Goal: Task Accomplishment & Management: Manage account settings

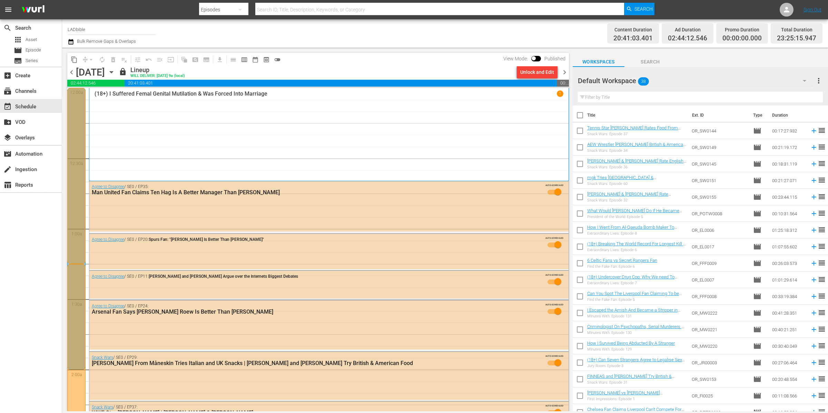
scroll to position [772, 0]
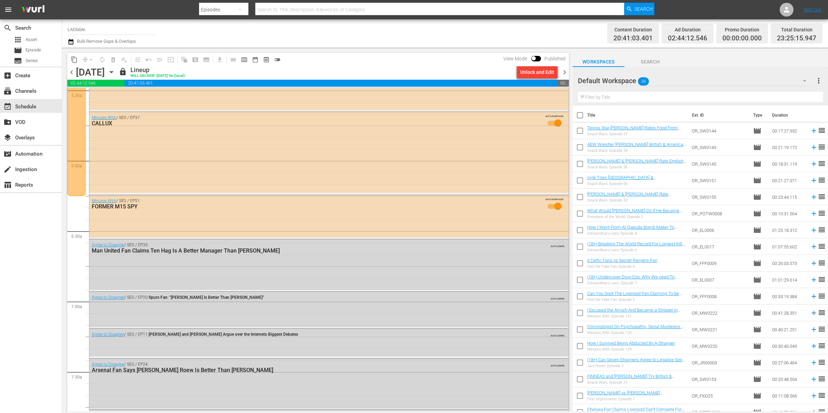
click at [564, 73] on span "chevron_right" at bounding box center [564, 72] width 9 height 9
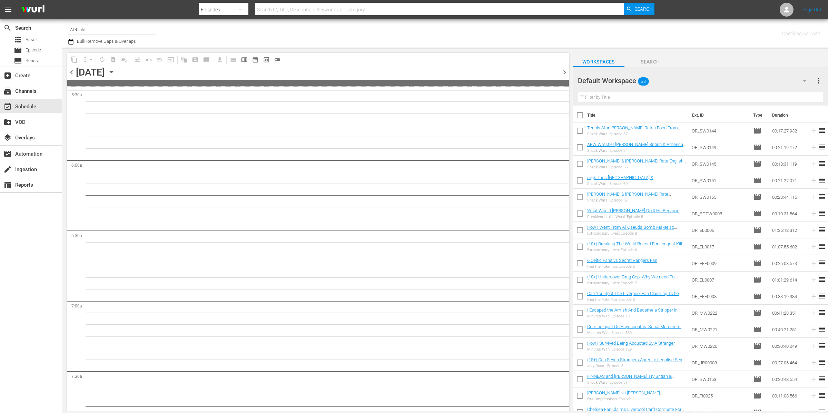
scroll to position [912, 0]
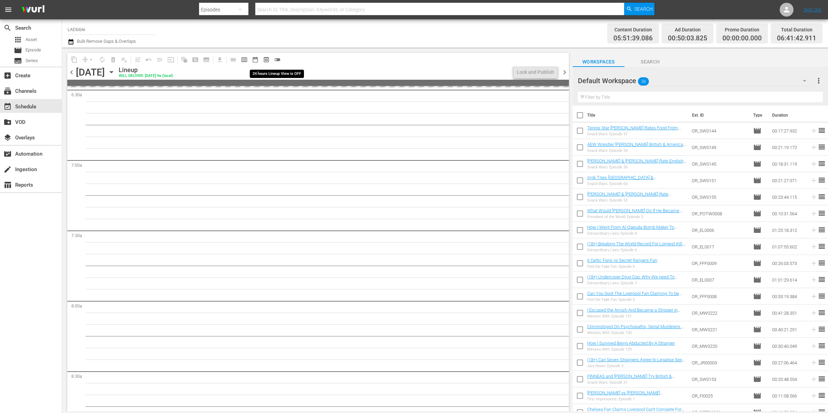
click at [279, 60] on span "toggle_off" at bounding box center [277, 59] width 7 height 7
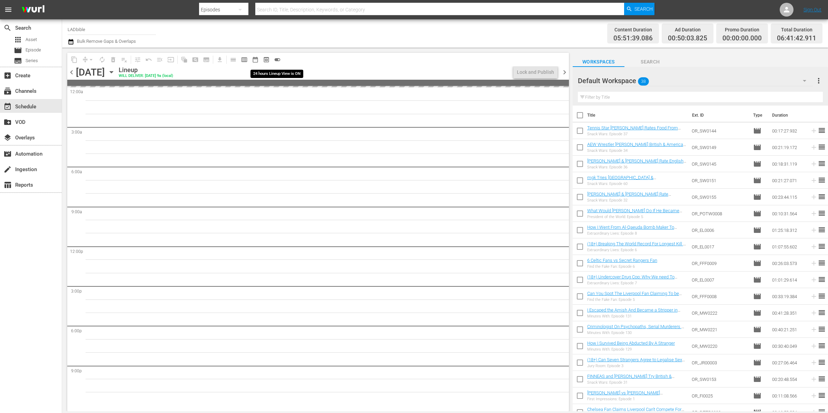
scroll to position [0, 0]
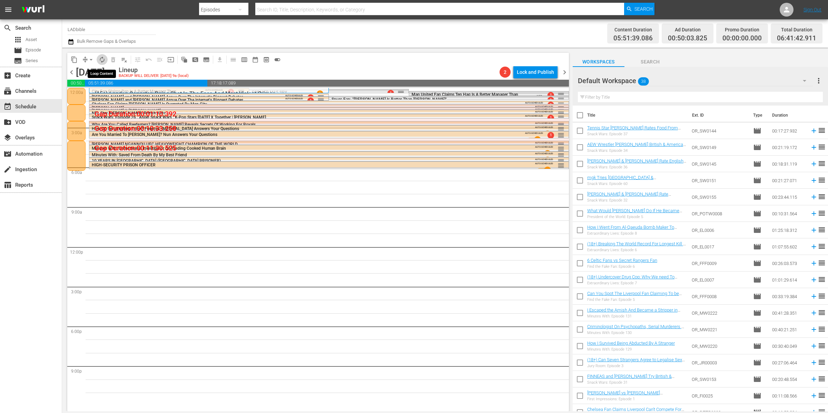
click at [104, 57] on span "autorenew_outlined" at bounding box center [102, 59] width 7 height 7
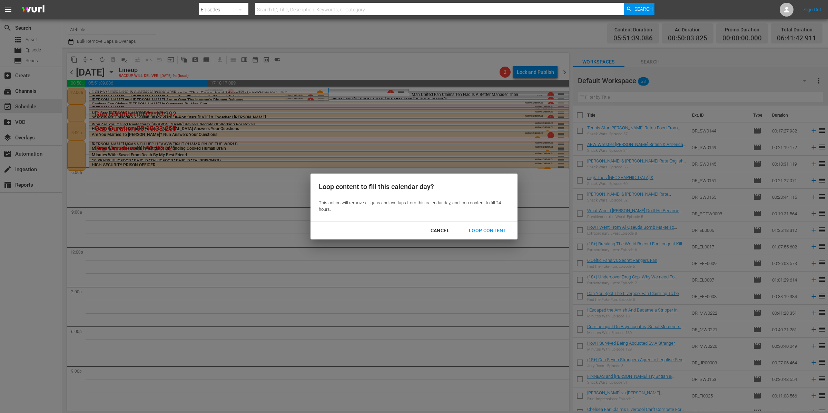
click at [483, 230] on div "Loop Content" at bounding box center [487, 230] width 49 height 9
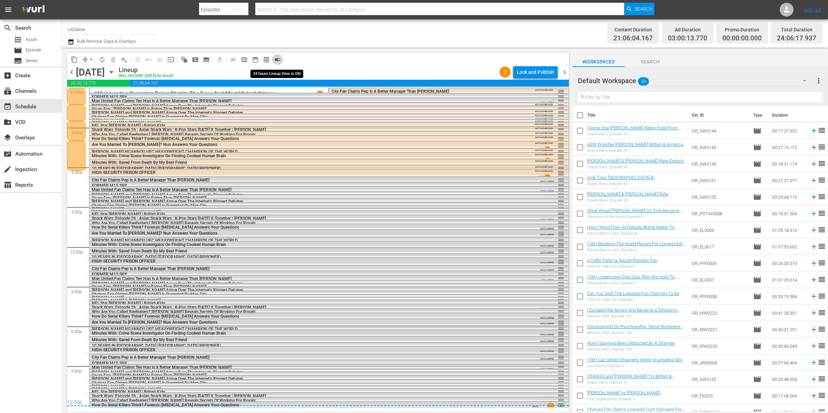
click at [278, 59] on span "toggle_on" at bounding box center [277, 59] width 7 height 7
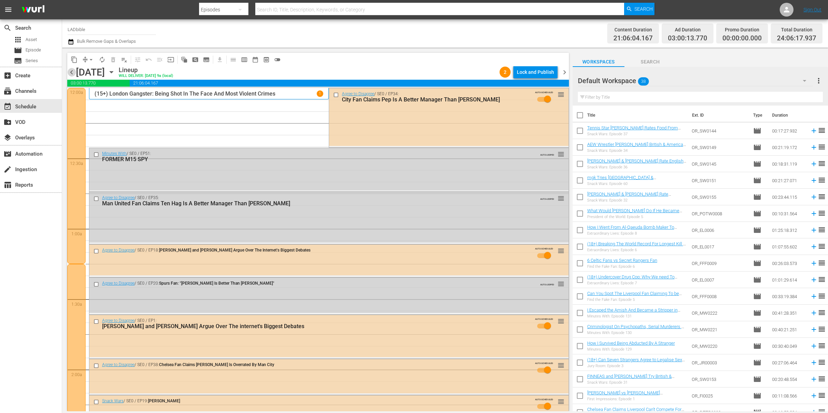
click at [76, 71] on span "chevron_left" at bounding box center [71, 72] width 9 height 9
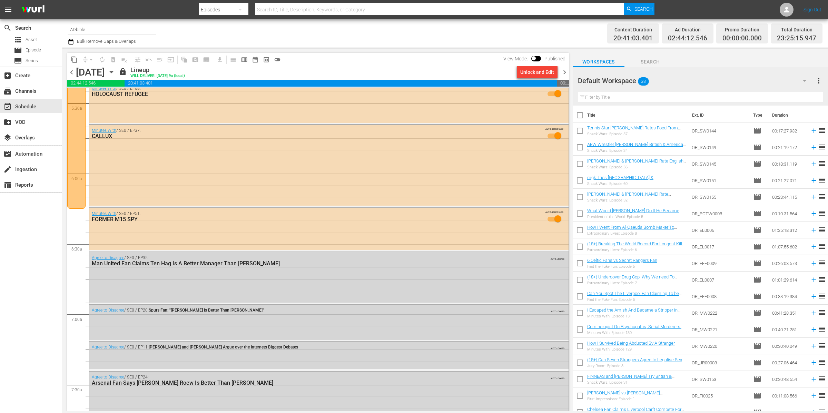
scroll to position [770, 0]
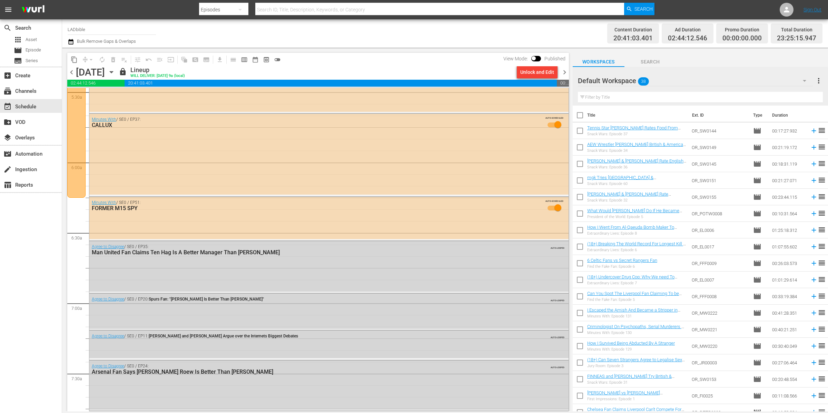
click at [565, 71] on span "chevron_right" at bounding box center [564, 72] width 9 height 9
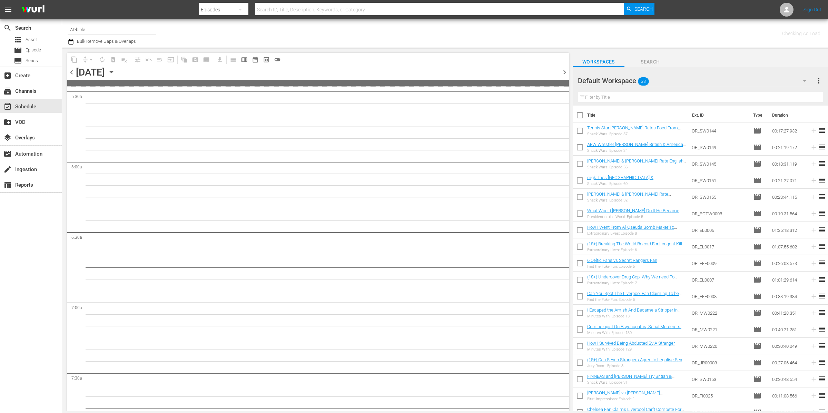
scroll to position [911, 0]
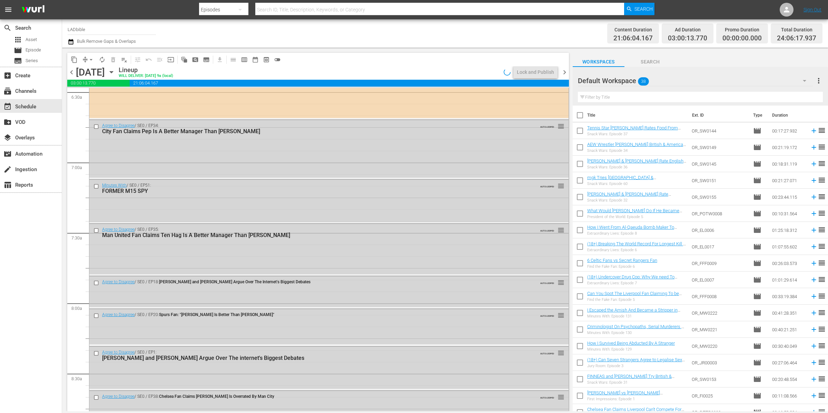
click at [125, 57] on span "playlist_remove_outlined" at bounding box center [124, 59] width 7 height 7
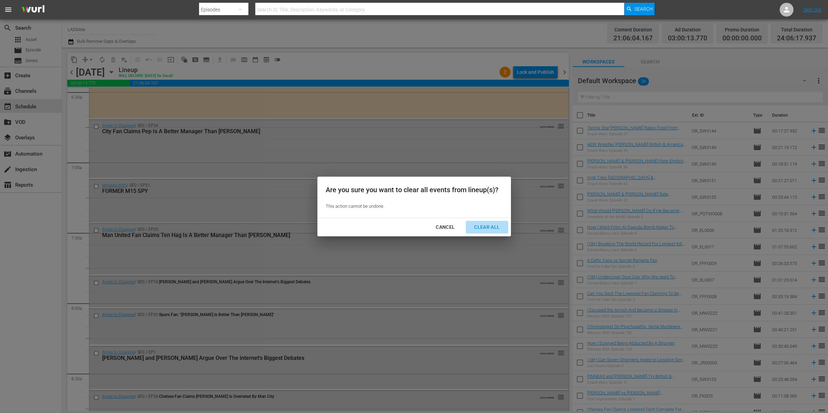
drag, startPoint x: 507, startPoint y: 229, endPoint x: 489, endPoint y: 227, distance: 17.4
click at [506, 229] on button "Clear All" at bounding box center [487, 227] width 42 height 13
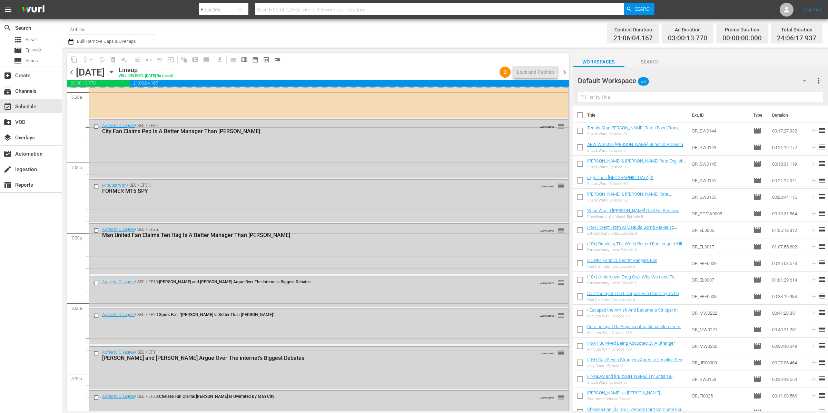
scroll to position [0, 0]
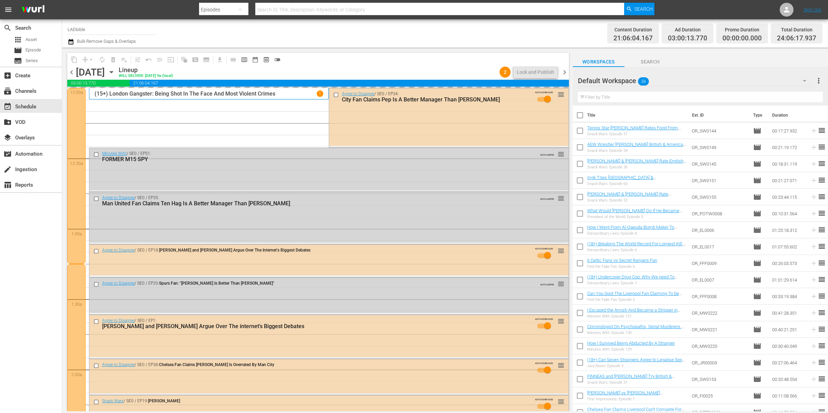
click at [74, 123] on div at bounding box center [76, 176] width 18 height 176
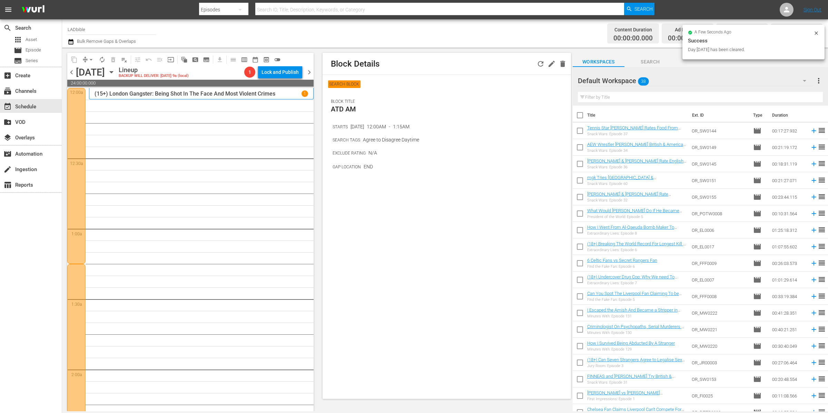
click at [75, 123] on div at bounding box center [76, 176] width 18 height 176
click at [537, 63] on icon "button" at bounding box center [540, 64] width 8 height 8
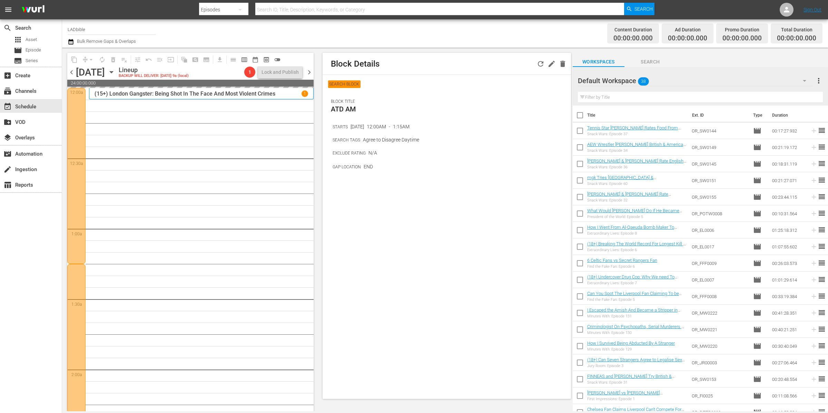
click at [76, 274] on div at bounding box center [76, 352] width 18 height 176
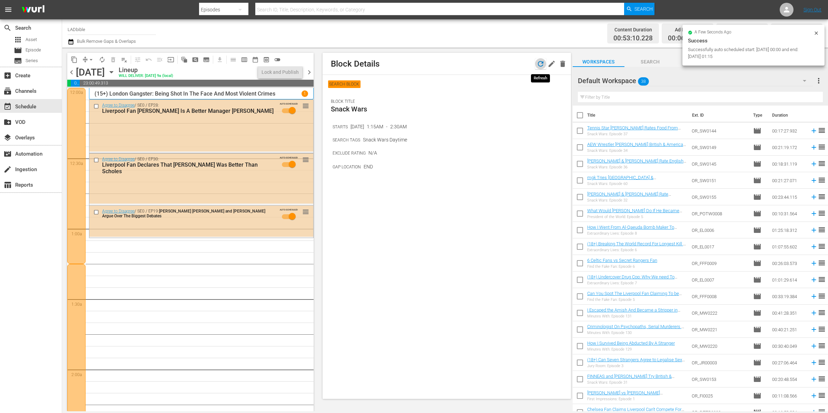
click at [542, 64] on icon "button" at bounding box center [540, 64] width 8 height 8
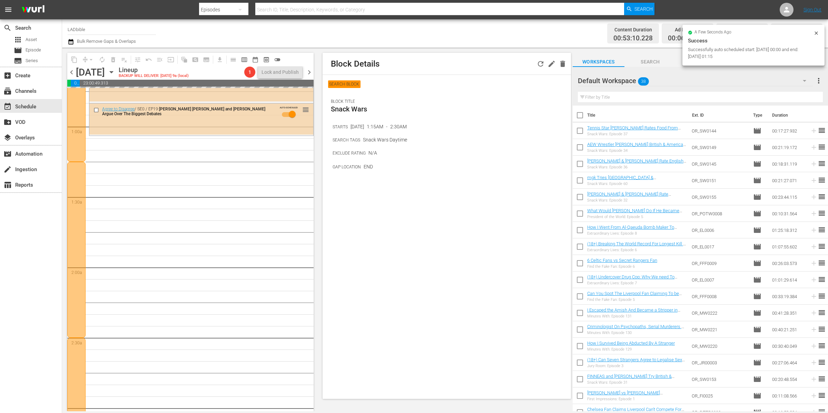
scroll to position [150, 0]
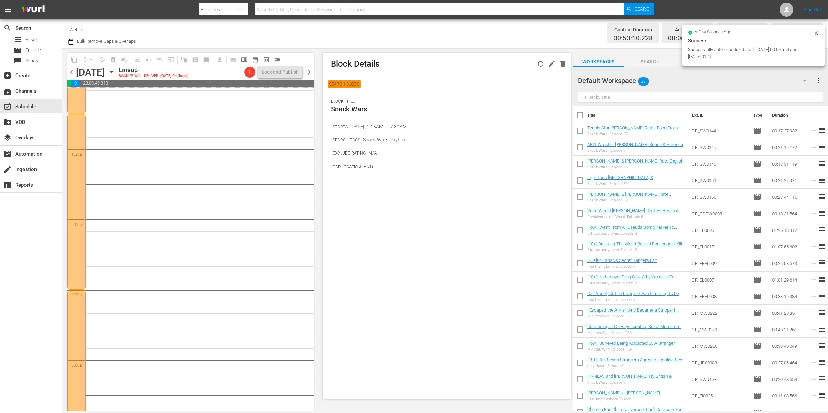
click at [80, 299] on div at bounding box center [76, 395] width 18 height 211
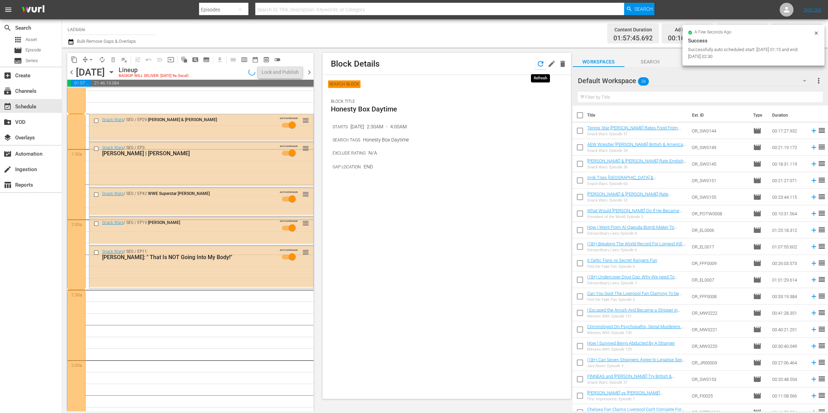
click at [541, 63] on icon "button" at bounding box center [540, 64] width 8 height 8
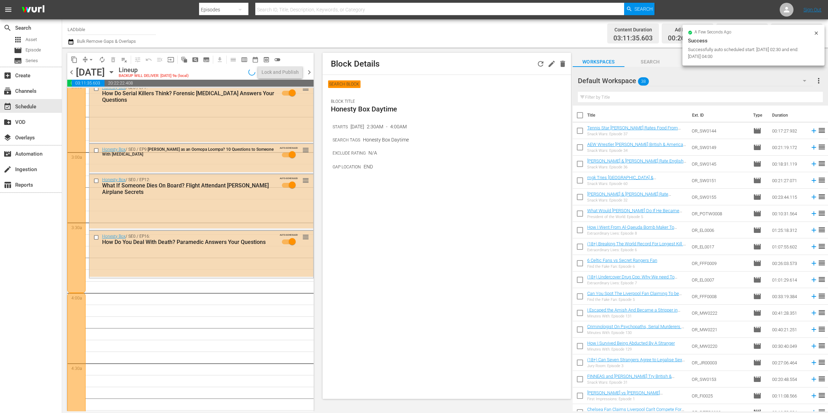
click at [540, 65] on icon "button" at bounding box center [540, 64] width 8 height 8
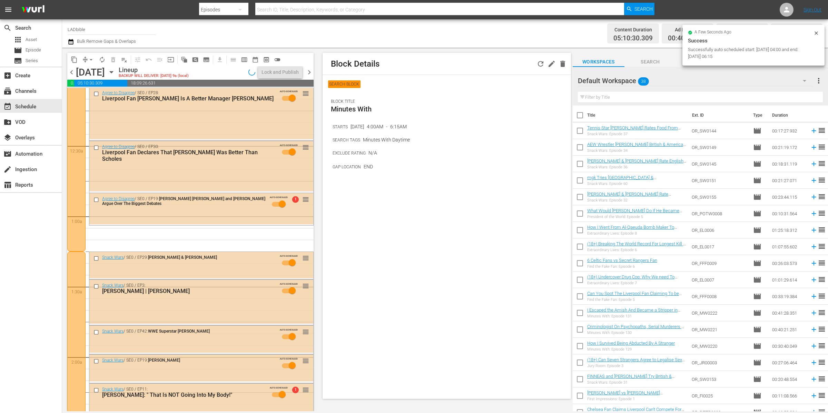
scroll to position [0, 0]
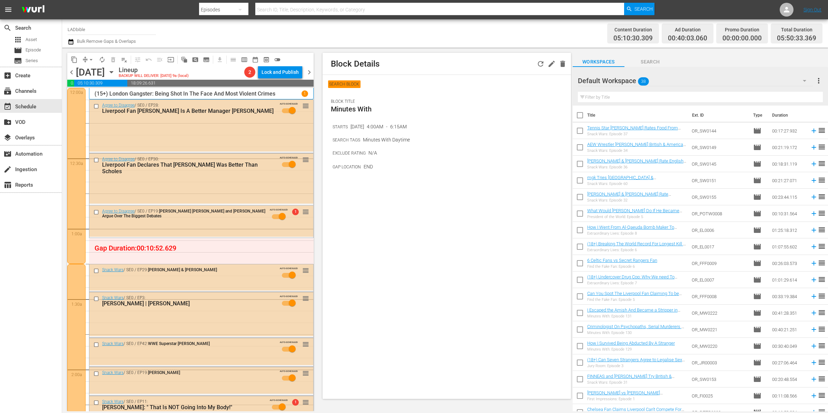
click at [88, 62] on span "arrow_drop_down" at bounding box center [91, 59] width 7 height 7
click at [103, 91] on li "Align to End of Previous Day" at bounding box center [91, 95] width 72 height 11
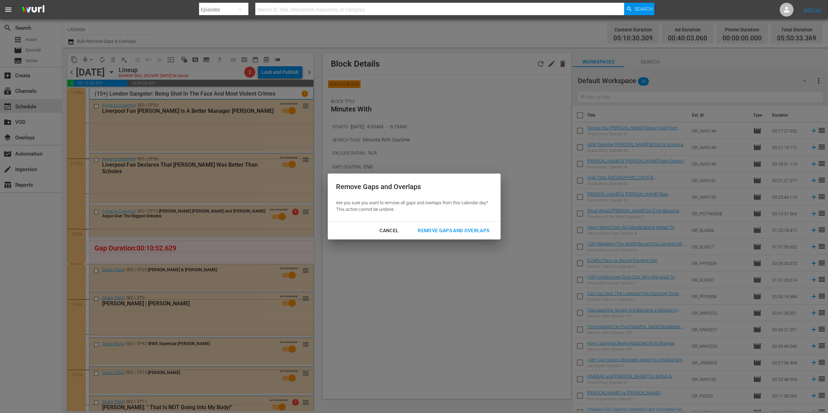
click at [456, 231] on div "Remove Gaps and Overlaps" at bounding box center [453, 230] width 82 height 9
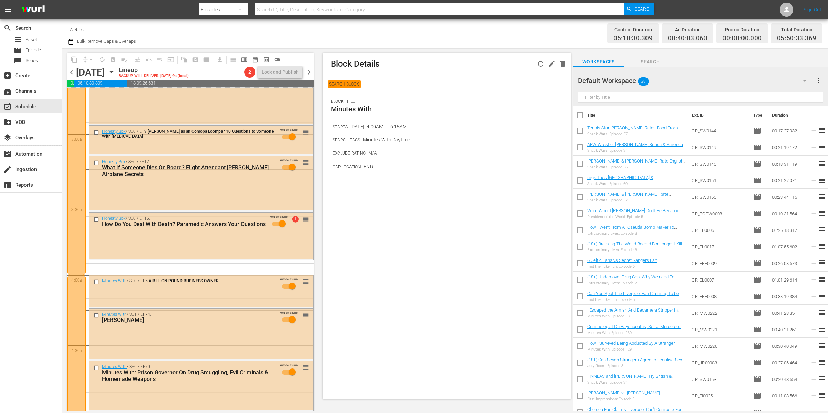
scroll to position [583, 0]
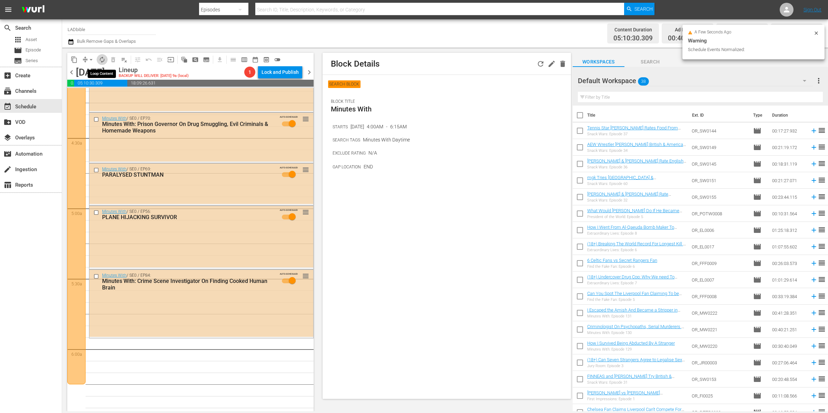
click at [105, 58] on span "autorenew_outlined" at bounding box center [102, 59] width 7 height 7
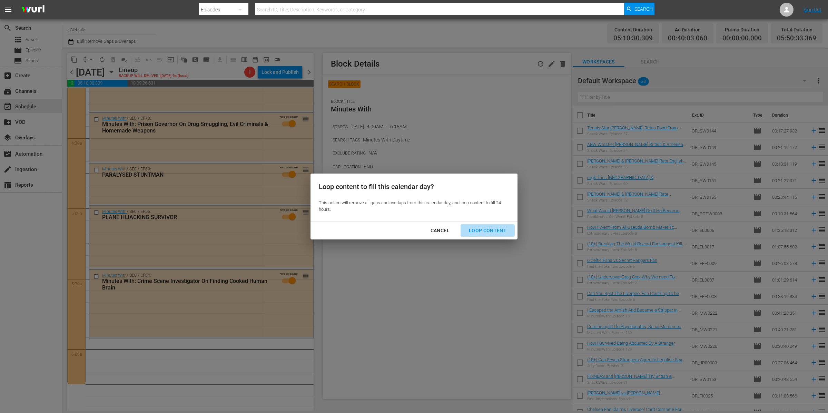
click at [495, 230] on div "Loop Content" at bounding box center [487, 230] width 49 height 9
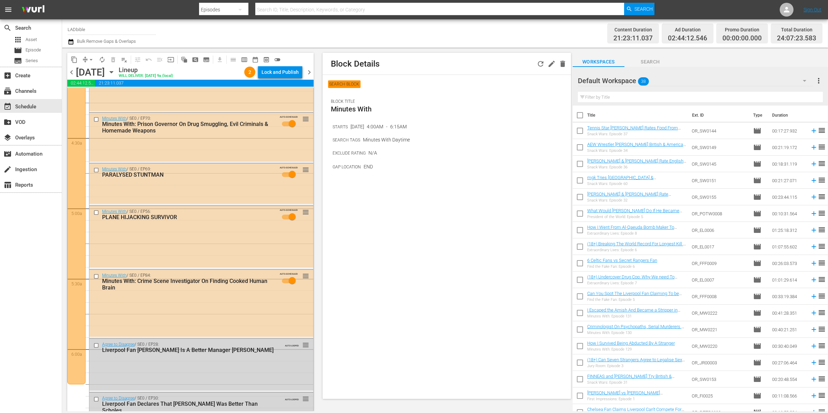
click at [660, 79] on div "Default Workspace 38" at bounding box center [695, 80] width 235 height 19
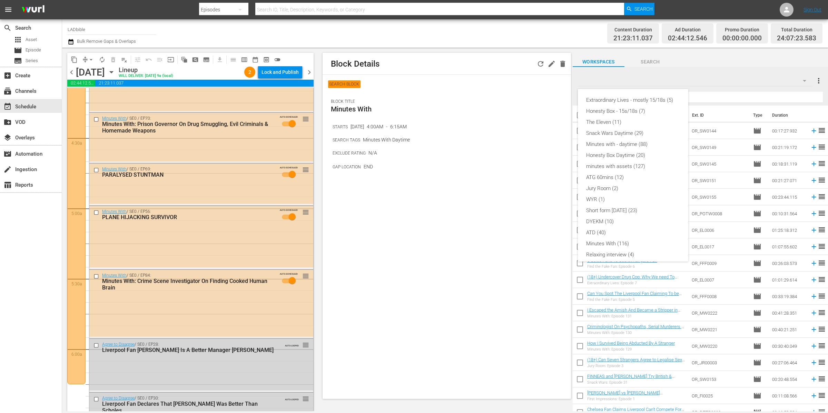
scroll to position [48, 0]
click at [660, 78] on div "Extraordinary Lives - mostly 15/18s (5) Honesty Box - 15s/18s (7) The Eleven (1…" at bounding box center [414, 206] width 828 height 413
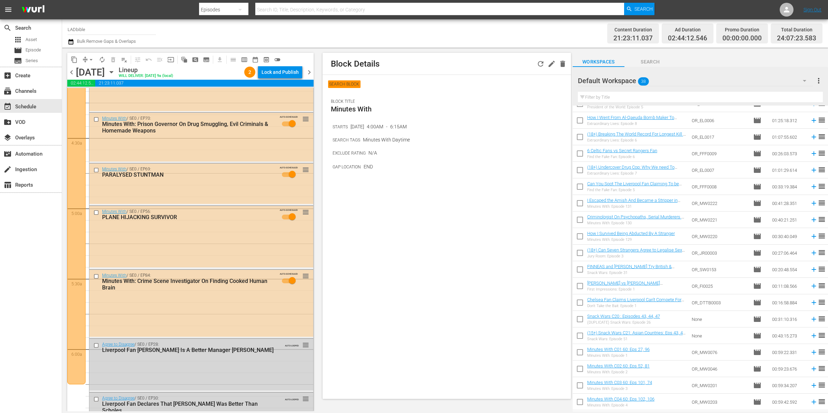
scroll to position [99, 0]
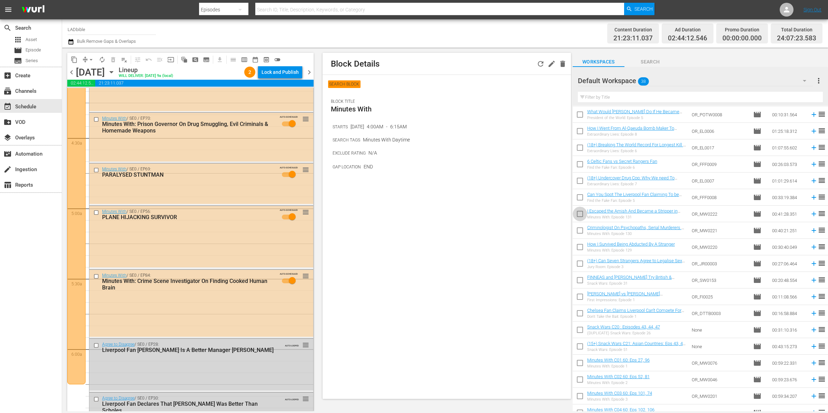
click at [580, 212] on input "checkbox" at bounding box center [580, 215] width 14 height 14
checkbox input "true"
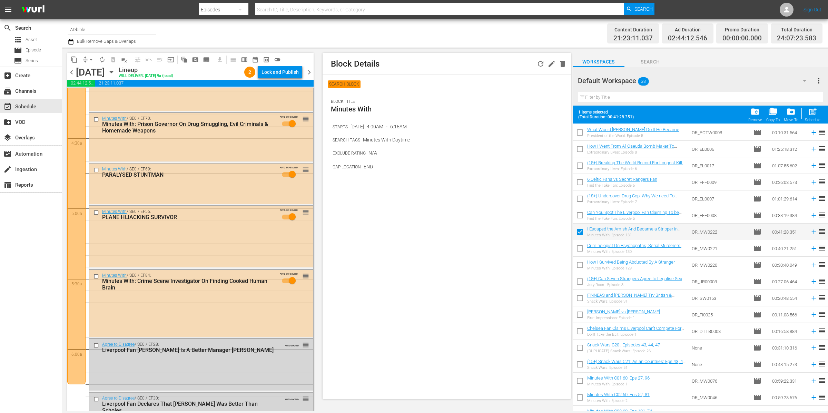
click at [578, 246] on input "checkbox" at bounding box center [580, 249] width 14 height 14
checkbox input "true"
click at [577, 265] on input "checkbox" at bounding box center [580, 266] width 14 height 14
checkbox input "true"
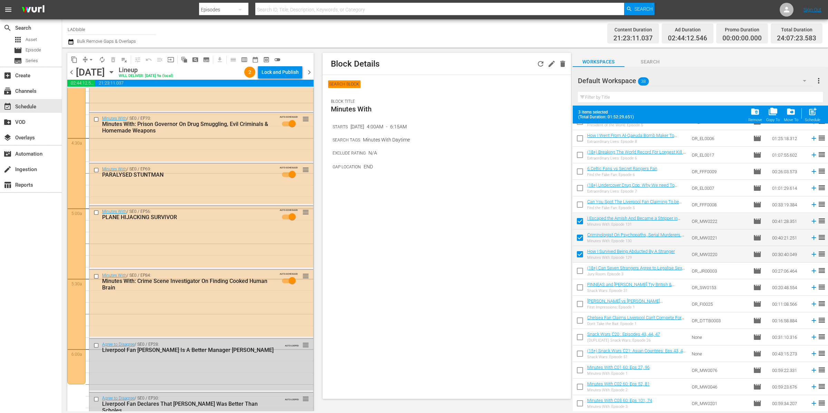
scroll to position [116, 0]
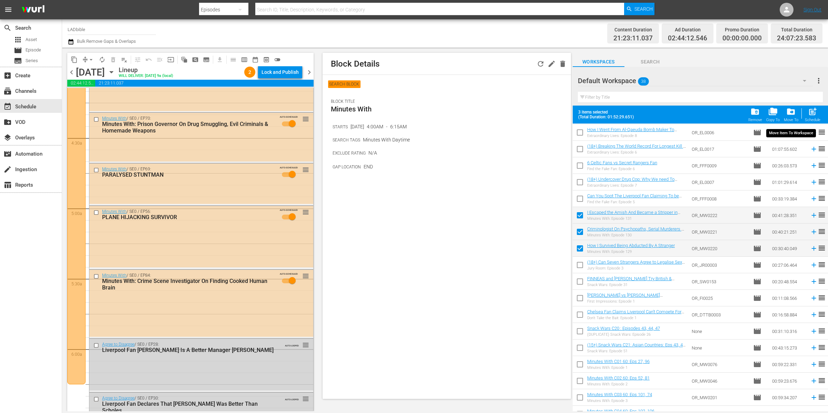
click at [791, 111] on span "drive_file_move" at bounding box center [790, 111] width 9 height 9
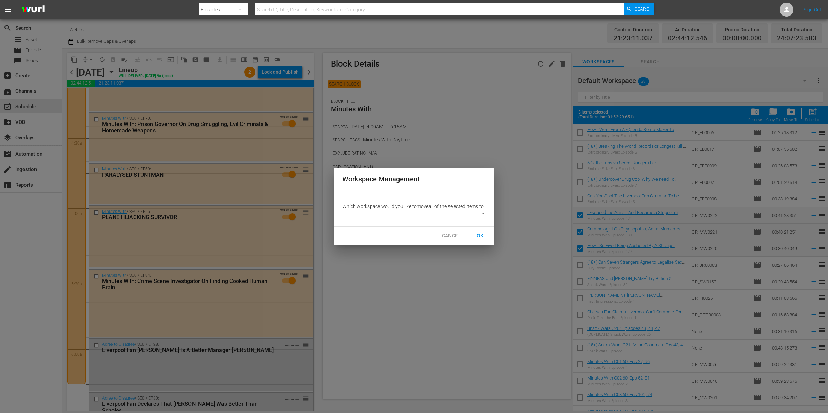
click at [453, 217] on body "menu Search By Episodes Search ID, Title, Description, Keywords, or Category Se…" at bounding box center [414, 206] width 828 height 413
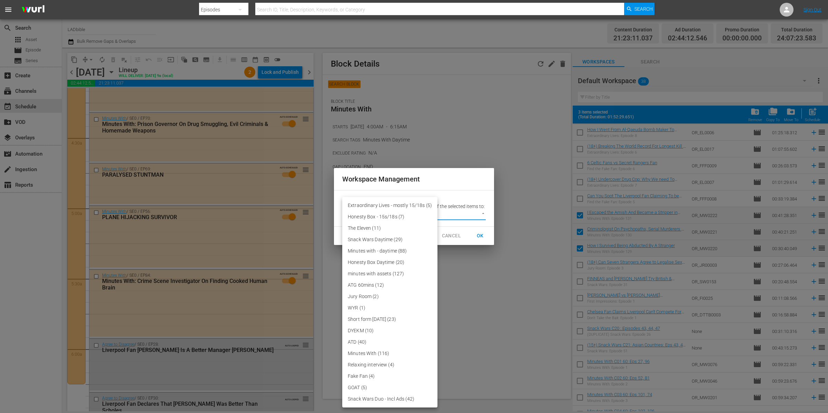
click at [388, 351] on li "Minutes With (116)" at bounding box center [389, 353] width 95 height 11
type input "3387"
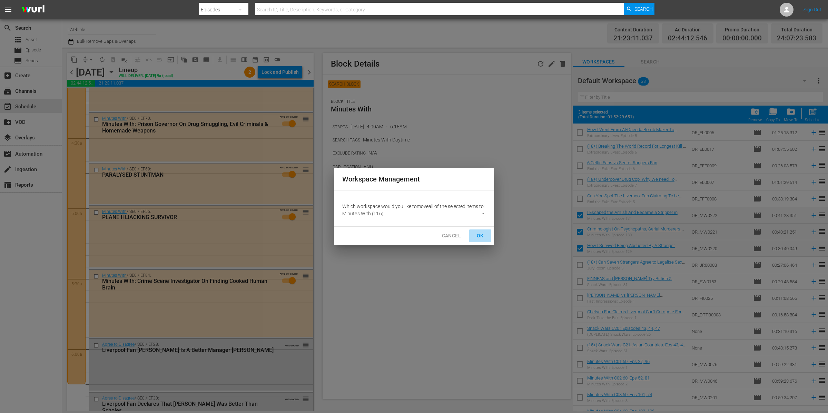
click at [483, 239] on span "OK" at bounding box center [480, 235] width 11 height 9
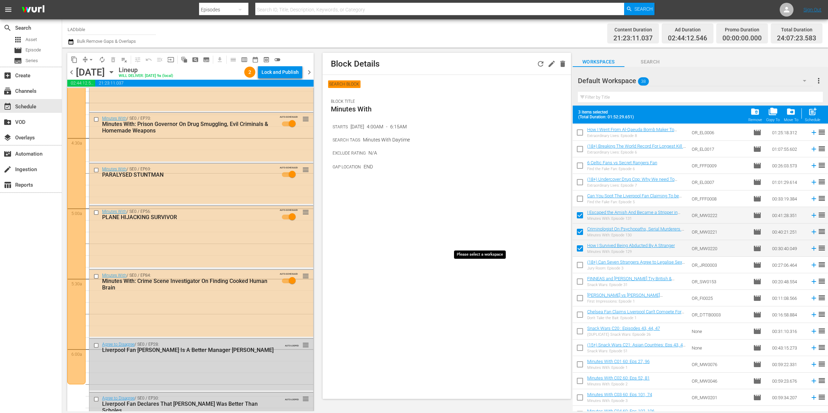
checkbox input "false"
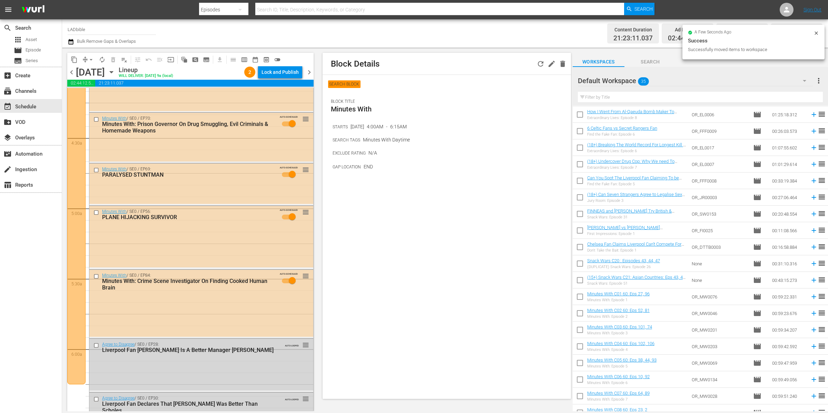
click at [685, 78] on div "Default Workspace 35" at bounding box center [695, 80] width 235 height 19
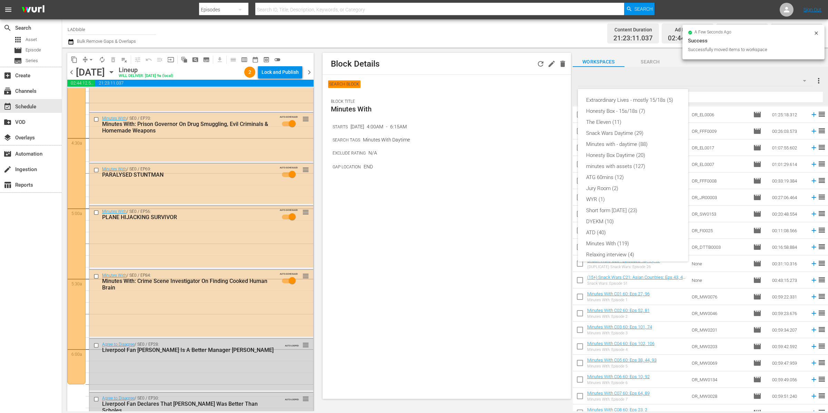
scroll to position [48, 0]
click at [619, 197] on div "Minutes With (119)" at bounding box center [633, 195] width 94 height 11
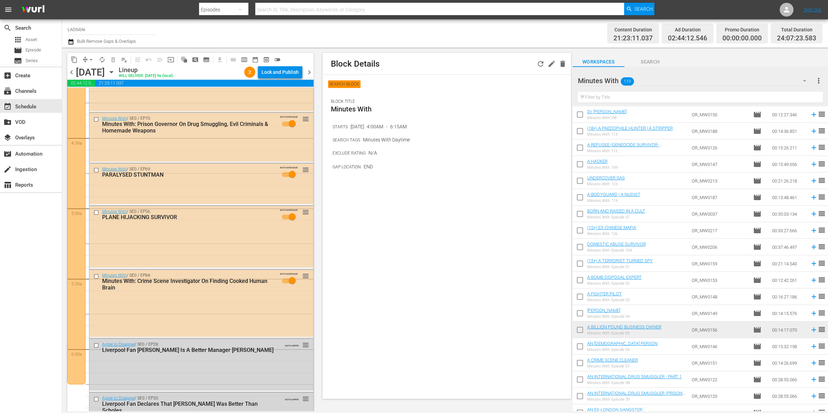
scroll to position [0, 0]
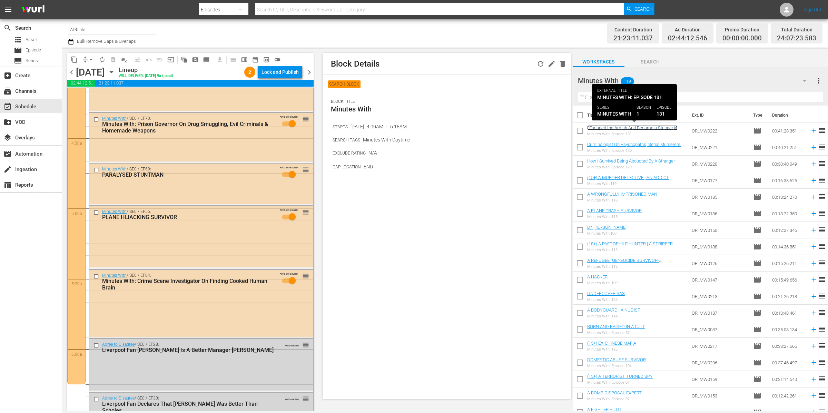
click at [621, 127] on link "I Escaped the Amish And Became a Stripper in Vegas" at bounding box center [632, 130] width 90 height 10
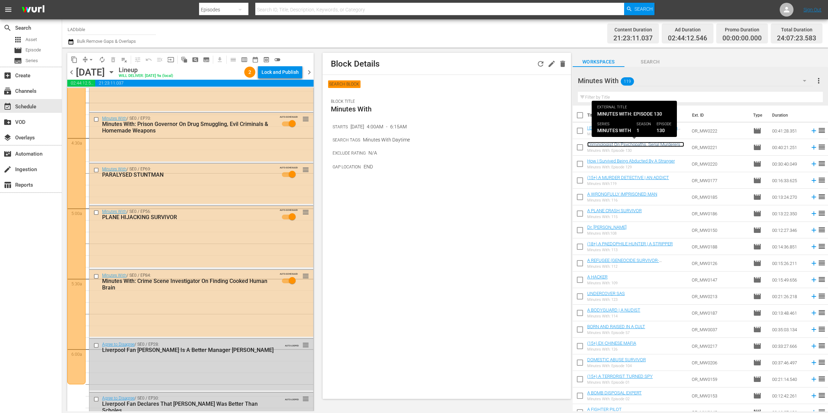
click at [615, 142] on link "Criminologist On Psychopaths, Serial Murderers & Prisons" at bounding box center [635, 147] width 97 height 10
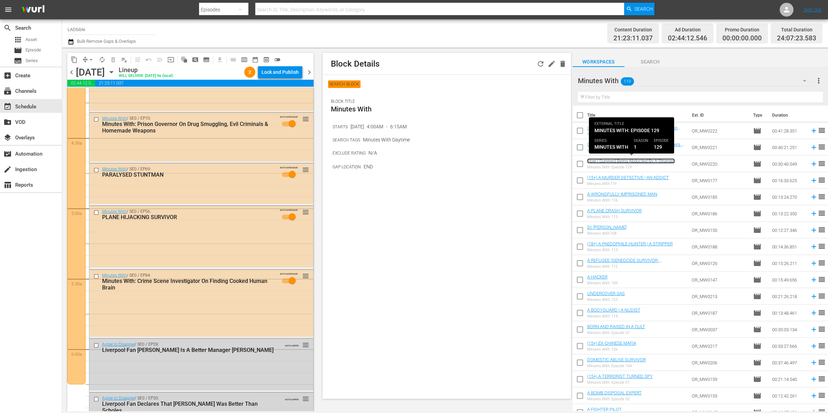
click at [609, 160] on link "How I Survived Being Abducted By A Stranger" at bounding box center [631, 160] width 88 height 5
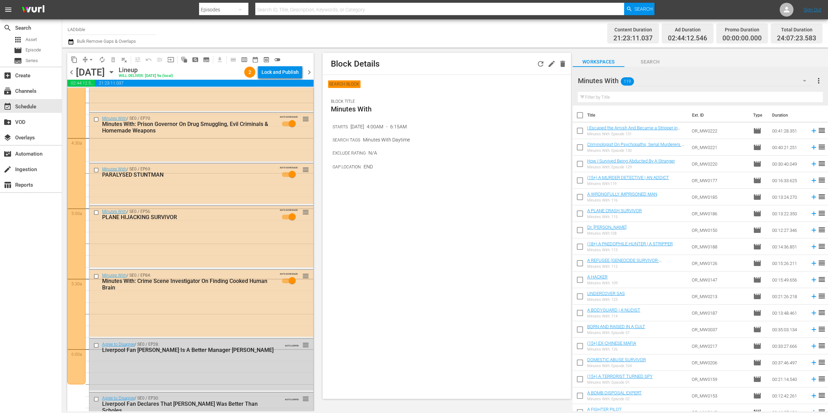
click at [582, 130] on input "checkbox" at bounding box center [580, 132] width 14 height 14
checkbox input "true"
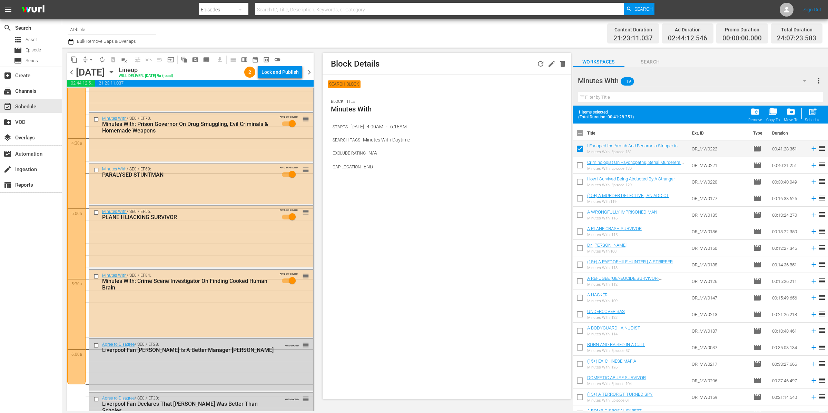
click at [581, 163] on input "checkbox" at bounding box center [580, 166] width 14 height 14
checkbox input "true"
click at [578, 183] on input "checkbox" at bounding box center [580, 183] width 14 height 14
checkbox input "true"
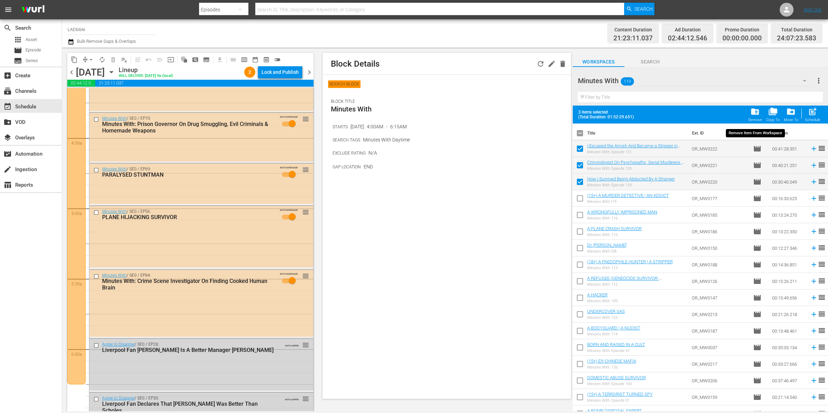
click at [749, 113] on div "folder_delete Remove" at bounding box center [755, 114] width 14 height 15
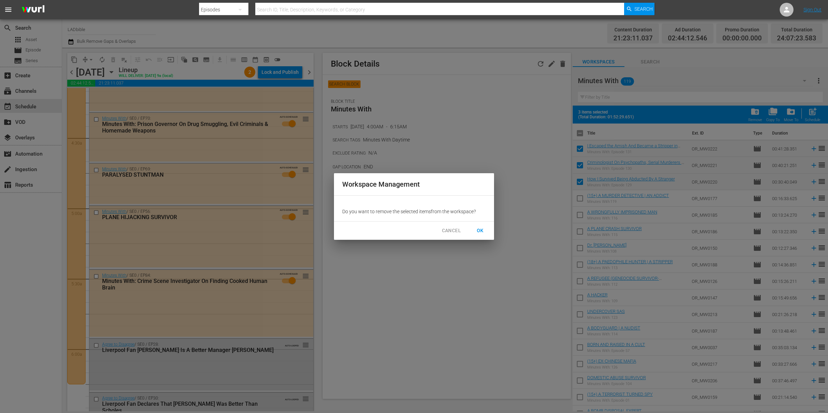
click at [469, 226] on button "OK" at bounding box center [480, 230] width 22 height 13
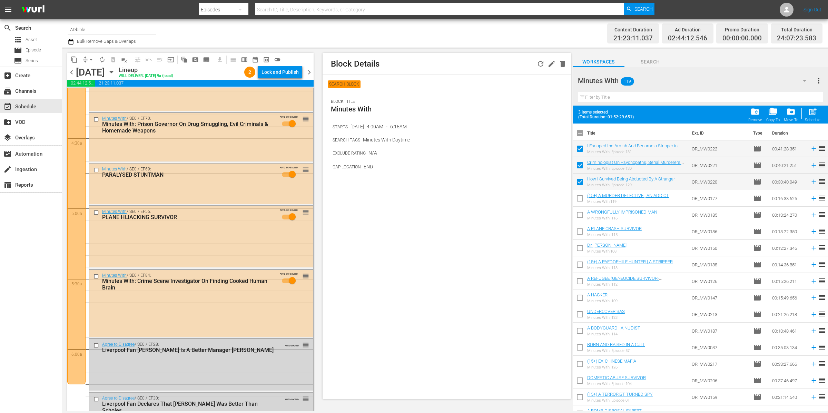
checkbox input "false"
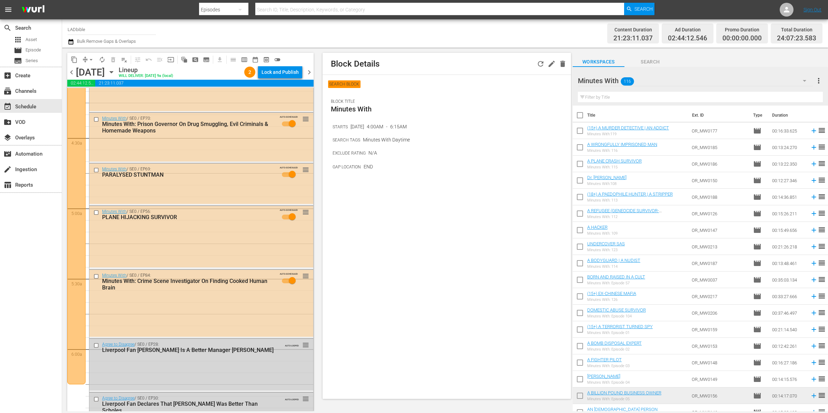
click at [582, 131] on input "checkbox" at bounding box center [580, 132] width 14 height 14
checkbox input "true"
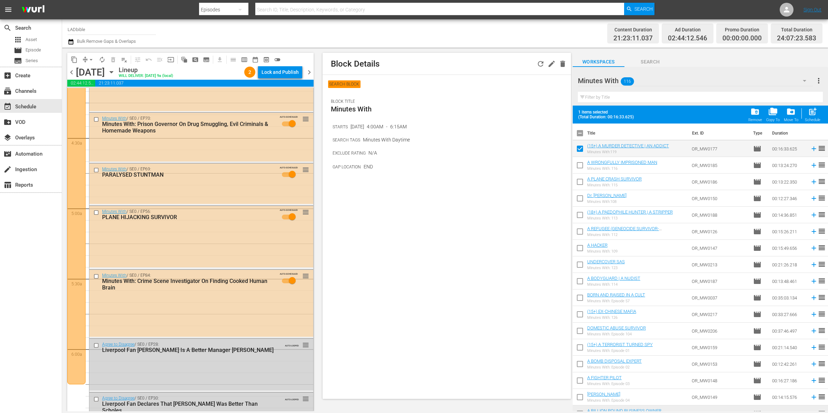
click at [631, 136] on th "Title" at bounding box center [637, 132] width 101 height 19
click at [633, 140] on div "Title Ext. ID Type Duration (15+) A MURDER DETECTIVE | AN ADDICT Minutes With:1…" at bounding box center [700, 388] width 255 height 530
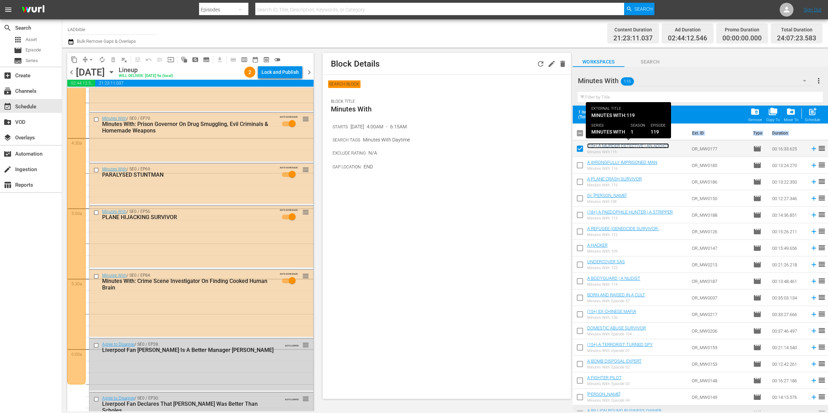
click at [635, 143] on link "(15+) A MURDER DETECTIVE | AN ADDICT" at bounding box center [628, 145] width 82 height 5
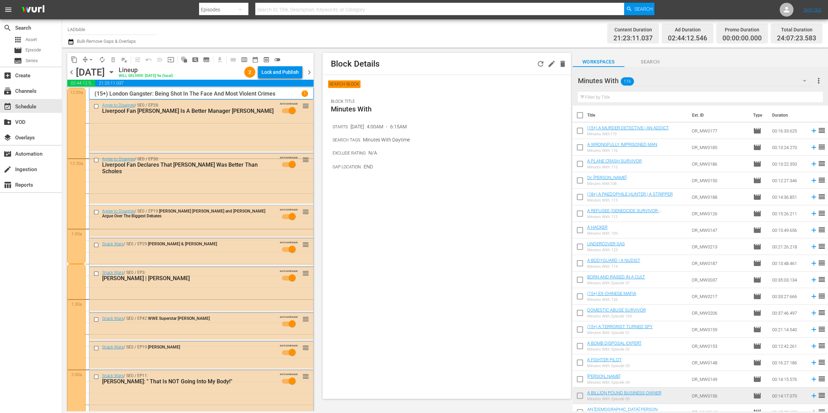
drag, startPoint x: 580, startPoint y: 134, endPoint x: 579, endPoint y: 145, distance: 10.4
click at [580, 134] on input "checkbox" at bounding box center [580, 132] width 14 height 14
checkbox input "true"
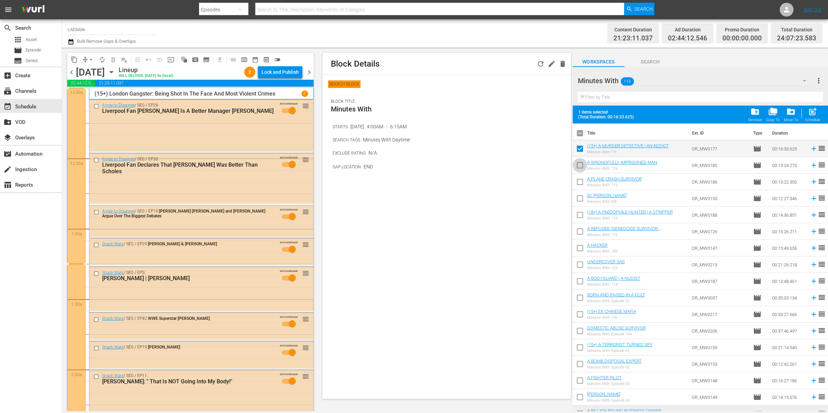
drag, startPoint x: 579, startPoint y: 166, endPoint x: 579, endPoint y: 172, distance: 6.2
click at [579, 166] on input "checkbox" at bounding box center [580, 166] width 14 height 14
checkbox input "true"
click at [580, 185] on input "checkbox" at bounding box center [580, 183] width 14 height 14
checkbox input "true"
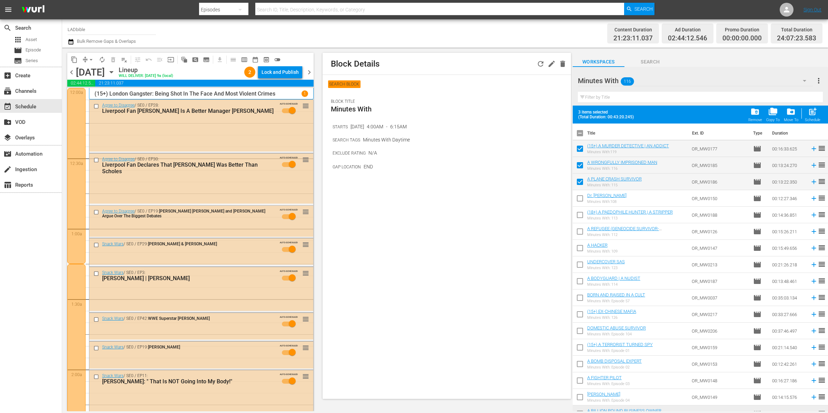
drag, startPoint x: 582, startPoint y: 199, endPoint x: 581, endPoint y: 204, distance: 4.5
click at [581, 199] on input "checkbox" at bounding box center [580, 199] width 14 height 14
checkbox input "true"
click at [581, 215] on input "checkbox" at bounding box center [580, 216] width 14 height 14
checkbox input "true"
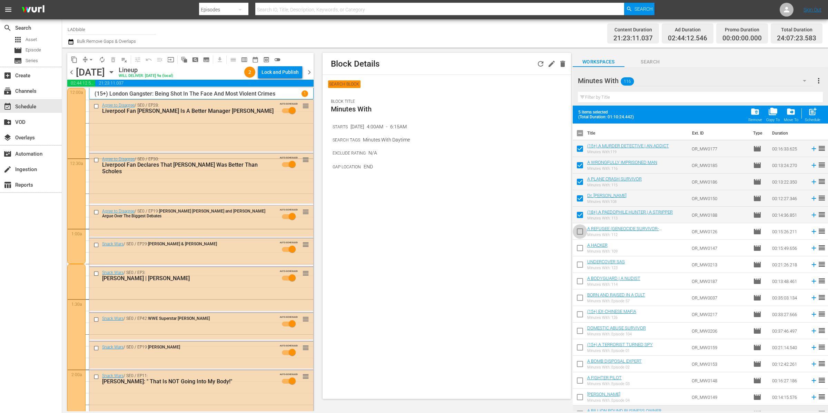
click at [580, 232] on input "checkbox" at bounding box center [580, 233] width 14 height 14
checkbox input "true"
click at [581, 247] on input "checkbox" at bounding box center [580, 249] width 14 height 14
checkbox input "true"
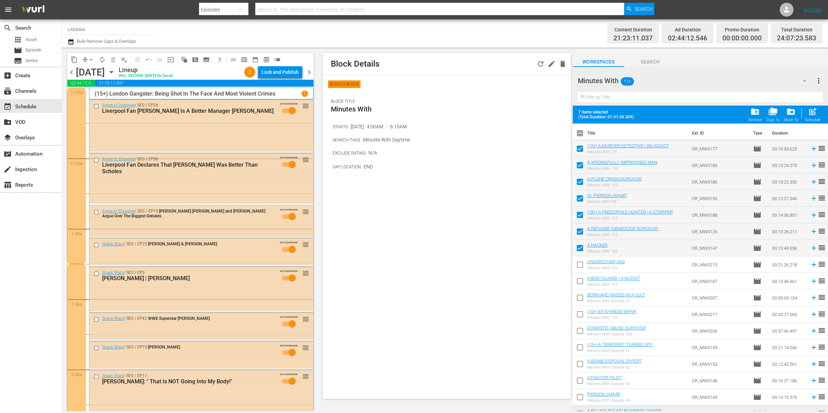
click at [581, 265] on input "checkbox" at bounding box center [580, 266] width 14 height 14
checkbox input "true"
click at [578, 283] on input "checkbox" at bounding box center [580, 282] width 14 height 14
checkbox input "true"
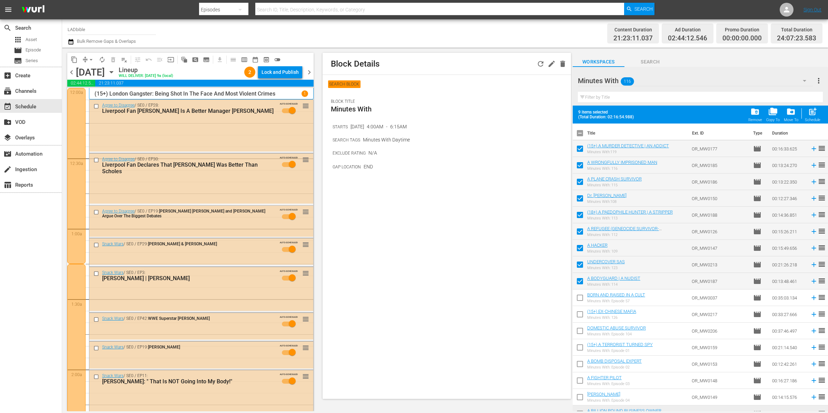
drag, startPoint x: 580, startPoint y: 297, endPoint x: 580, endPoint y: 303, distance: 6.6
click at [580, 297] on input "checkbox" at bounding box center [580, 299] width 14 height 14
checkbox input "true"
click at [580, 315] on input "checkbox" at bounding box center [580, 315] width 14 height 14
checkbox input "true"
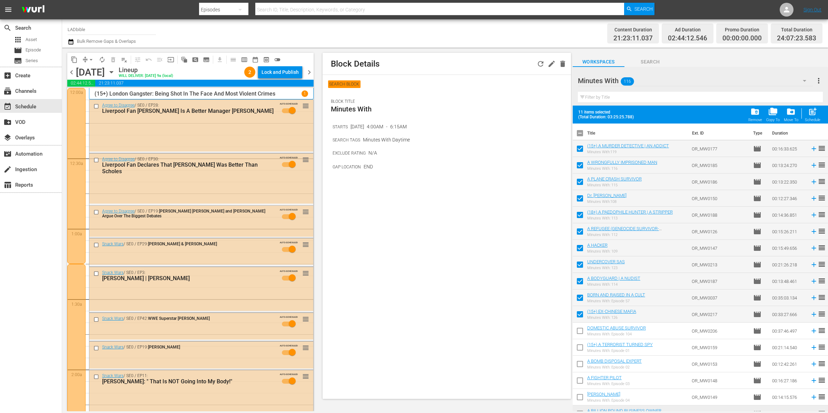
click at [581, 330] on input "checkbox" at bounding box center [580, 332] width 14 height 14
checkbox input "true"
click at [581, 348] on input "checkbox" at bounding box center [580, 348] width 14 height 14
checkbox input "true"
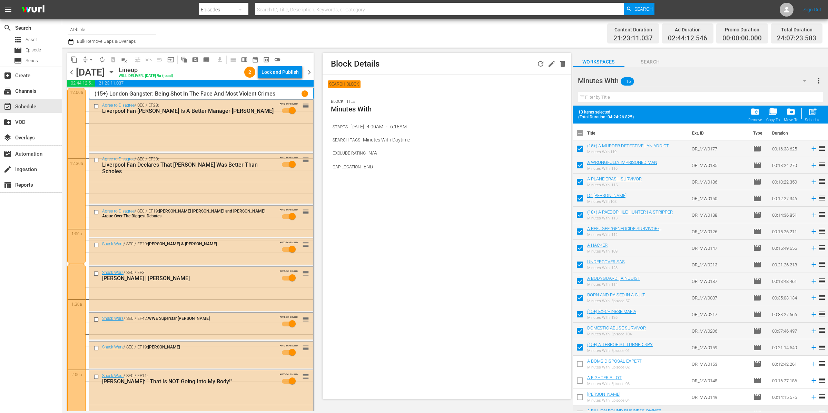
click at [565, 206] on div "Block Details SEARCH BLOCK BLOCK TITLE Minutes With STARTS Oct 8, 2025 4:00AM -…" at bounding box center [447, 226] width 248 height 346
click at [744, 79] on div "Minutes With 116" at bounding box center [695, 80] width 235 height 19
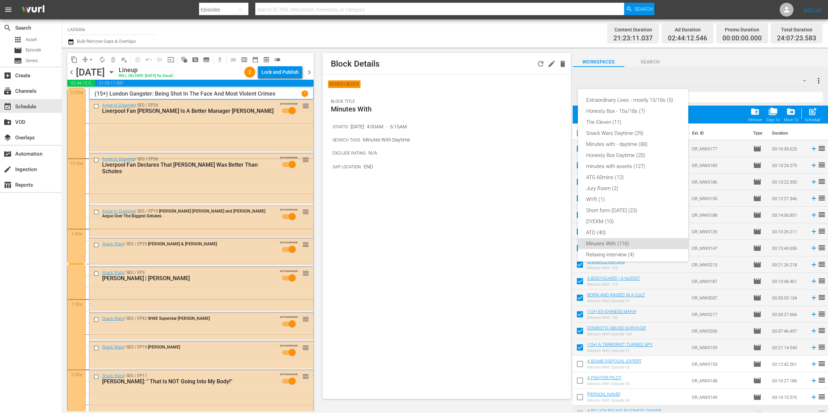
scroll to position [48, 0]
click at [697, 75] on div "Extraordinary Lives - mostly 15/18s (5) Honesty Box - 15s/18s (7) The Eleven (1…" at bounding box center [414, 206] width 828 height 413
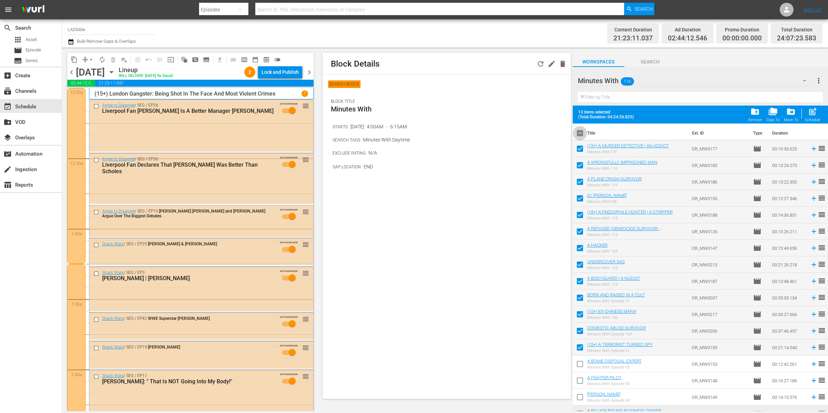
click at [580, 132] on input "checkbox" at bounding box center [580, 134] width 14 height 14
checkbox input "true"
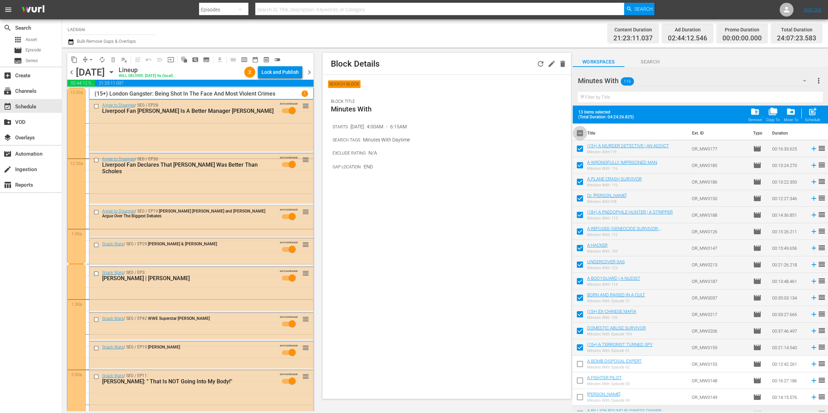
checkbox input "true"
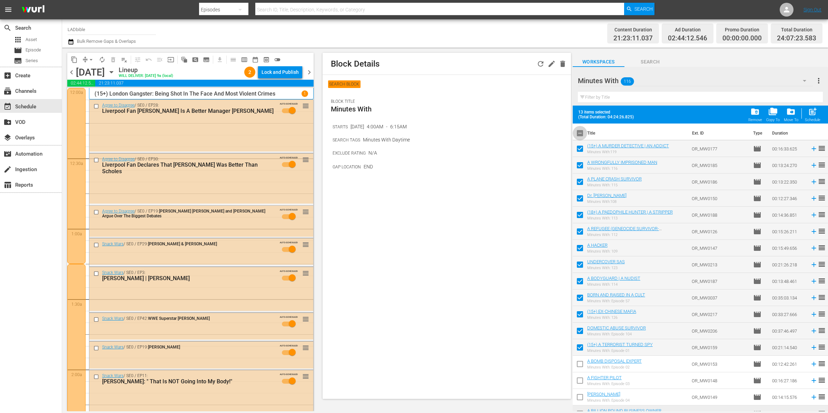
checkbox input "true"
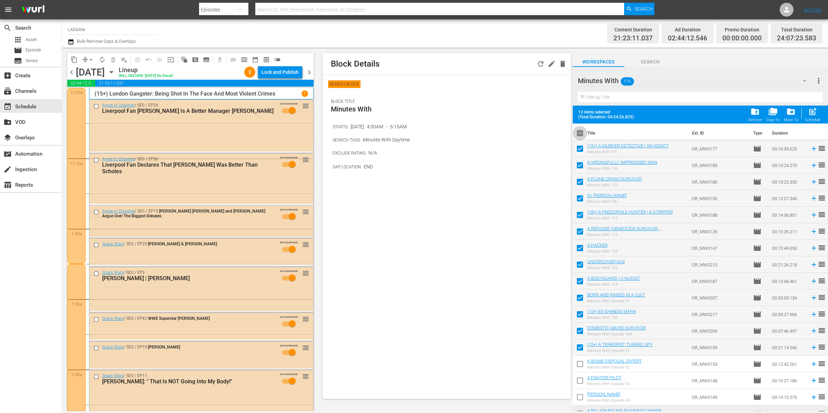
checkbox input "true"
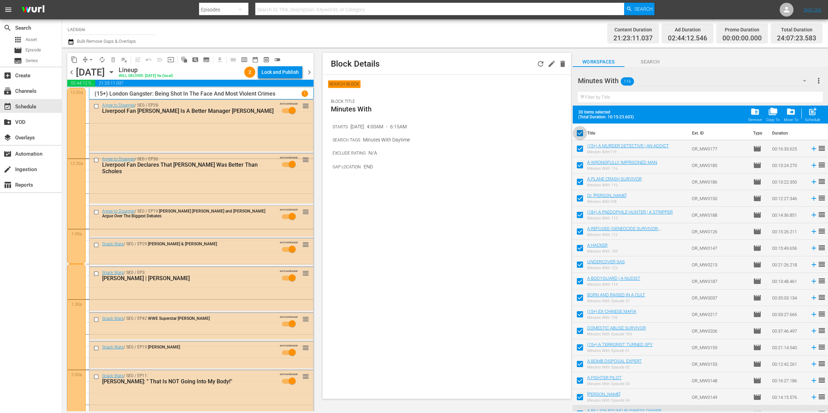
click at [580, 132] on input "checkbox" at bounding box center [580, 134] width 14 height 14
checkbox input "false"
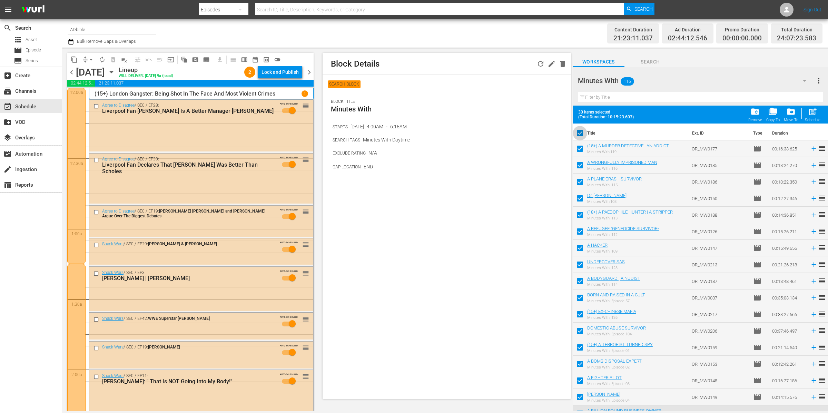
checkbox input "false"
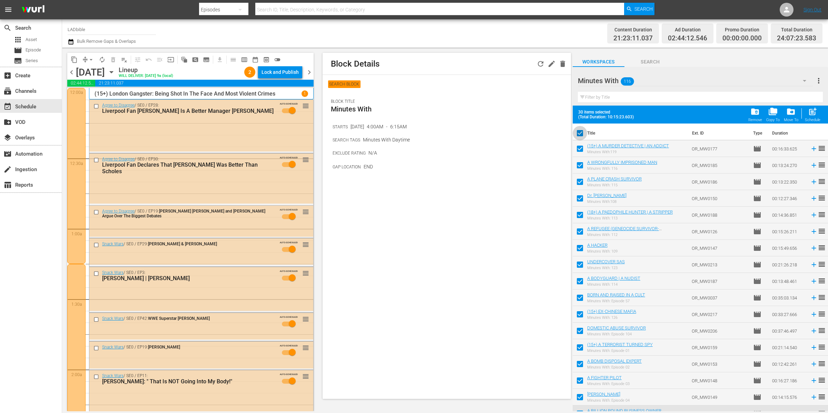
checkbox input "false"
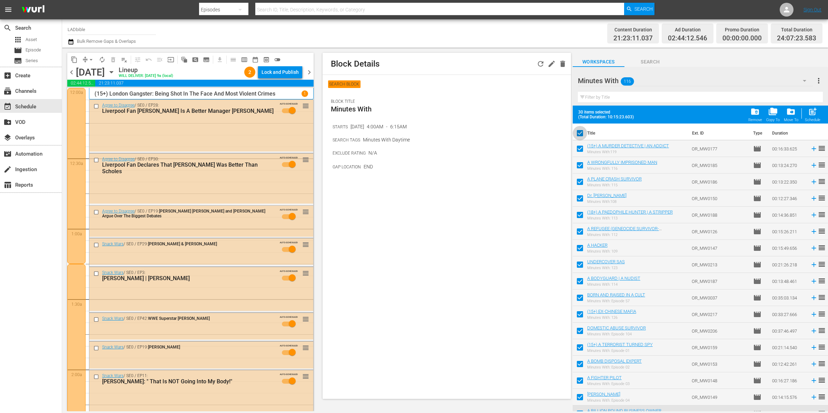
checkbox input "false"
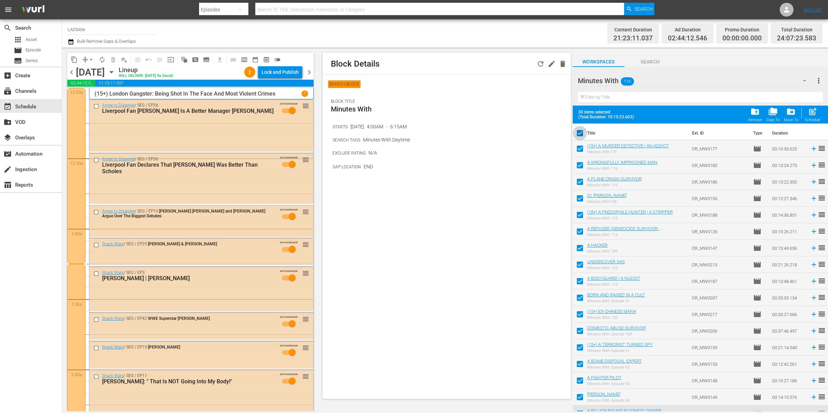
checkbox input "false"
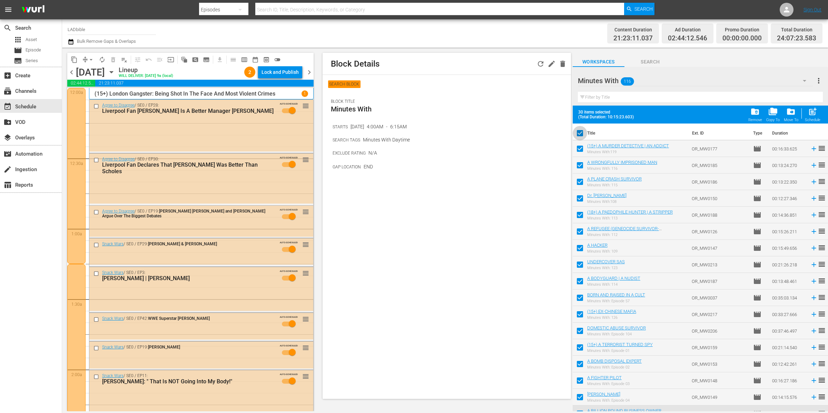
checkbox input "false"
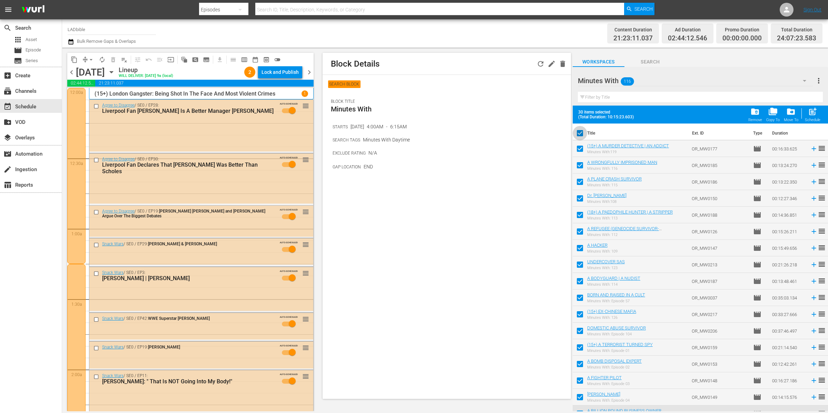
checkbox input "false"
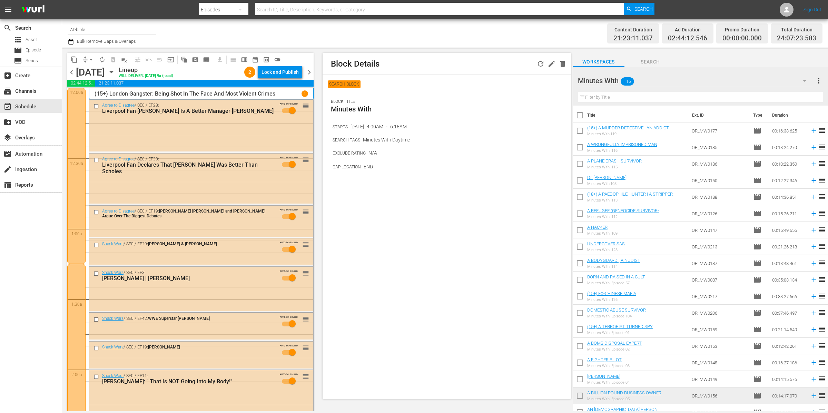
click at [653, 81] on div "Minutes With 116" at bounding box center [695, 80] width 235 height 19
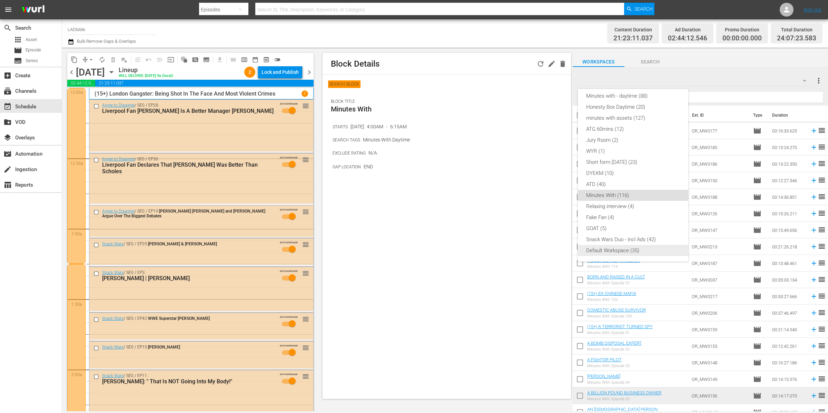
click at [648, 248] on div "Default Workspace (35)" at bounding box center [633, 250] width 94 height 11
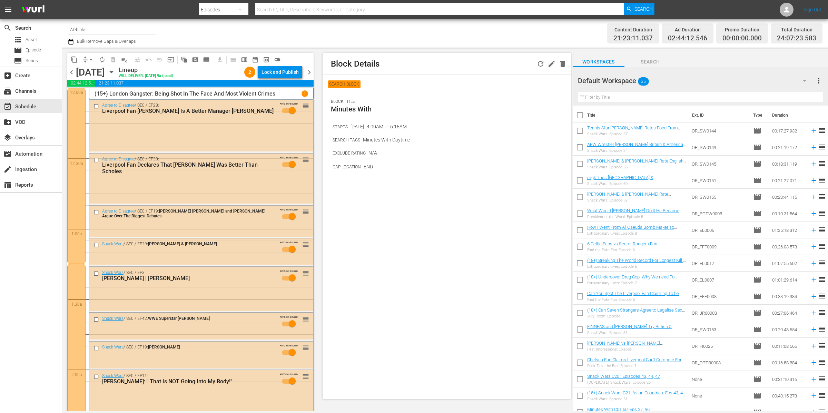
drag, startPoint x: 579, startPoint y: 229, endPoint x: 581, endPoint y: 233, distance: 3.9
click at [579, 229] on input "checkbox" at bounding box center [580, 231] width 14 height 14
checkbox input "true"
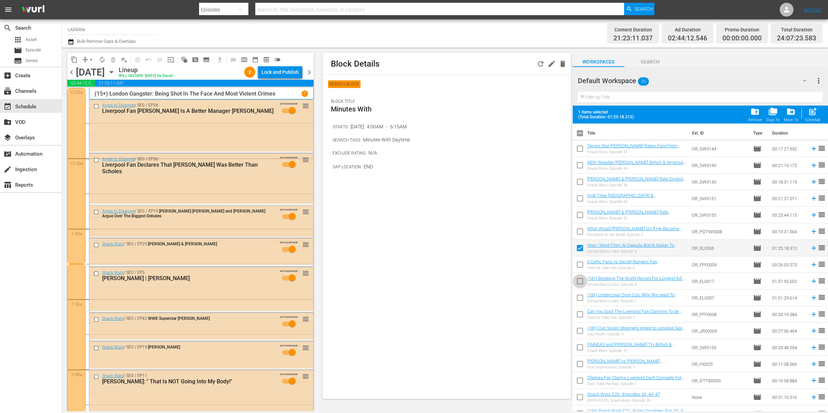
drag, startPoint x: 580, startPoint y: 282, endPoint x: 579, endPoint y: 286, distance: 4.6
click at [580, 281] on input "checkbox" at bounding box center [580, 282] width 14 height 14
checkbox input "true"
click at [578, 300] on input "checkbox" at bounding box center [580, 299] width 14 height 14
checkbox input "true"
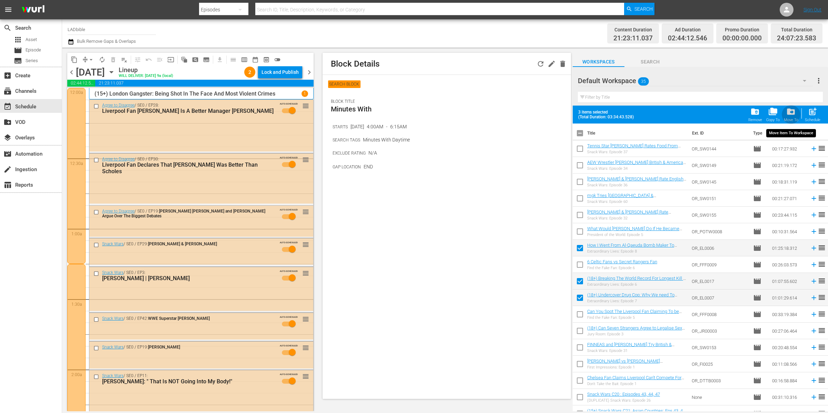
click at [794, 115] on span "drive_file_move" at bounding box center [790, 111] width 9 height 9
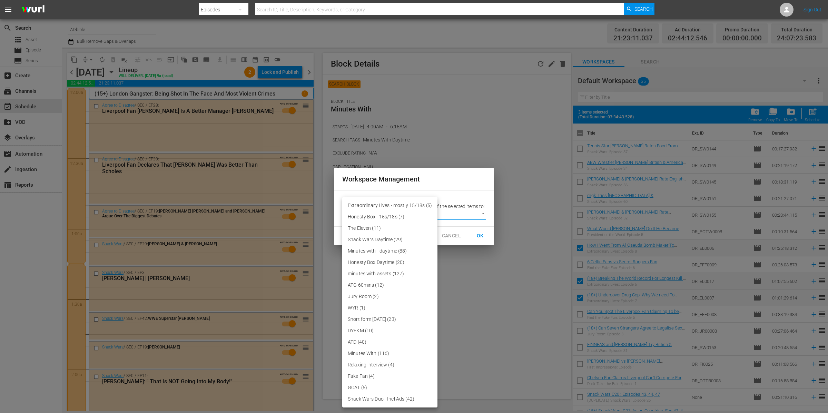
click at [454, 219] on body "menu Search By Episodes Search ID, Title, Description, Keywords, or Category Se…" at bounding box center [414, 206] width 828 height 413
click at [405, 197] on ul "Extraordinary Lives - mostly 15/18s (5) Honesty Box - 15s/18s (7) The Eleven (1…" at bounding box center [389, 302] width 95 height 210
click at [404, 204] on li "Extraordinary Lives - mostly 15/18s (5)" at bounding box center [389, 205] width 95 height 11
type input "3755"
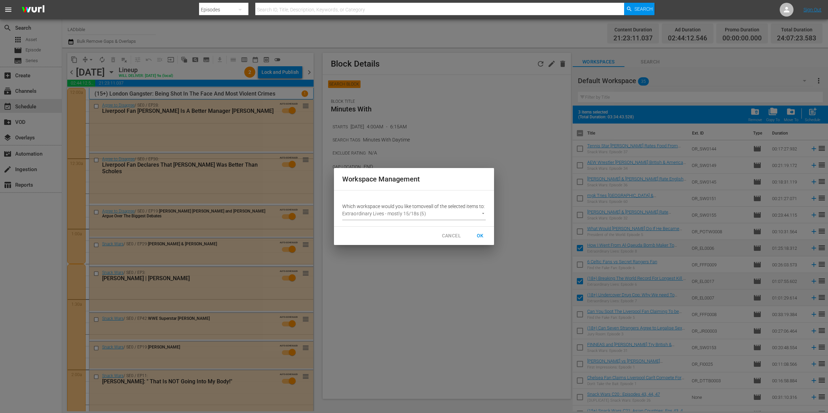
click at [479, 232] on div "CANCEL OK" at bounding box center [414, 236] width 160 height 18
click at [482, 238] on span "OK" at bounding box center [480, 235] width 11 height 9
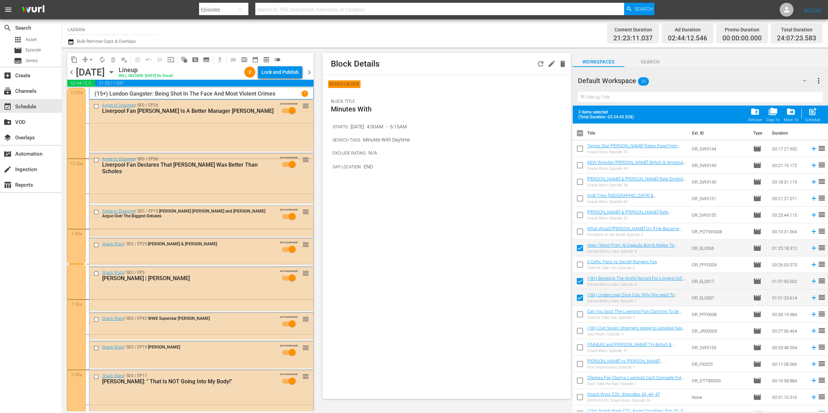
checkbox input "false"
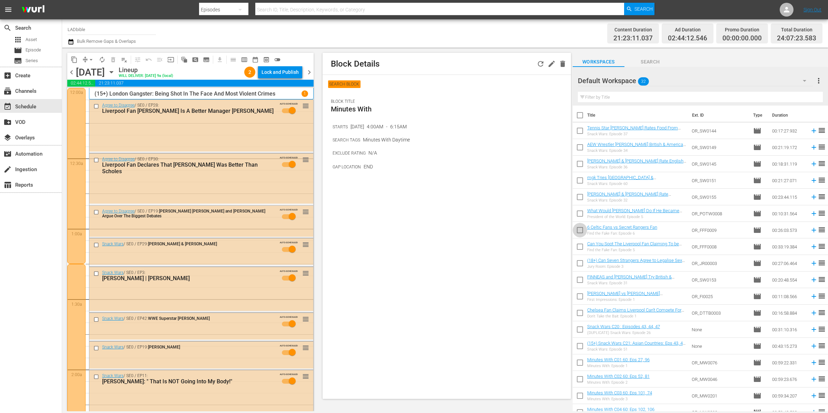
click at [581, 229] on input "checkbox" at bounding box center [580, 231] width 14 height 14
checkbox input "true"
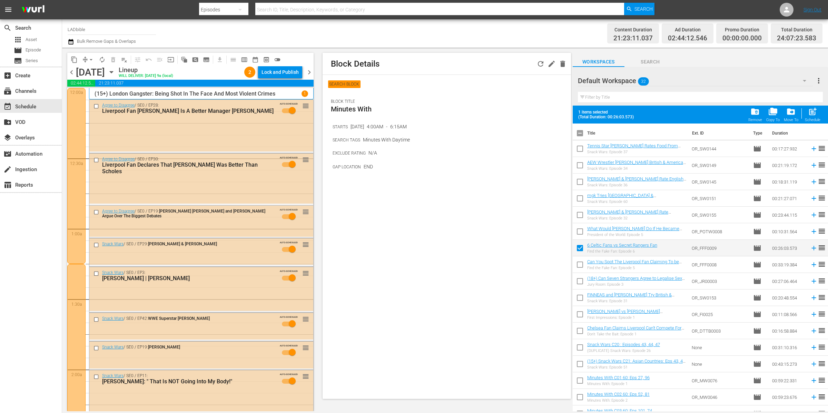
click at [581, 262] on input "checkbox" at bounding box center [580, 266] width 14 height 14
checkbox input "true"
click at [794, 113] on span "drive_file_move" at bounding box center [790, 111] width 9 height 9
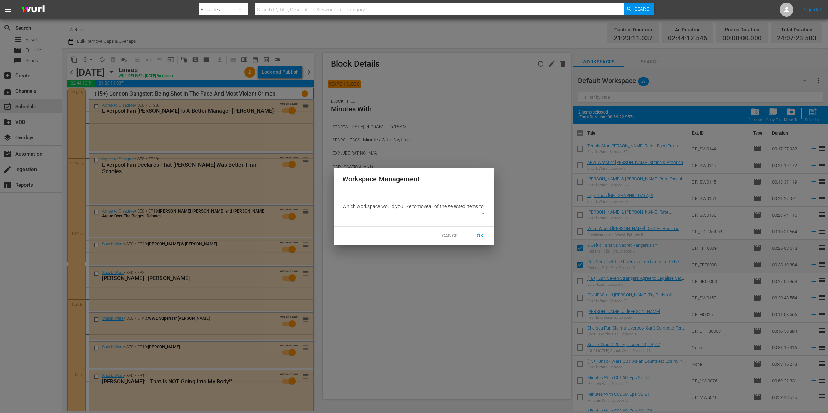
click at [448, 222] on body "menu Search By Episodes Search ID, Title, Description, Keywords, or Category Se…" at bounding box center [414, 206] width 828 height 413
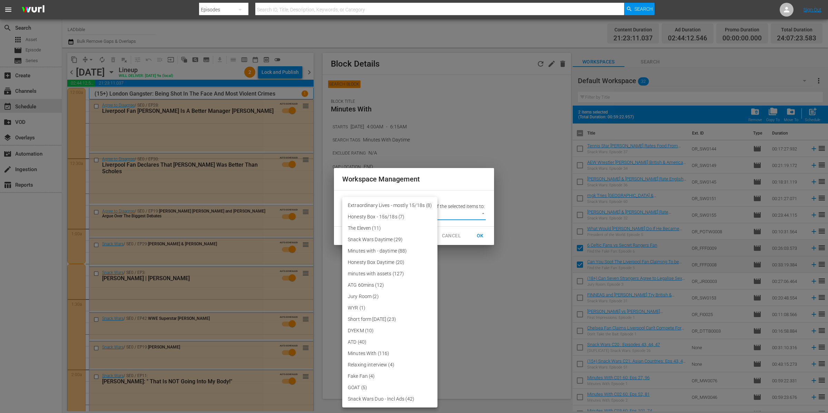
click at [377, 372] on li "Fake Fan (4)" at bounding box center [389, 375] width 95 height 11
type input "3385"
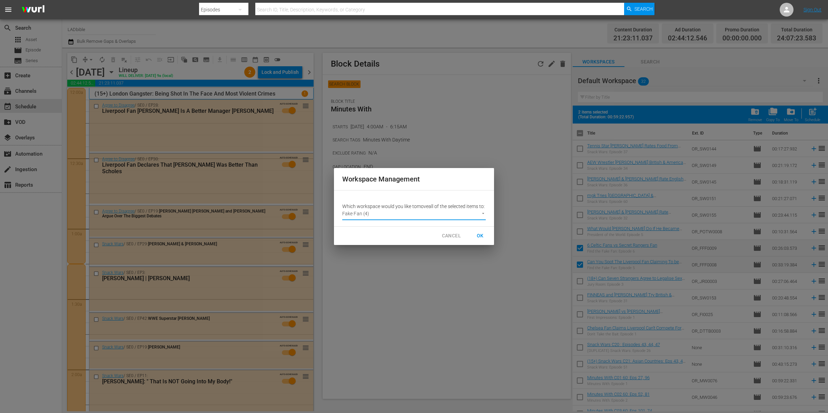
click at [482, 239] on span "OK" at bounding box center [480, 235] width 11 height 9
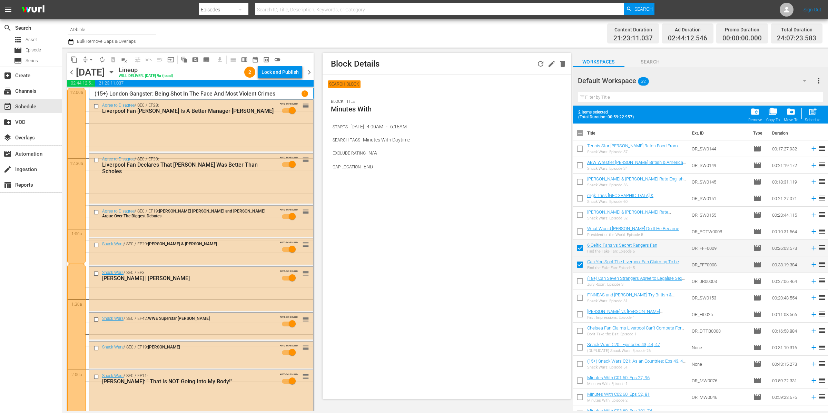
checkbox input "false"
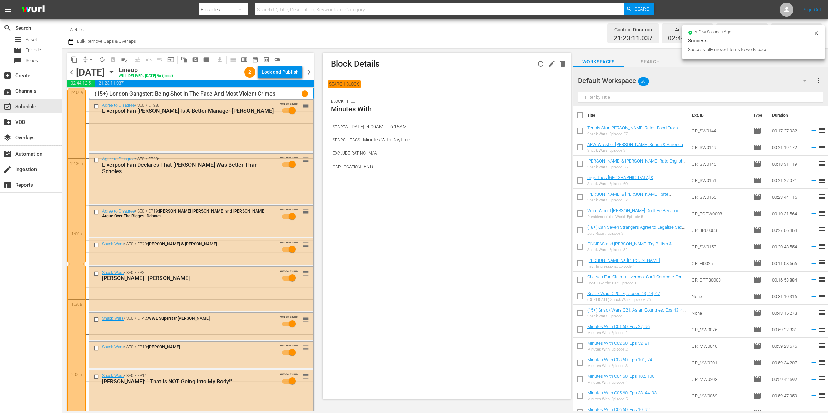
click at [580, 230] on input "checkbox" at bounding box center [580, 231] width 14 height 14
checkbox input "true"
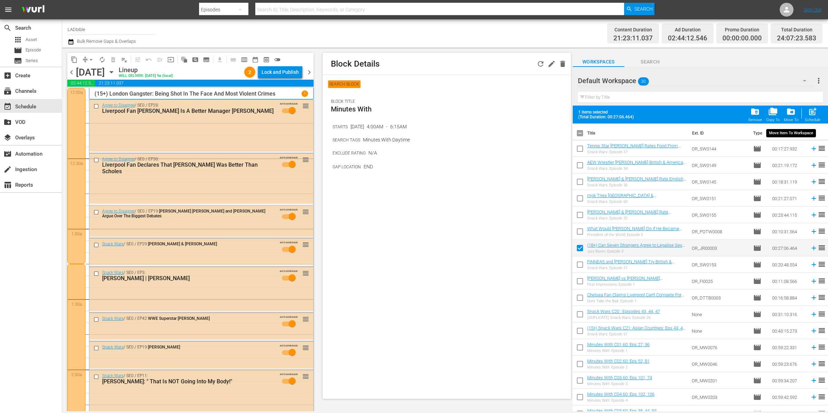
click at [800, 115] on div "folder_delete Remove folder_copy Copy To drive_file_move Move To post_add Sched…" at bounding box center [784, 114] width 76 height 19
click at [794, 114] on span "drive_file_move" at bounding box center [790, 111] width 9 height 9
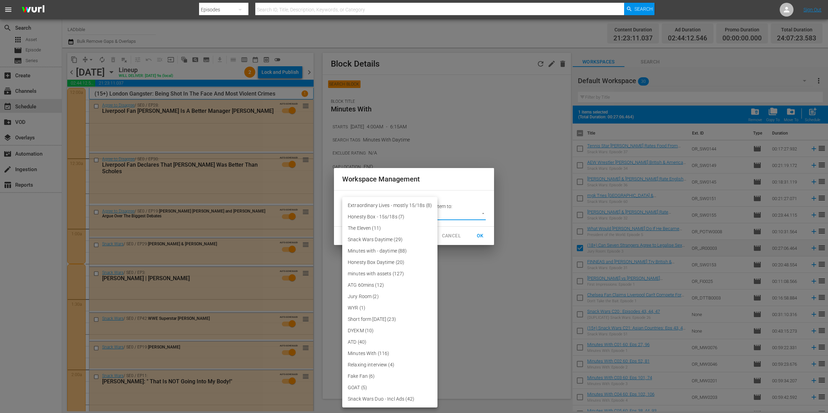
click at [441, 210] on body "menu Search By Episodes Search ID, Title, Description, Keywords, or Category Se…" at bounding box center [414, 206] width 828 height 413
click at [377, 297] on li "Jury Room (2)" at bounding box center [389, 296] width 95 height 11
type input "3573"
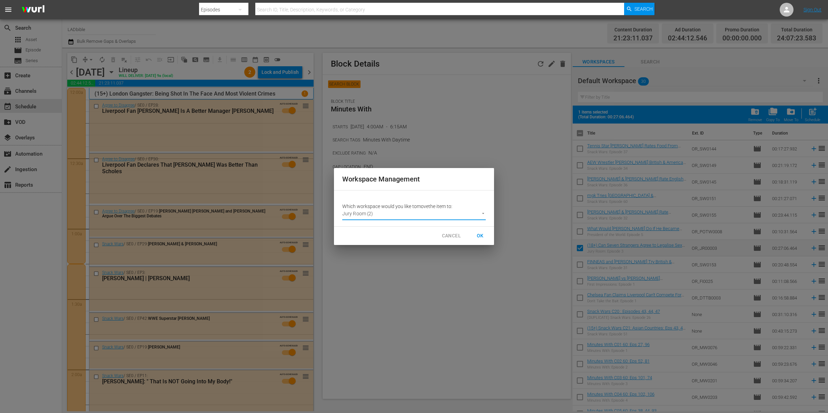
click at [483, 236] on span "OK" at bounding box center [480, 235] width 11 height 9
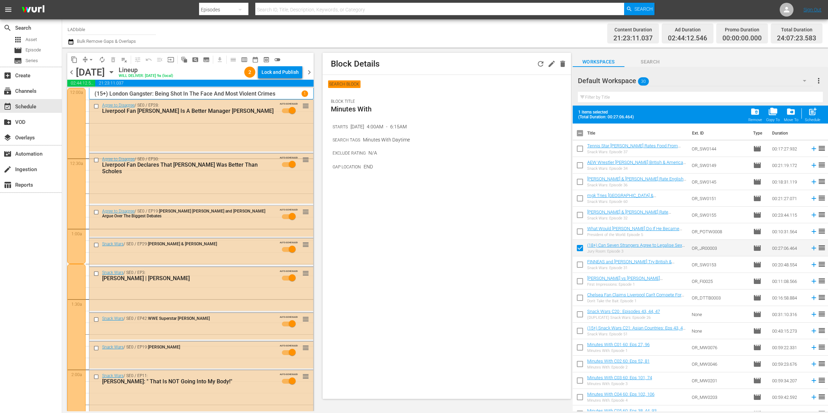
checkbox input "false"
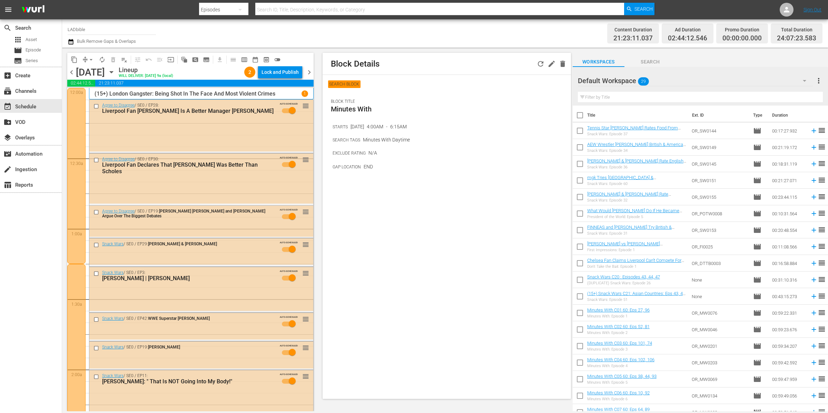
click at [694, 82] on div "Default Workspace 29" at bounding box center [695, 80] width 235 height 19
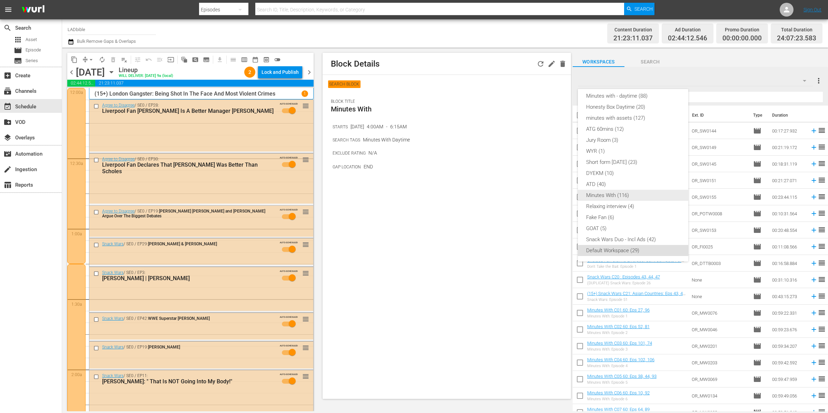
scroll to position [0, 0]
click at [508, 176] on div "Extraordinary Lives - mostly 15/18s (8) Honesty Box - 15s/18s (7) The Eleven (1…" at bounding box center [414, 206] width 828 height 413
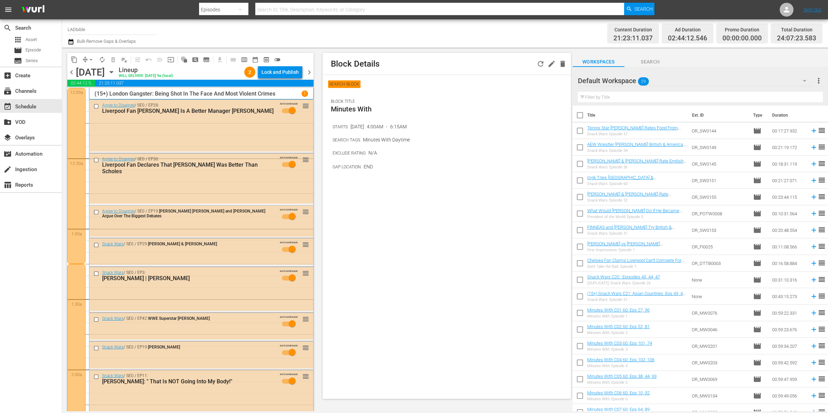
scroll to position [48, 0]
click at [582, 212] on input "checkbox" at bounding box center [580, 215] width 14 height 14
checkbox input "true"
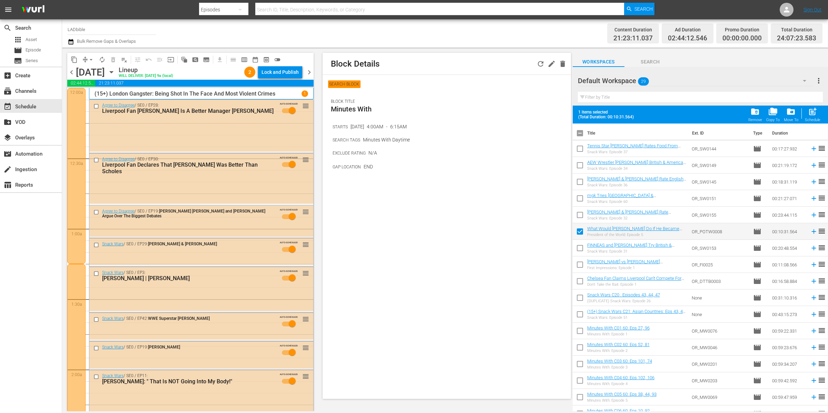
click at [580, 263] on input "checkbox" at bounding box center [580, 266] width 14 height 14
checkbox input "true"
click at [579, 283] on input "checkbox" at bounding box center [580, 282] width 14 height 14
checkbox input "true"
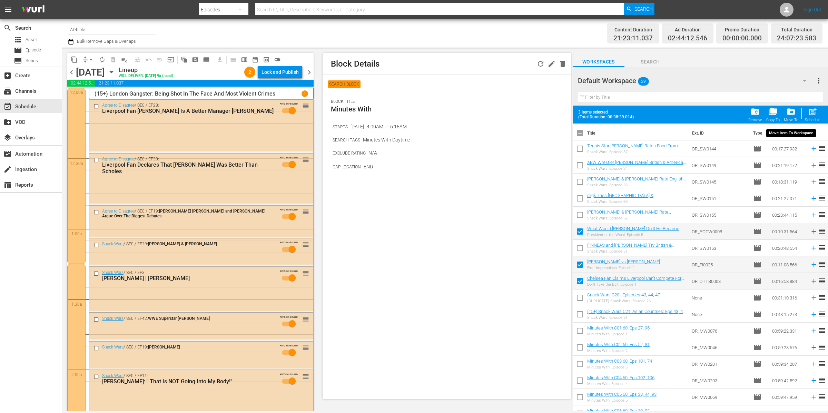
click at [788, 114] on span "drive_file_move" at bounding box center [790, 111] width 9 height 9
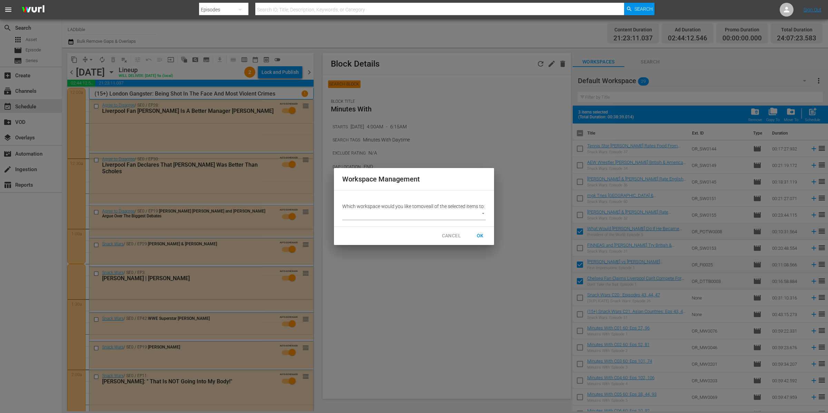
click at [443, 209] on p "Which workspace would you like to move all of the selected items to:" at bounding box center [413, 206] width 143 height 7
click at [440, 217] on body "menu Search By Episodes Search ID, Title, Description, Keywords, or Category Se…" at bounding box center [414, 206] width 828 height 413
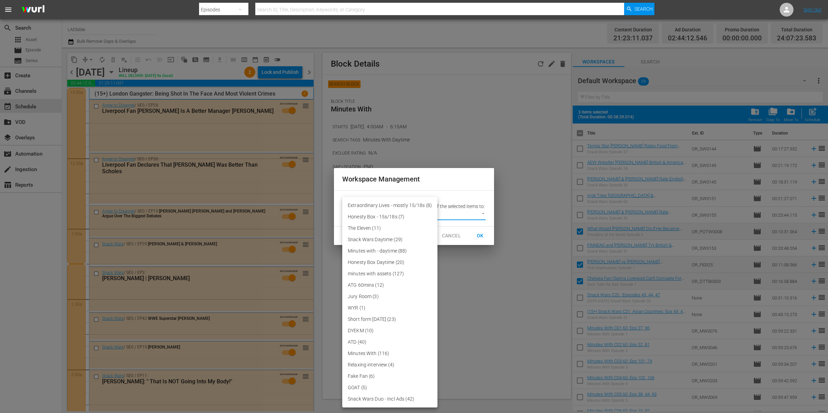
click at [375, 315] on li "Short form Aug 25 (23)" at bounding box center [389, 319] width 95 height 11
type input "3484"
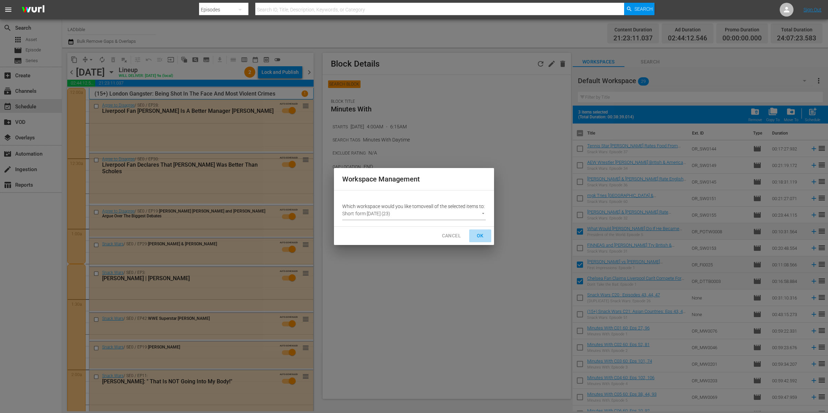
click at [476, 237] on span "OK" at bounding box center [480, 235] width 11 height 9
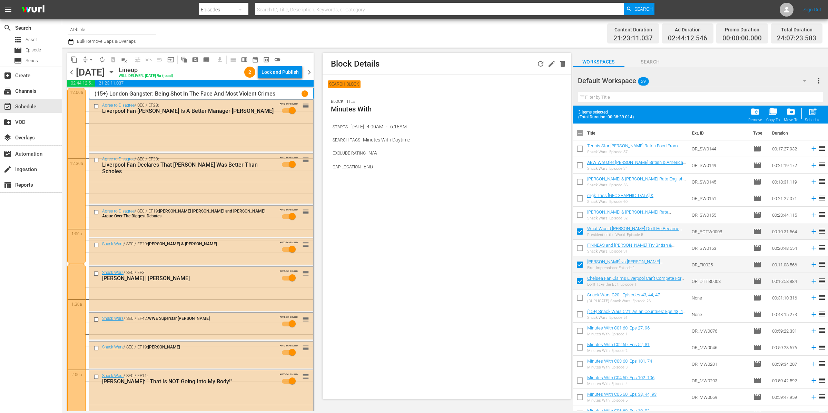
checkbox input "false"
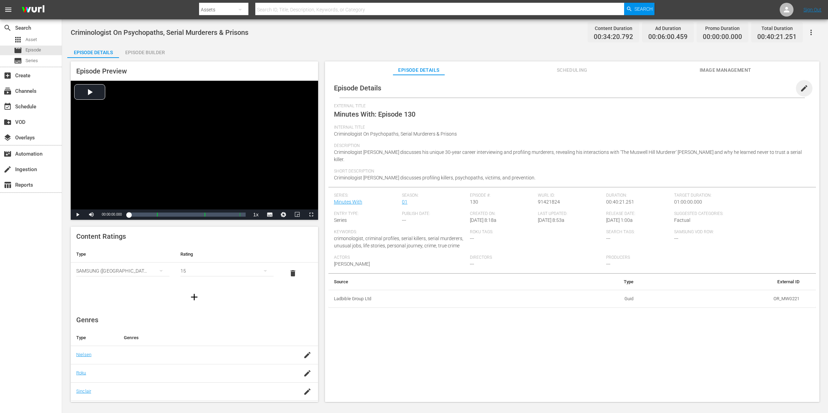
click at [662, 85] on span "edit" at bounding box center [804, 88] width 8 height 8
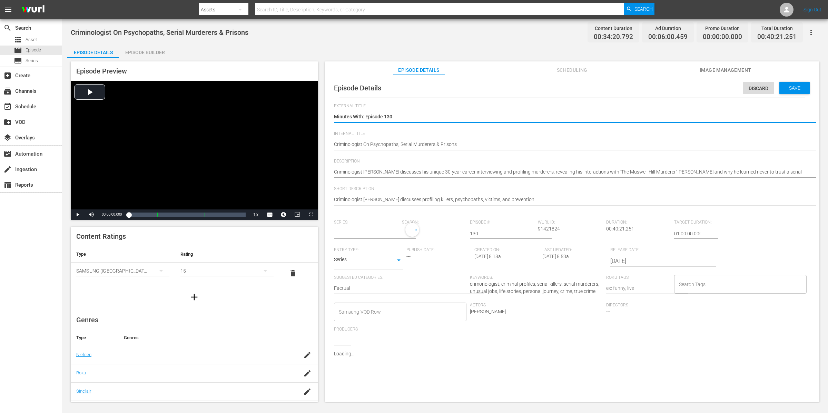
type input "Minutes With"
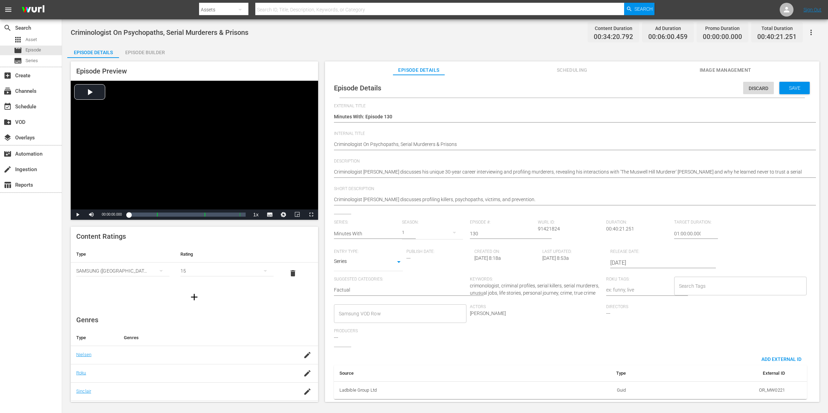
click at [333, 143] on div "Episode Details Discard Save External Title Minutes With: Episode 130 Minutes W…" at bounding box center [571, 241] width 487 height 326
type textarea "(Criminologist On Psychopaths, Serial Murderers & Prisons"
type textarea "(1Criminologist On Psychopaths, Serial Murderers & Prisons"
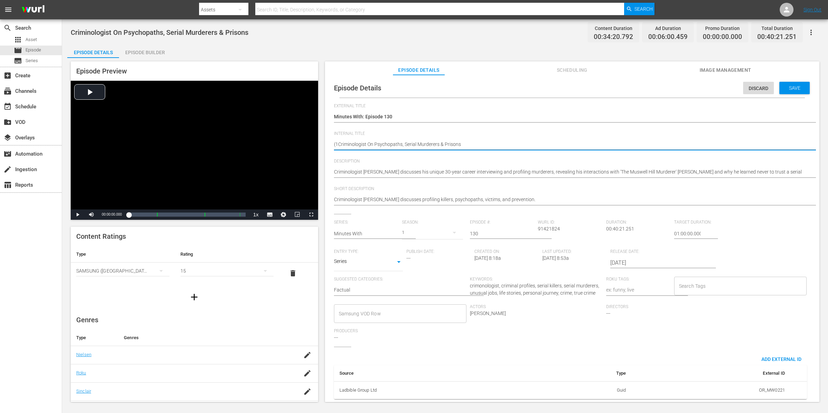
type textarea "(15Criminologist On Psychopaths, Serial Murderers & Prisons"
type textarea "(15+Criminologist On Psychopaths, Serial Murderers & Prisons"
type textarea "(15+)Criminologist On Psychopaths, Serial Murderers & Prisons"
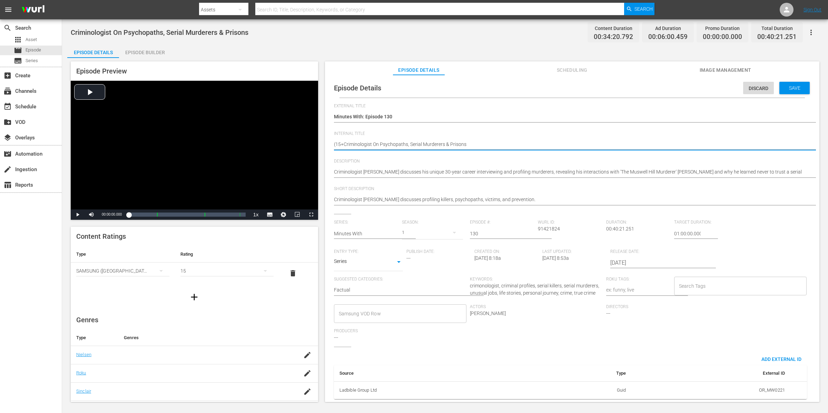
type textarea "(15+)Criminologist On Psychopaths, Serial Murderers & Prisons"
type textarea "(15+) Criminologist On Psychopaths, Serial Murderers & Prisons"
click at [662, 278] on div "Search Tags" at bounding box center [740, 286] width 133 height 19
type textarea "(15+) Criminologist On Psychopaths, Serial Murderers & Prisons"
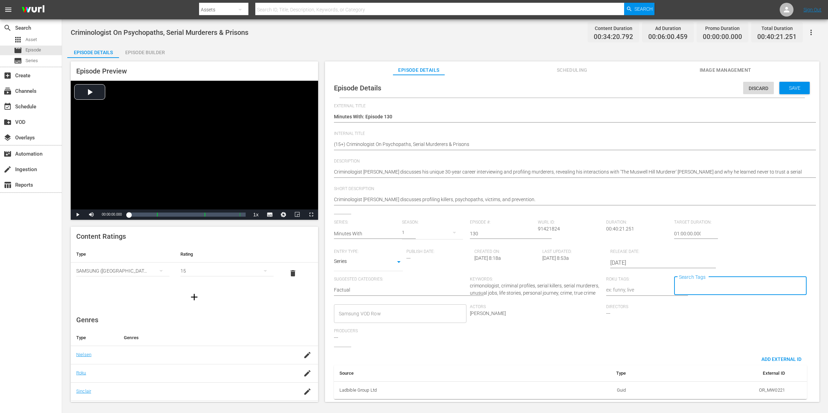
click at [662, 287] on input "Search Tags" at bounding box center [735, 286] width 116 height 12
click at [662, 143] on li "15" at bounding box center [738, 141] width 132 height 11
click at [662, 86] on span "Save" at bounding box center [794, 88] width 22 height 6
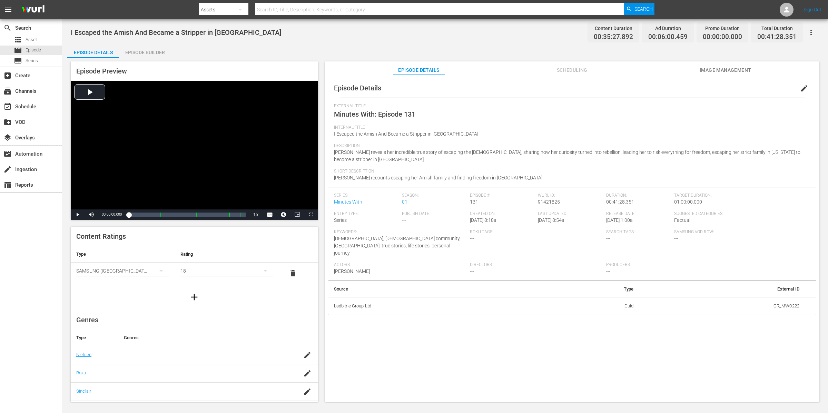
click at [662, 87] on span "edit" at bounding box center [804, 88] width 8 height 8
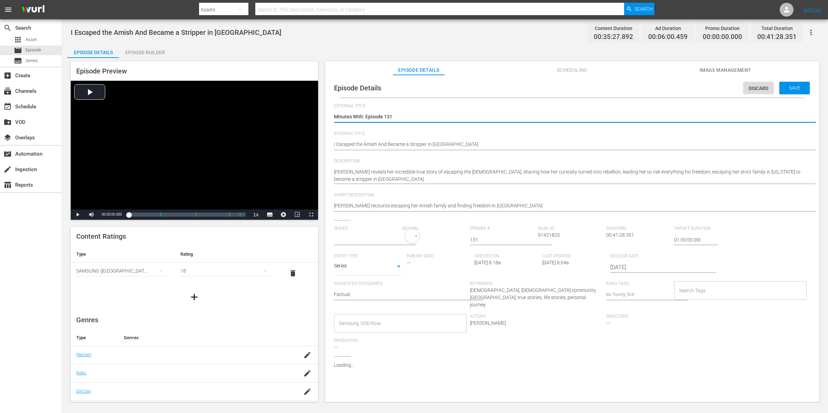
type input "Minutes With"
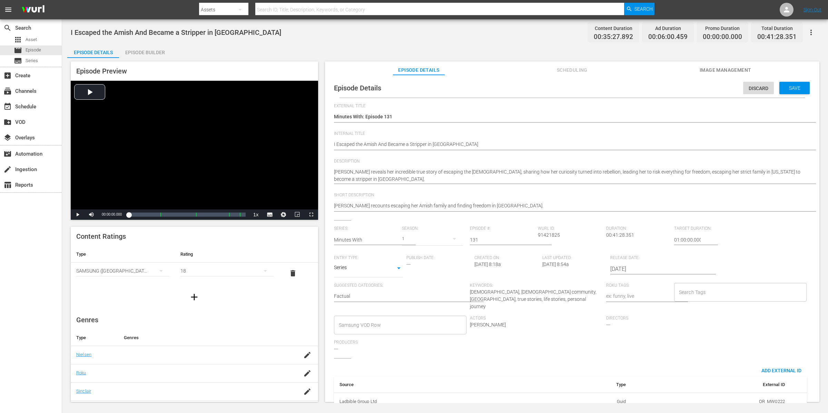
click at [333, 142] on div "Episode Details Discard Save External Title Minutes With: Episode 131 Minutes W…" at bounding box center [571, 247] width 487 height 338
drag, startPoint x: 333, startPoint y: 145, endPoint x: 338, endPoint y: 147, distance: 5.3
type textarea "(I Escaped the Amish And Became a Stripper in Vegas"
type textarea "(1I Escaped the Amish And Became a Stripper in Vegas"
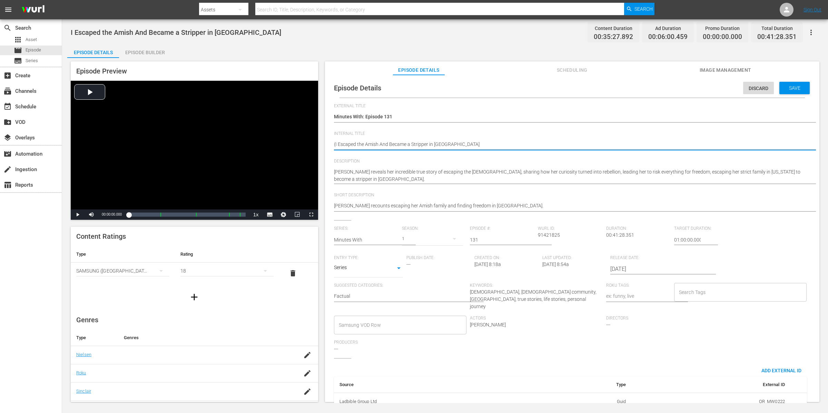
type textarea "(1I Escaped the Amish And Became a Stripper in Vegas"
type textarea "(18I Escaped the Amish And Became a Stripper in Vegas"
type textarea "(18+I Escaped the Amish And Became a Stripper in Vegas"
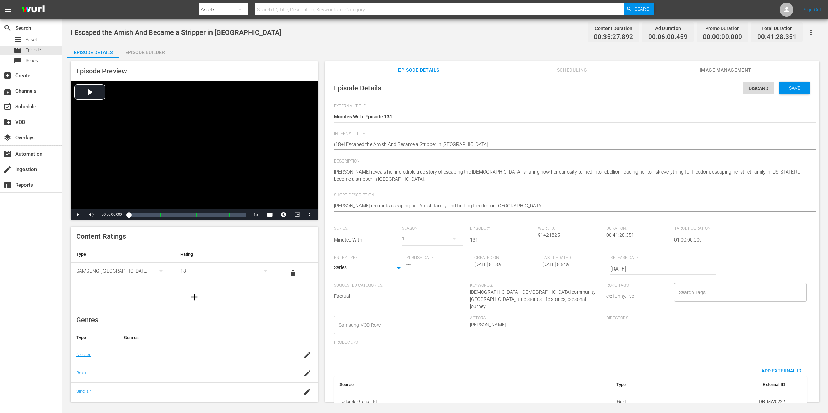
type textarea "(18+)I Escaped the Amish And Became a Stripper in Vegas"
type textarea "(18+) I Escaped the Amish And Became a Stripper in Vegas"
click at [662, 289] on input "Search Tags" at bounding box center [735, 292] width 116 height 12
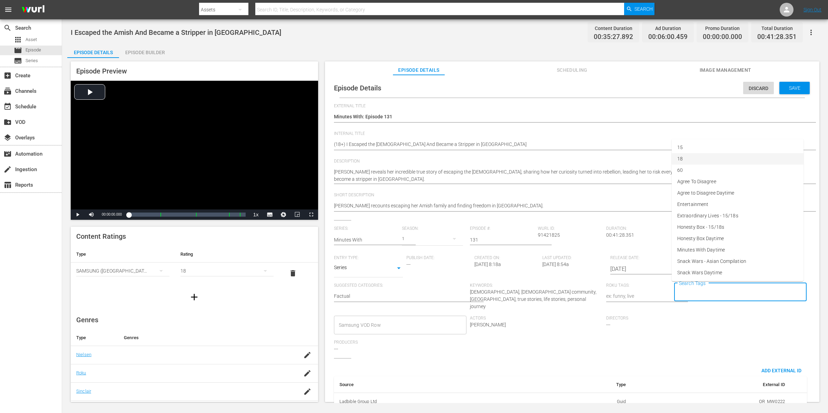
click at [662, 159] on li "18" at bounding box center [738, 158] width 132 height 11
click at [662, 90] on span "Save" at bounding box center [794, 88] width 22 height 6
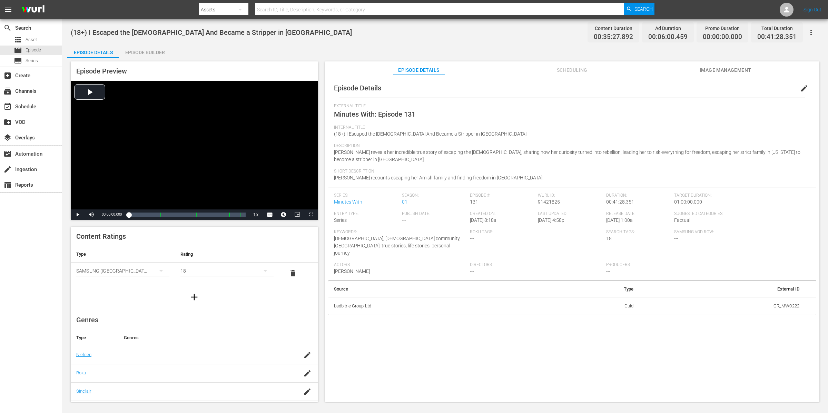
click at [149, 51] on div "Episode Builder" at bounding box center [145, 52] width 52 height 17
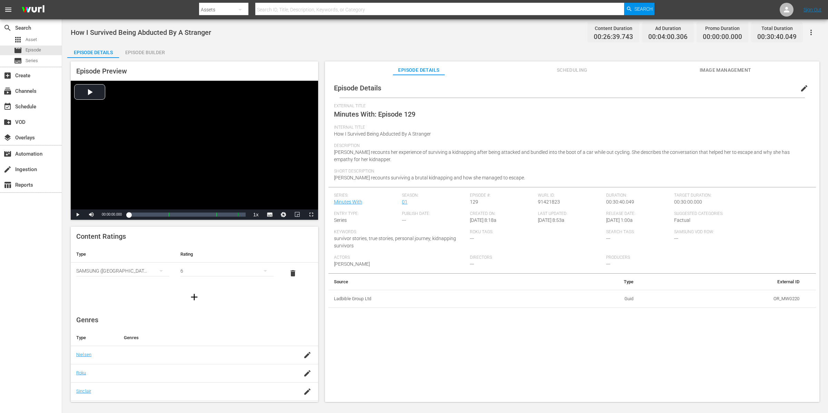
click at [161, 53] on div "Episode Builder" at bounding box center [145, 52] width 52 height 17
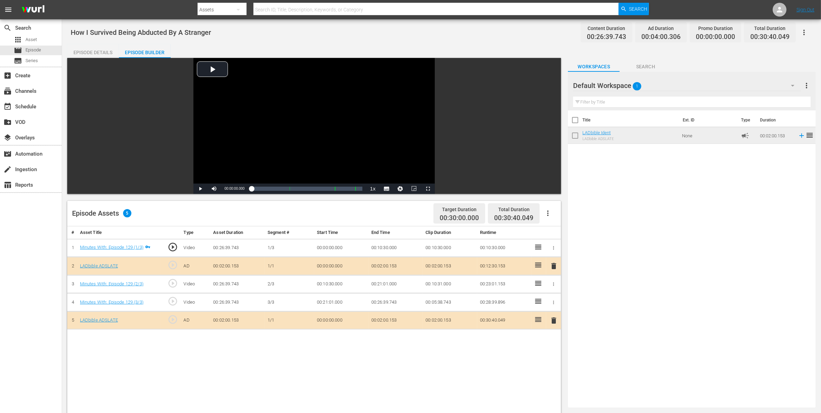
click at [92, 52] on div "Episode Details" at bounding box center [93, 52] width 52 height 17
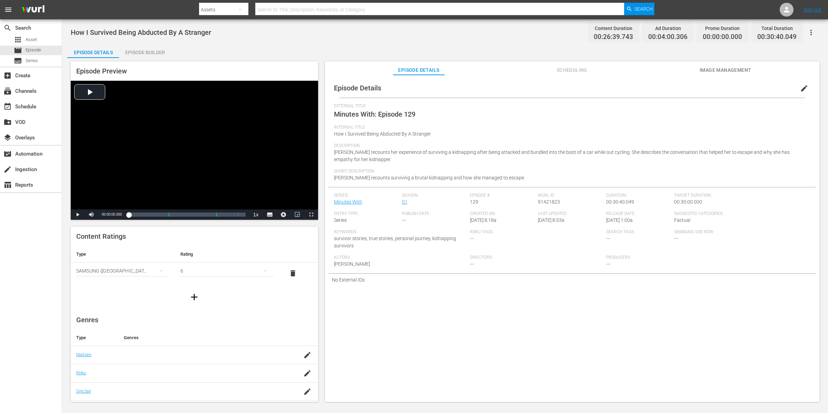
click at [662, 83] on button "edit" at bounding box center [804, 88] width 17 height 17
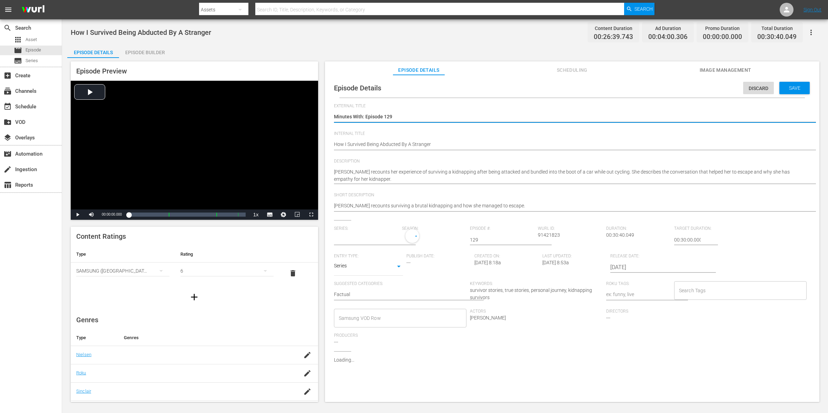
type input "Minutes With"
click at [662, 299] on div "Search Tags" at bounding box center [740, 292] width 133 height 19
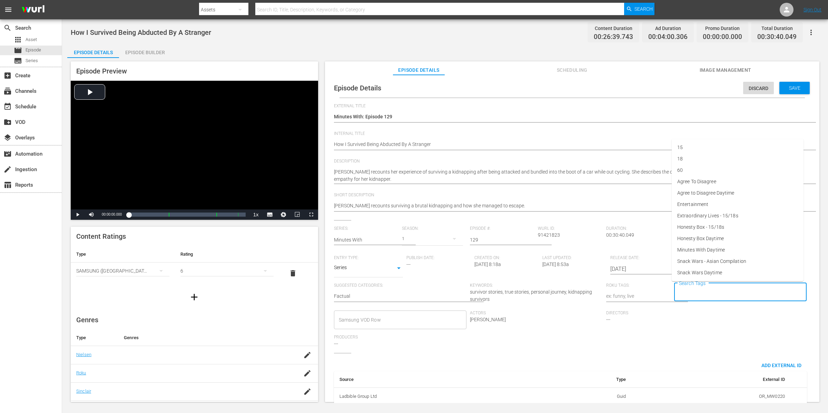
click at [662, 290] on input "Search Tags" at bounding box center [735, 292] width 116 height 12
click at [662, 248] on li "Minutes With Daytime" at bounding box center [738, 249] width 132 height 11
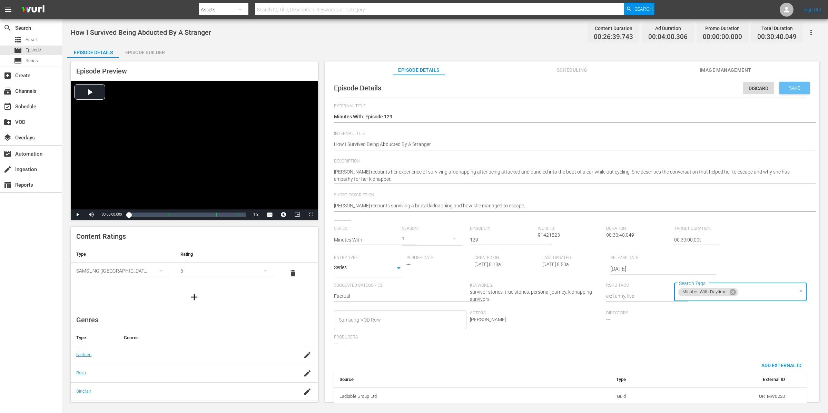
click at [662, 82] on div "Save" at bounding box center [794, 88] width 30 height 12
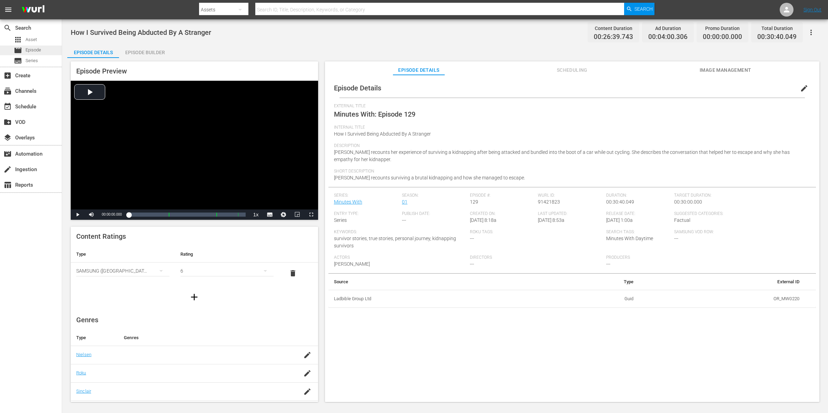
click at [57, 48] on div "movie Episode" at bounding box center [31, 51] width 62 height 10
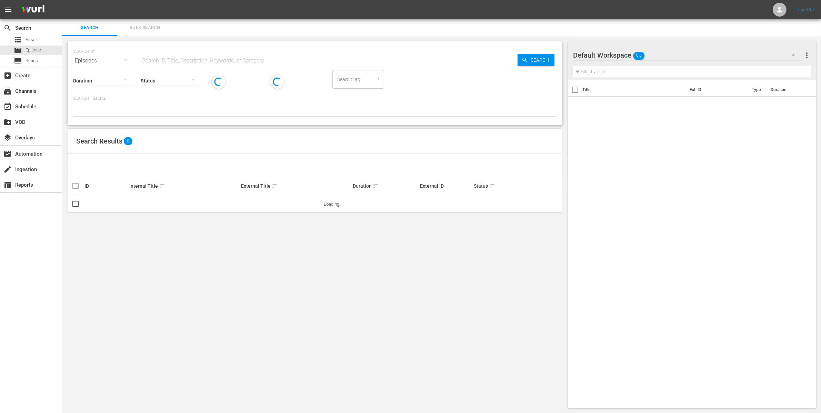
click at [188, 57] on input "text" at bounding box center [329, 60] width 377 height 17
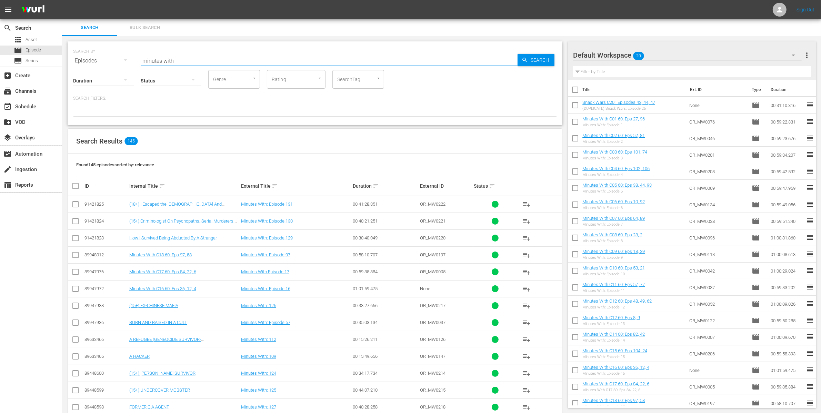
type input "minutes with"
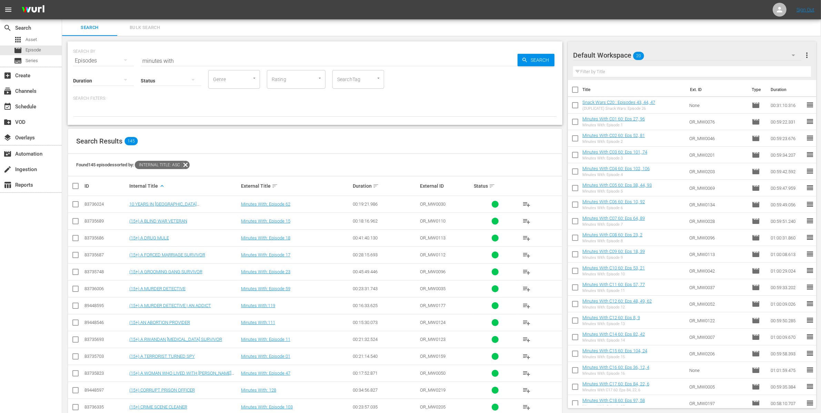
click at [76, 185] on input "checkbox" at bounding box center [78, 186] width 14 height 8
checkbox input "true"
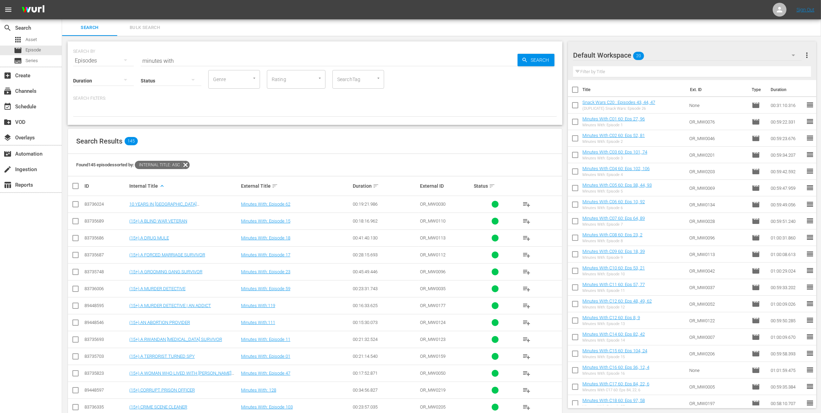
checkbox input "true"
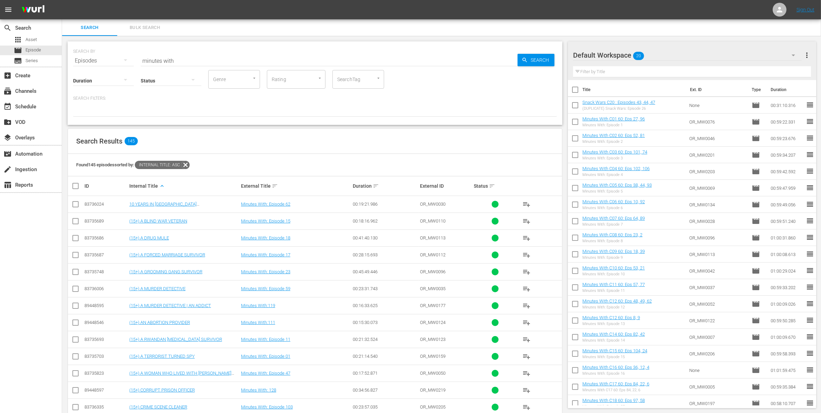
checkbox input "true"
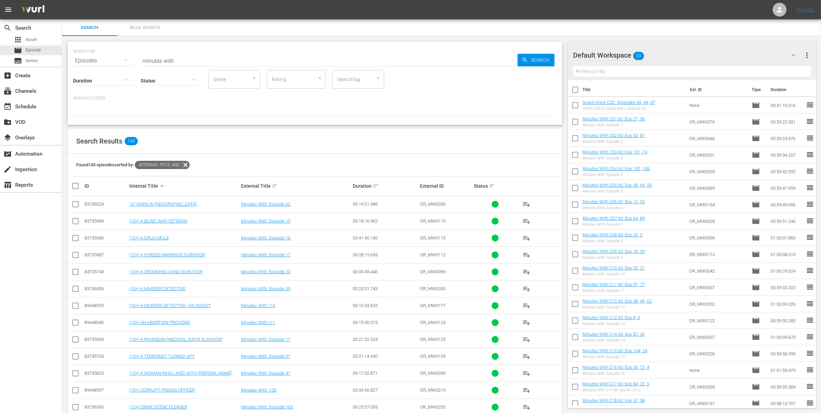
checkbox input "true"
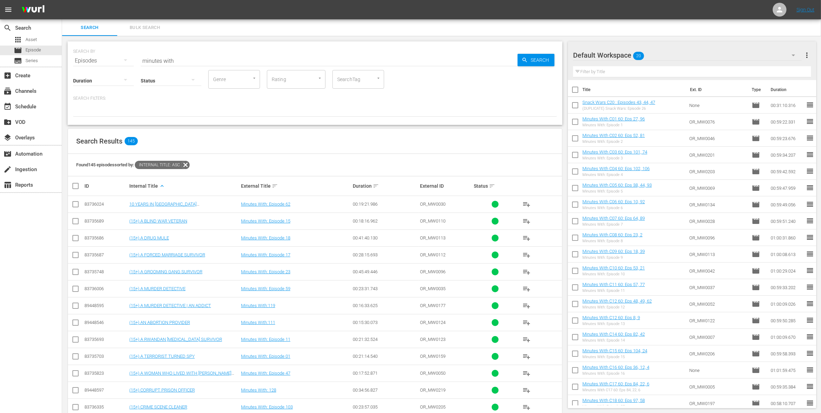
checkbox input "true"
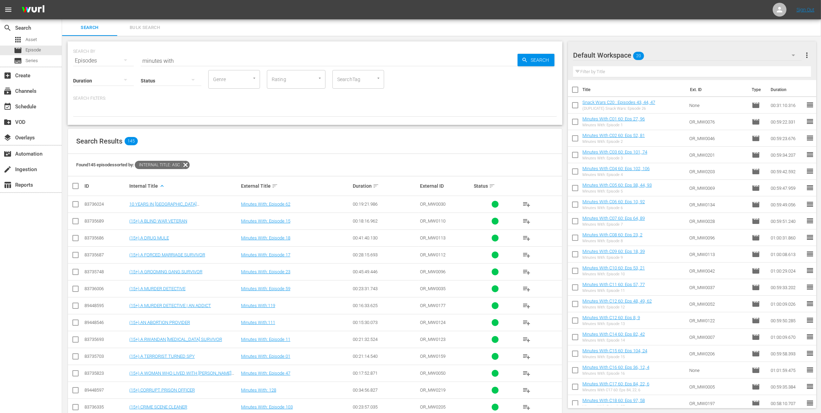
checkbox input "true"
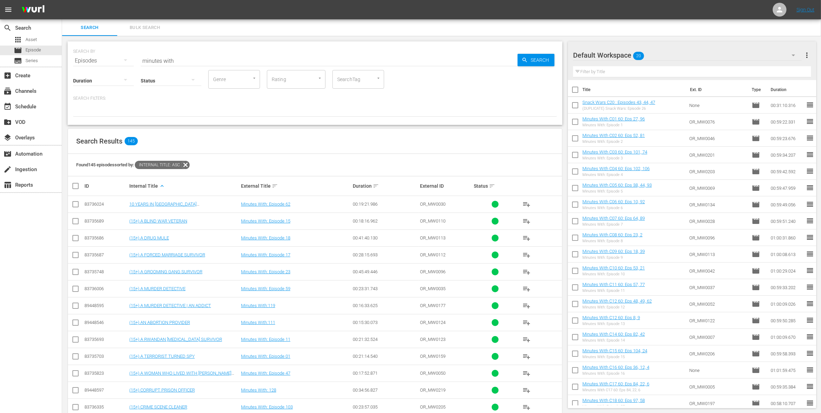
checkbox input "true"
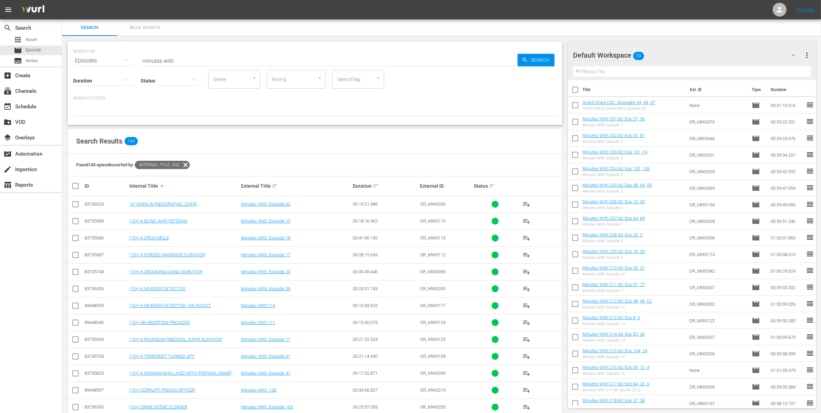
checkbox input "true"
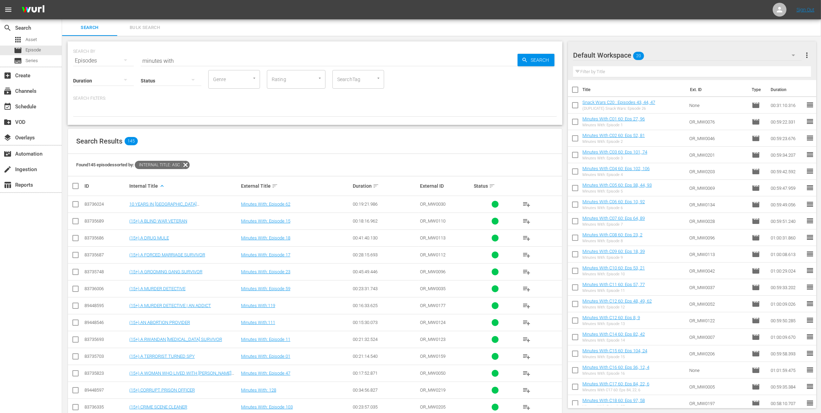
checkbox input "true"
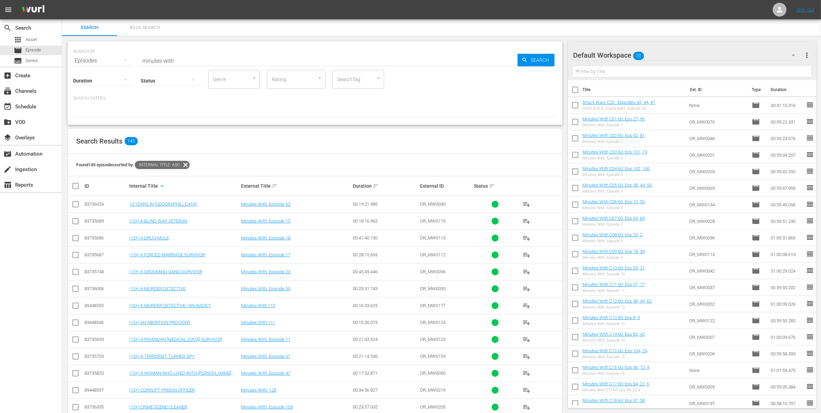
checkbox input "true"
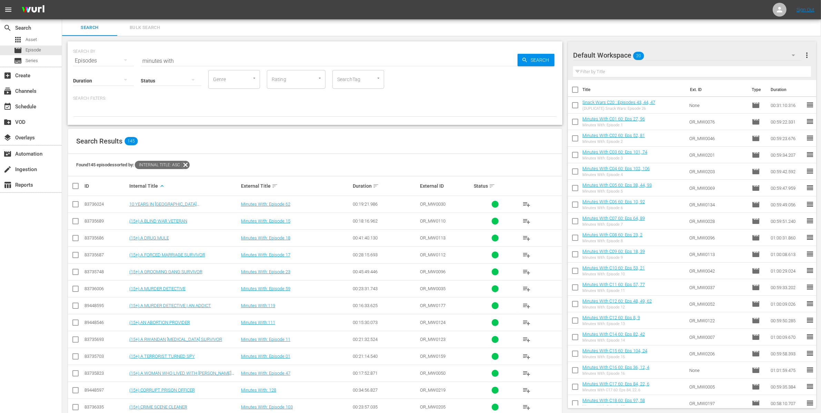
checkbox input "true"
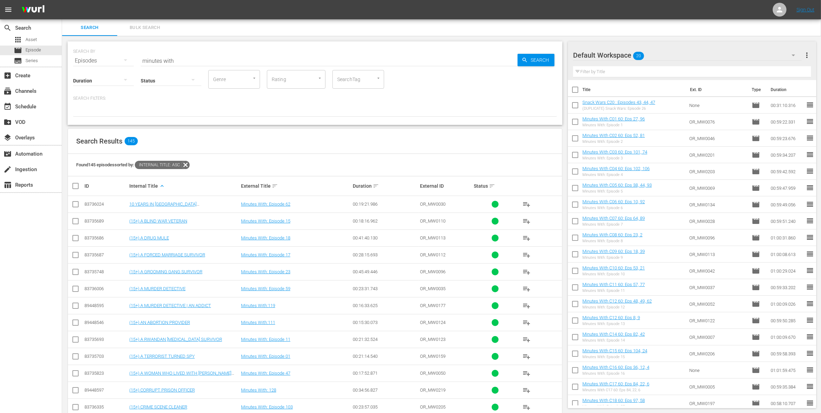
checkbox input "true"
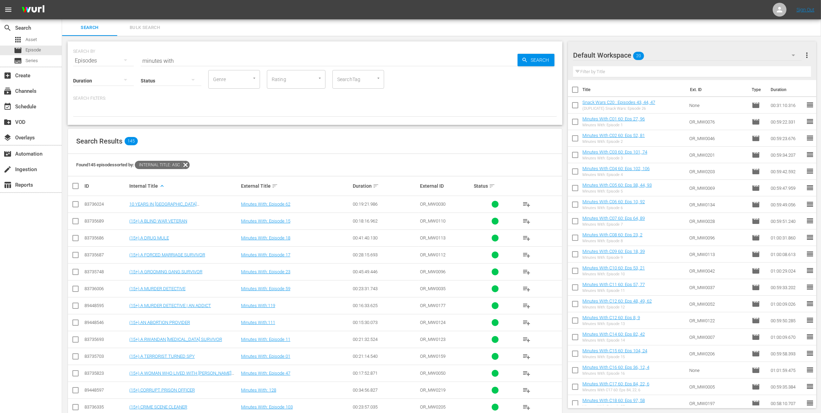
checkbox input "true"
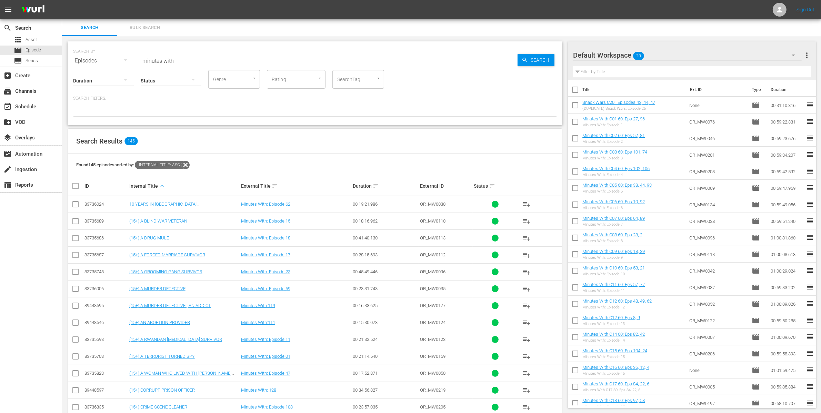
checkbox input "true"
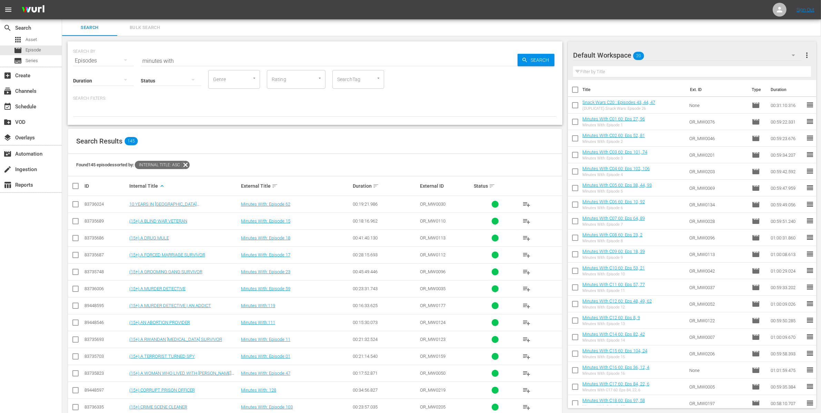
checkbox input "true"
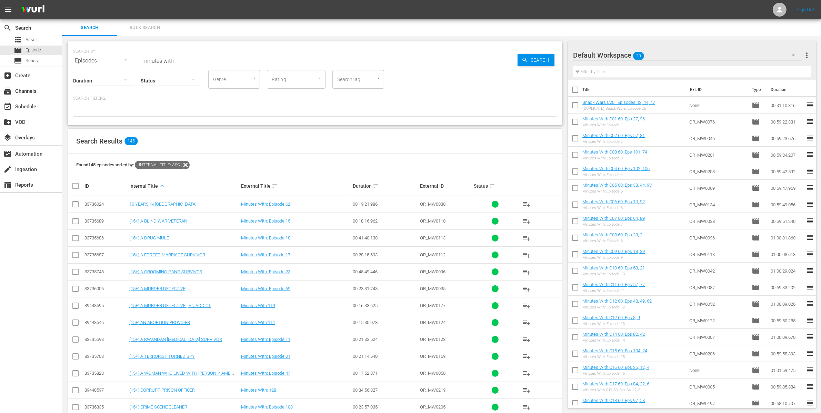
checkbox input "true"
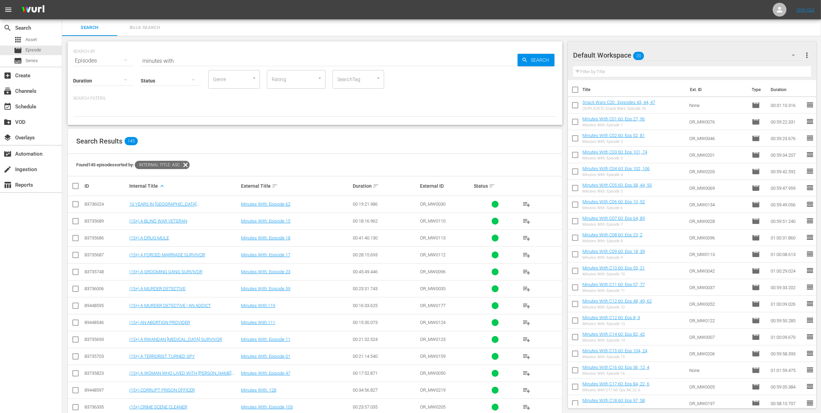
checkbox input "true"
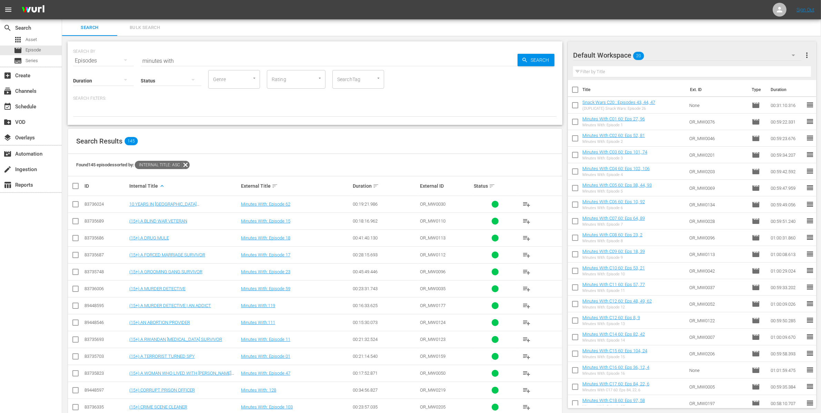
checkbox input "true"
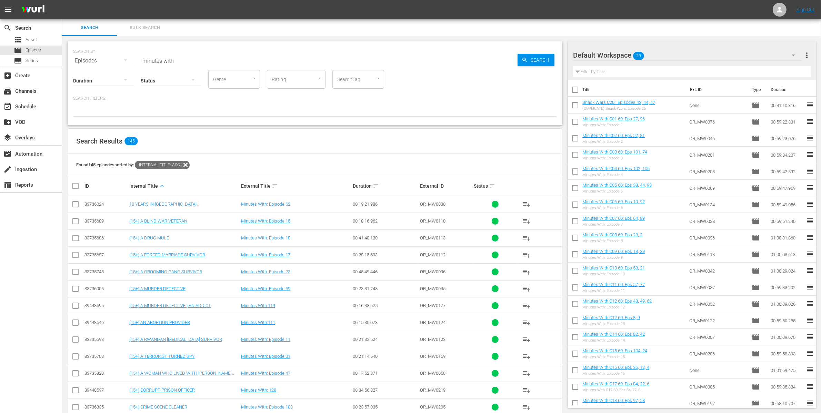
checkbox input "true"
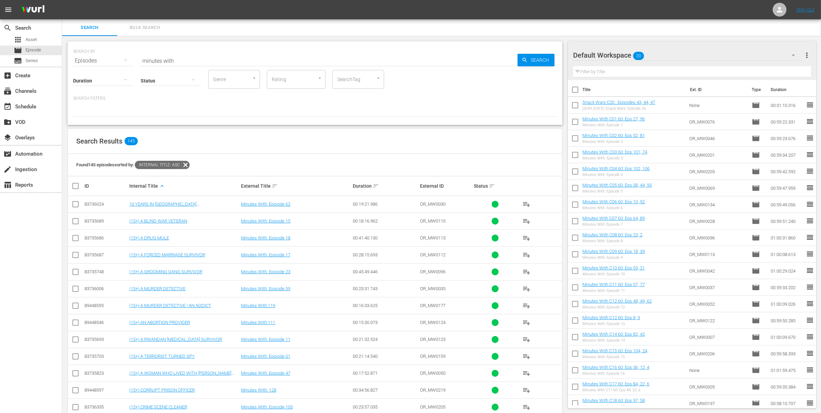
checkbox input "true"
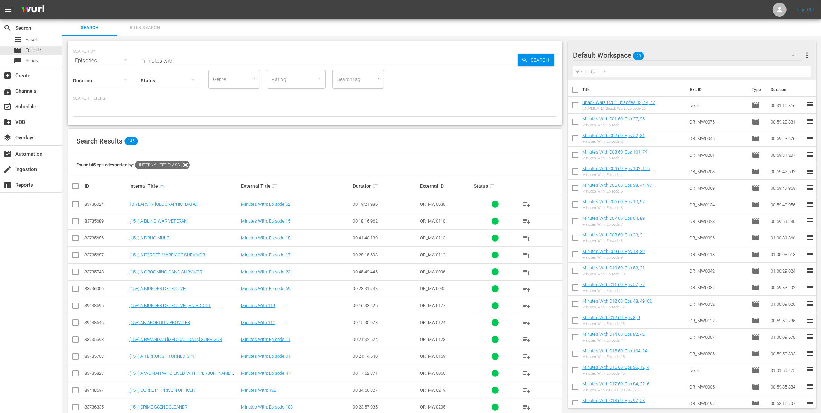
checkbox input "true"
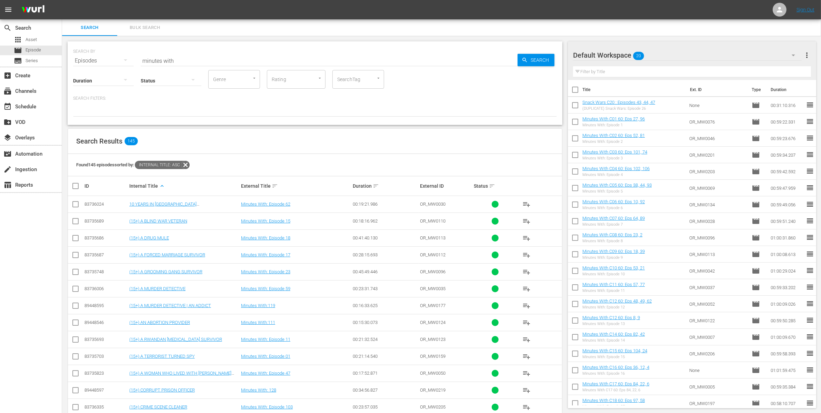
checkbox input "true"
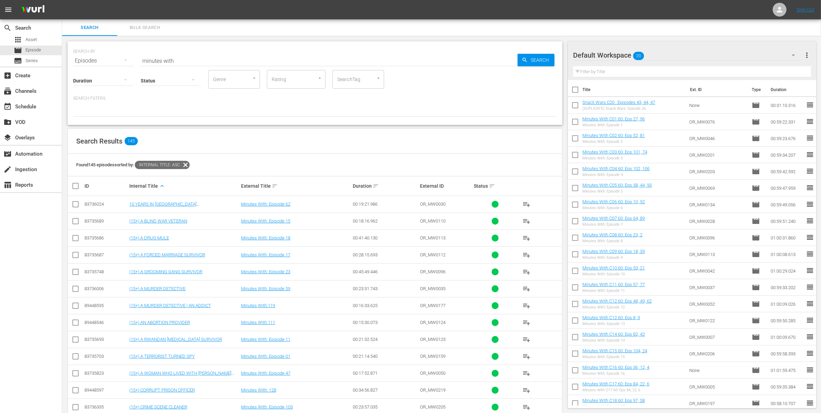
checkbox input "true"
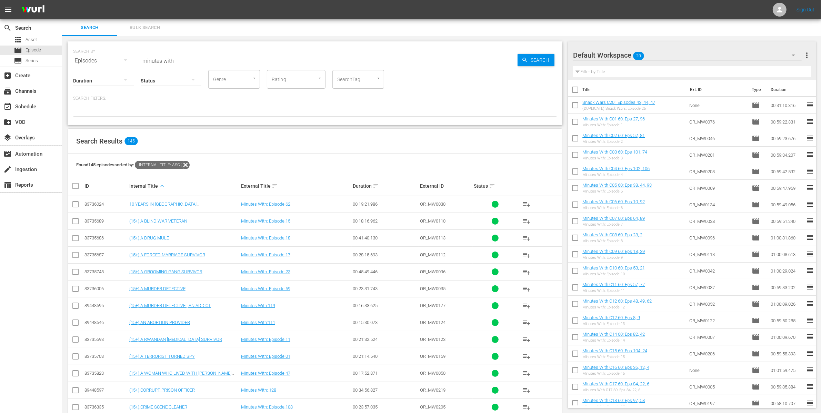
checkbox input "true"
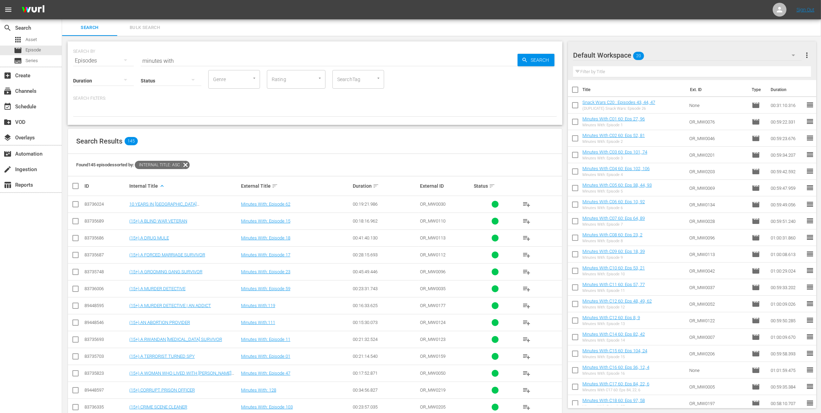
checkbox input "true"
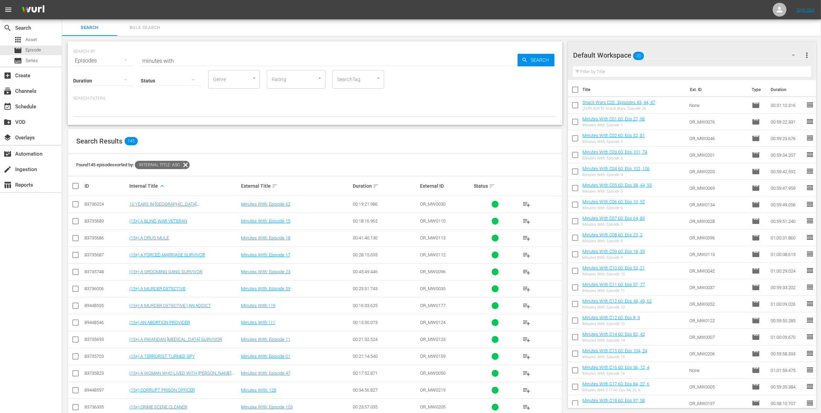
checkbox input "true"
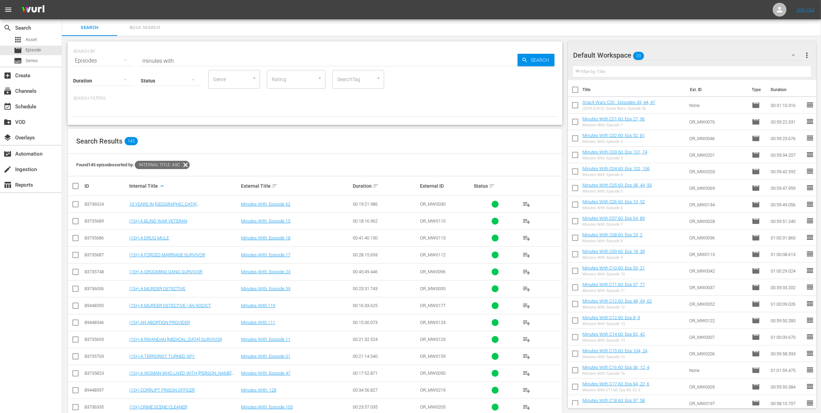
checkbox input "true"
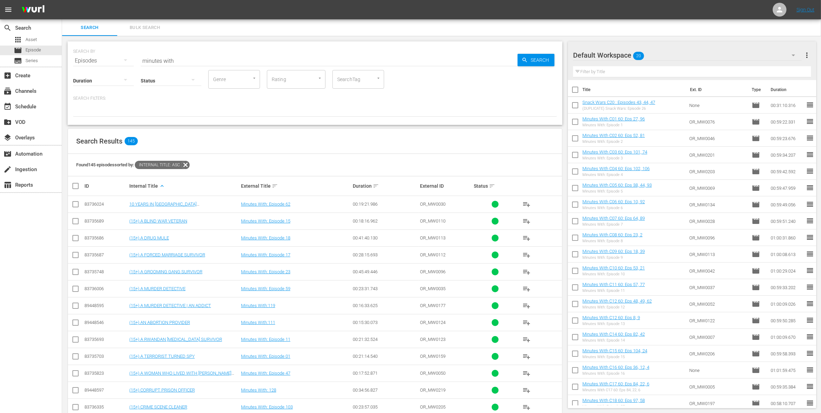
checkbox input "true"
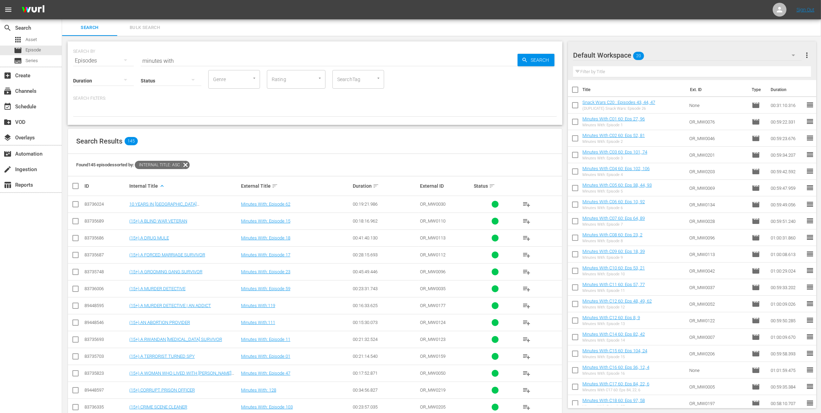
checkbox input "true"
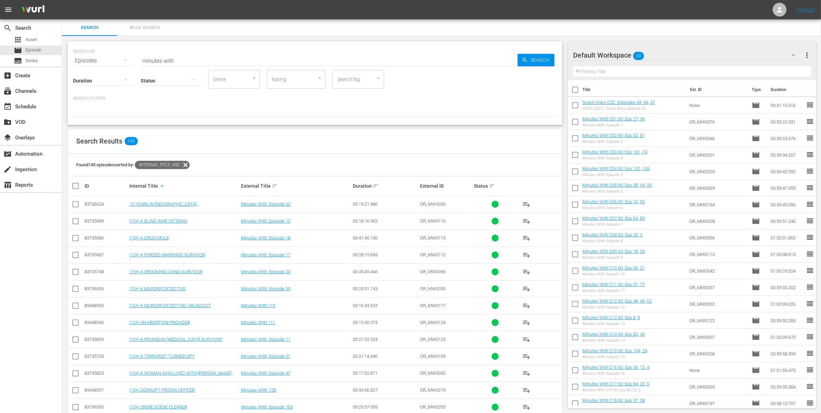
checkbox input "true"
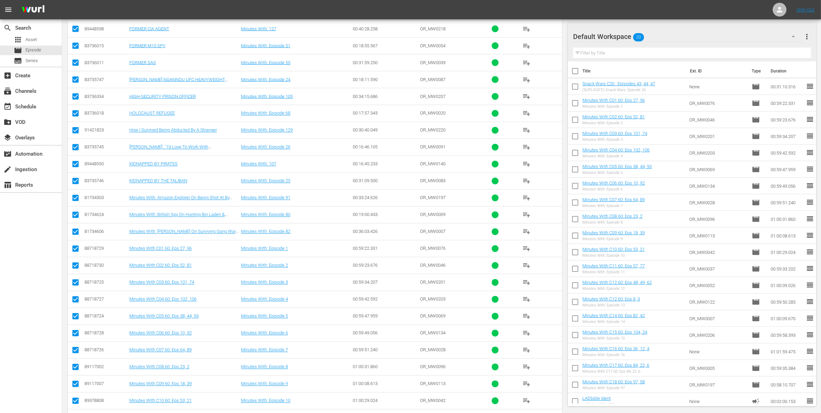
scroll to position [1592, 0]
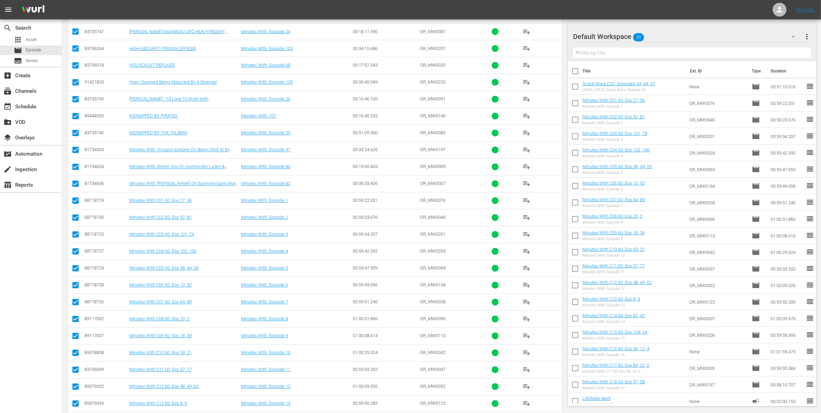
click at [77, 206] on input "checkbox" at bounding box center [75, 202] width 8 height 8
checkbox input "false"
click at [80, 223] on input "checkbox" at bounding box center [75, 219] width 8 height 8
checkbox input "false"
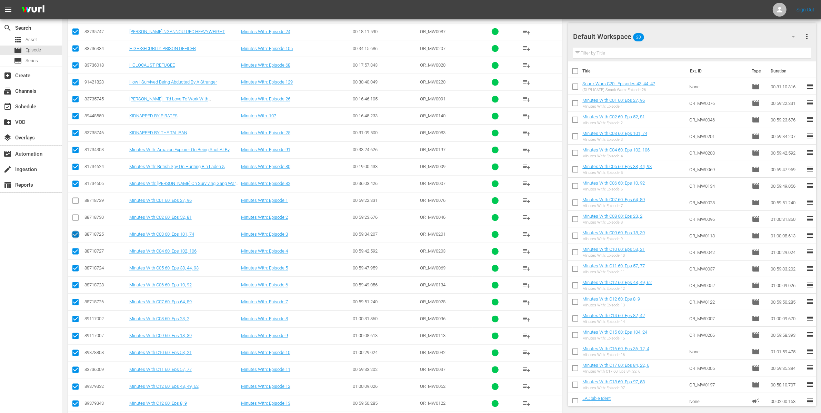
click at [77, 240] on input "checkbox" at bounding box center [75, 236] width 8 height 8
checkbox input "false"
click at [76, 257] on input "checkbox" at bounding box center [75, 253] width 8 height 8
checkbox input "false"
click at [75, 274] on input "checkbox" at bounding box center [75, 270] width 8 height 8
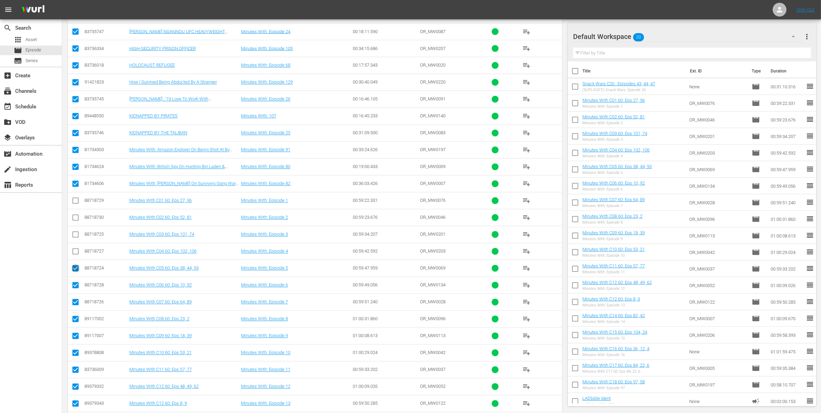
checkbox input "false"
click at [77, 291] on input "checkbox" at bounding box center [75, 287] width 8 height 8
checkbox input "false"
click at [77, 308] on input "checkbox" at bounding box center [75, 303] width 8 height 8
checkbox input "false"
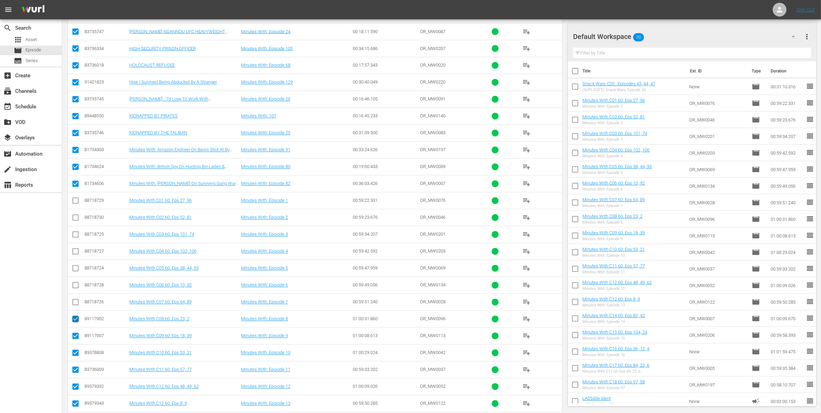
click at [76, 325] on input "checkbox" at bounding box center [75, 320] width 8 height 8
checkbox input "false"
click at [78, 330] on input "checkbox" at bounding box center [75, 337] width 8 height 8
checkbox input "false"
click at [77, 330] on input "checkbox" at bounding box center [75, 354] width 8 height 8
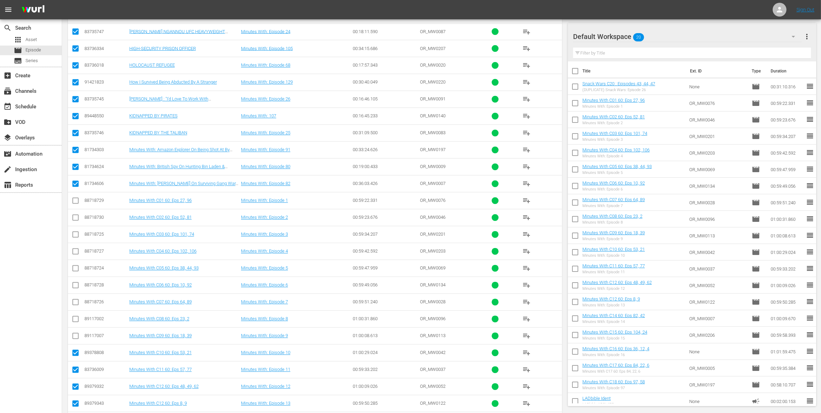
checkbox input "false"
click at [78, 330] on input "checkbox" at bounding box center [75, 371] width 8 height 8
checkbox input "false"
click at [78, 330] on icon at bounding box center [75, 387] width 8 height 8
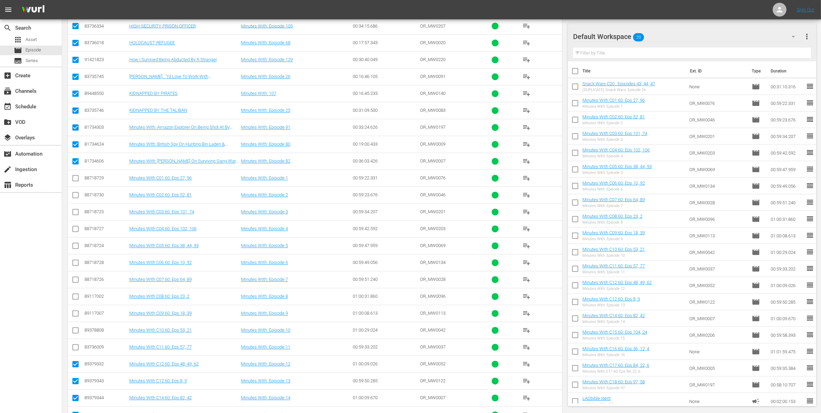
scroll to position [1676, 0]
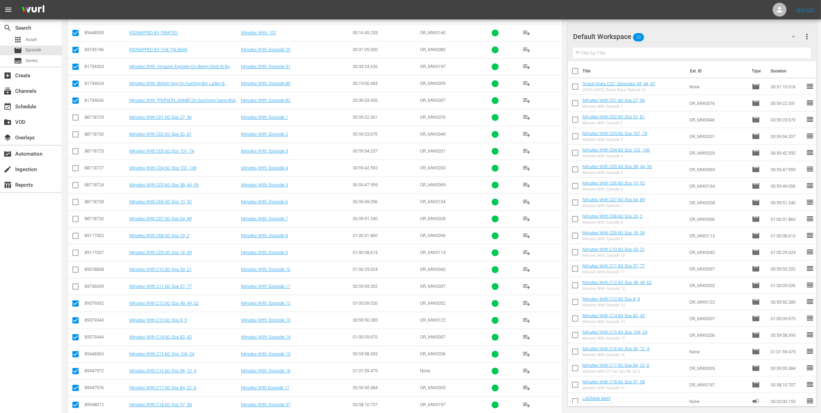
click at [77, 309] on input "checkbox" at bounding box center [75, 304] width 8 height 8
checkbox input "false"
drag, startPoint x: 78, startPoint y: 329, endPoint x: 78, endPoint y: 337, distance: 7.2
click at [78, 326] on input "checkbox" at bounding box center [75, 321] width 8 height 8
checkbox input "false"
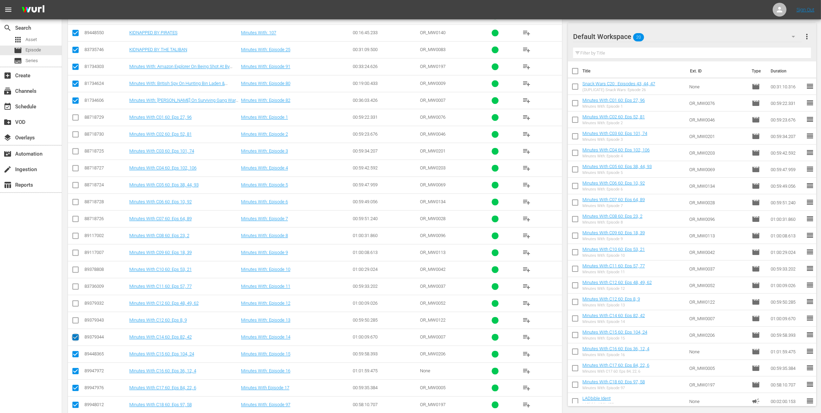
click at [77, 330] on input "checkbox" at bounding box center [75, 338] width 8 height 8
checkbox input "false"
click at [77, 330] on input "checkbox" at bounding box center [75, 355] width 8 height 8
checkbox input "false"
click at [77, 330] on input "checkbox" at bounding box center [75, 372] width 8 height 8
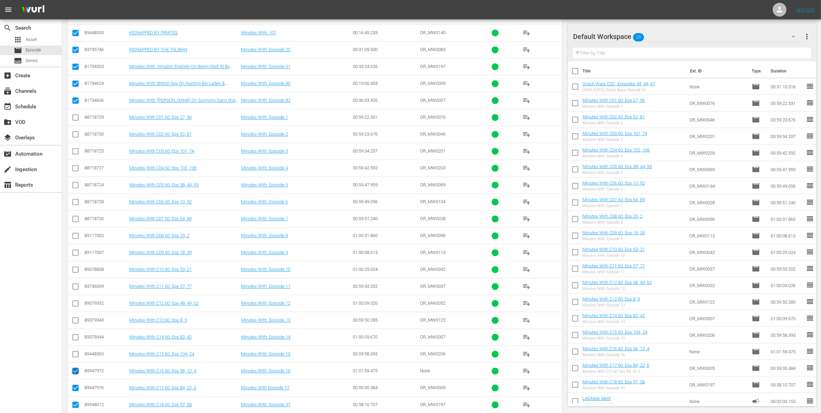
checkbox input "false"
click at [77, 330] on input "checkbox" at bounding box center [75, 372] width 8 height 8
checkbox input "false"
click at [78, 330] on input "checkbox" at bounding box center [75, 389] width 8 height 8
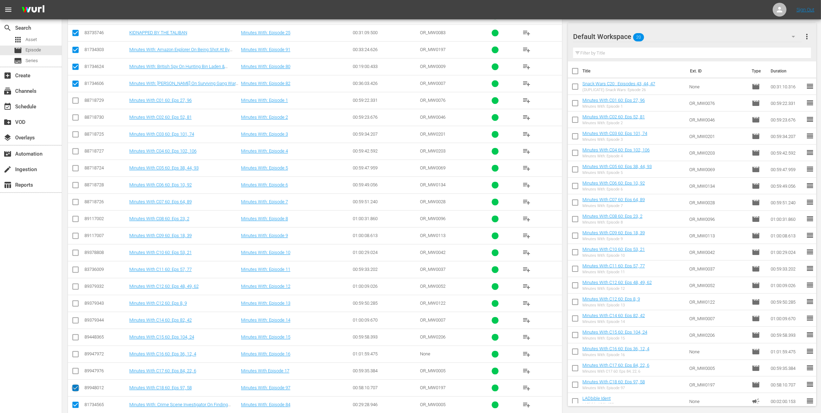
checkbox input "false"
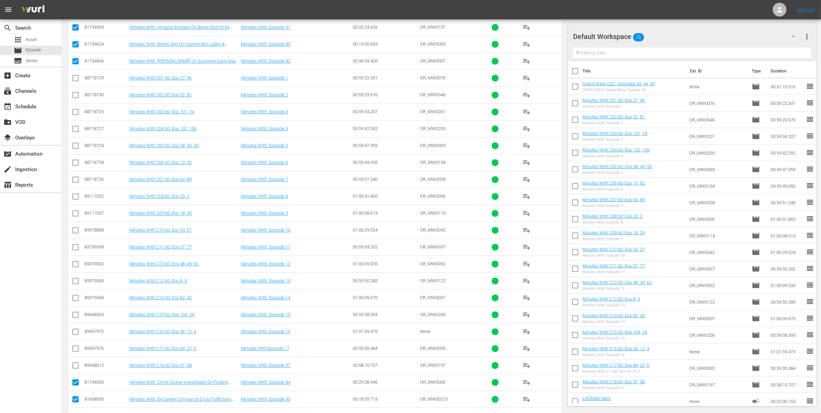
click at [662, 31] on div "Default Workspace 20" at bounding box center [687, 36] width 229 height 19
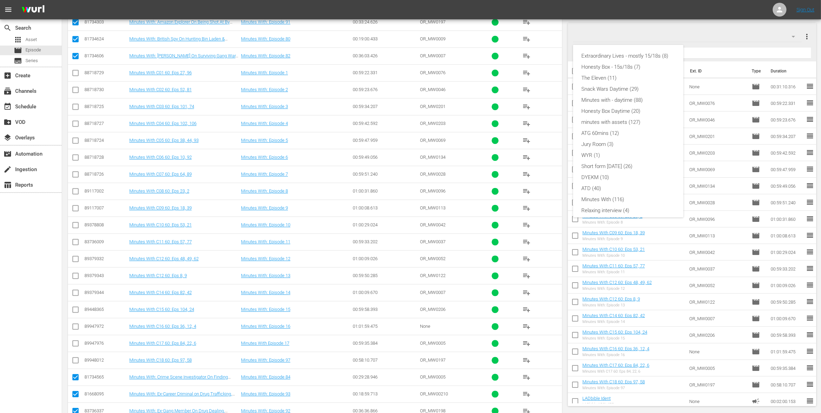
scroll to position [0, 0]
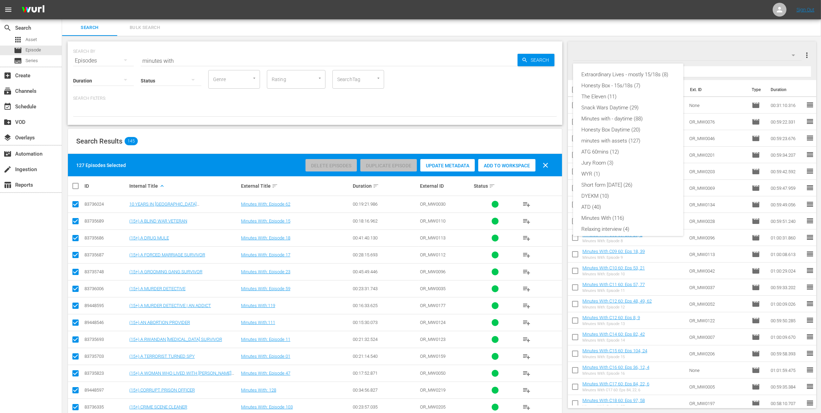
click at [662, 44] on div "Extraordinary Lives - mostly 15/18s (8) Honesty Box - 15s/18s (7) The Eleven (1…" at bounding box center [410, 206] width 821 height 413
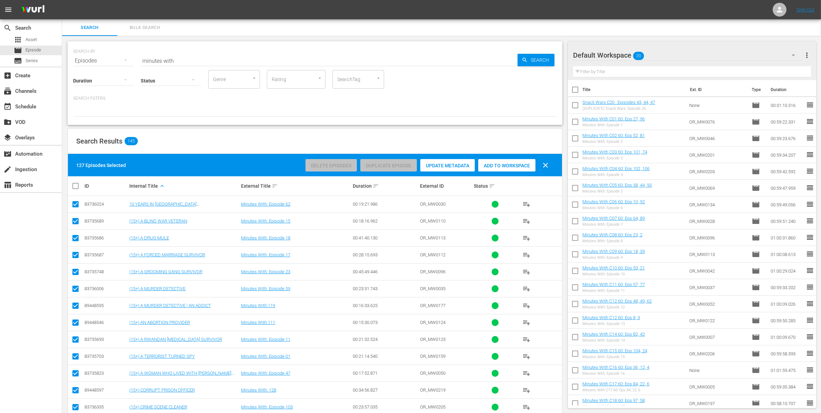
click at [662, 54] on div "Default Workspace 20" at bounding box center [687, 55] width 229 height 19
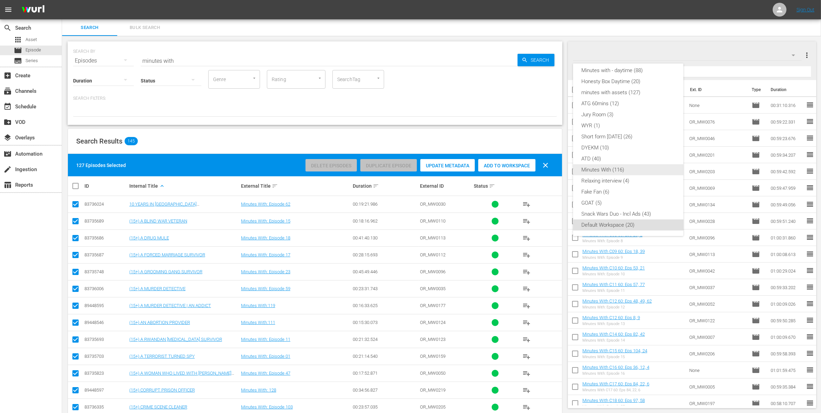
click at [630, 170] on div "Minutes With (116)" at bounding box center [629, 169] width 94 height 11
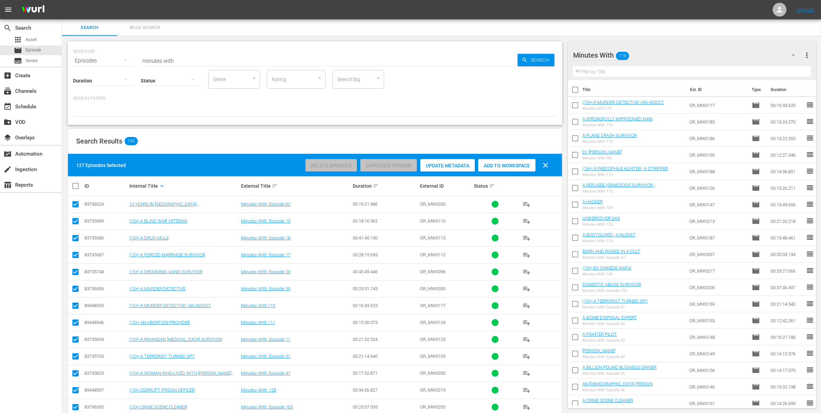
click at [497, 172] on div "Delete Episodes Duplicate Episode Update Metadata Add to Workspace clear" at bounding box center [429, 165] width 250 height 17
click at [502, 169] on div "Add to Workspace" at bounding box center [506, 165] width 57 height 13
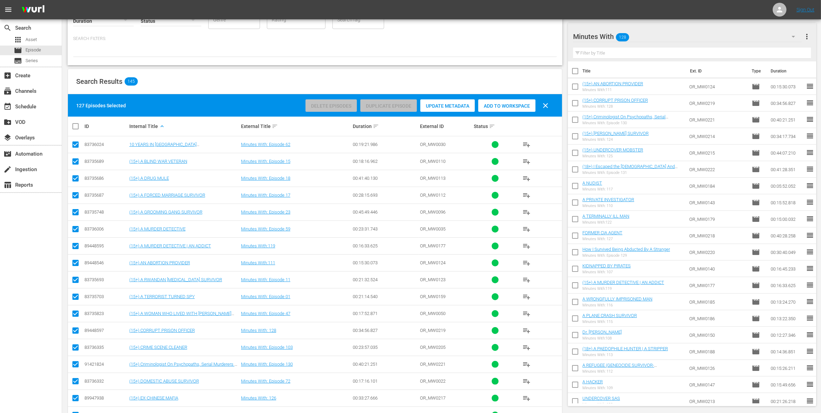
scroll to position [99, 0]
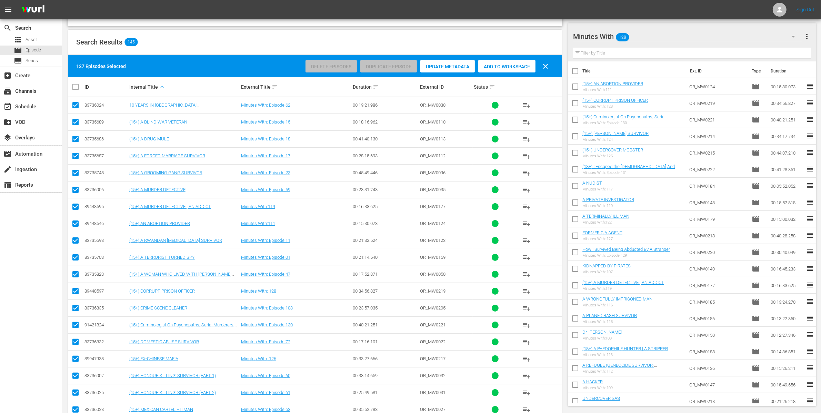
click at [75, 90] on input "checkbox" at bounding box center [78, 87] width 14 height 8
checkbox input "true"
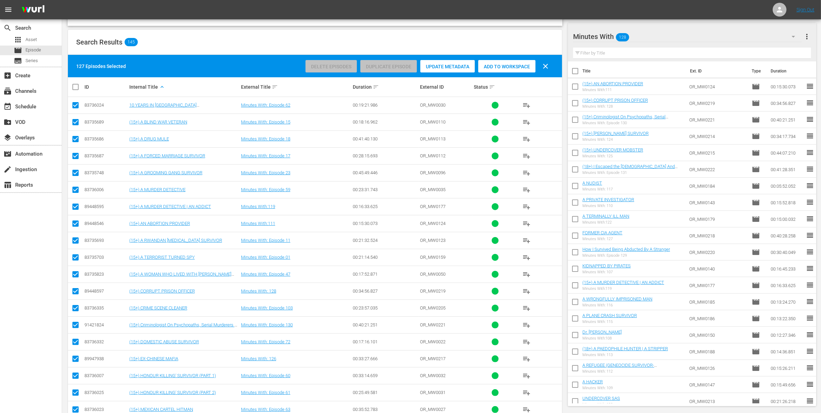
checkbox input "true"
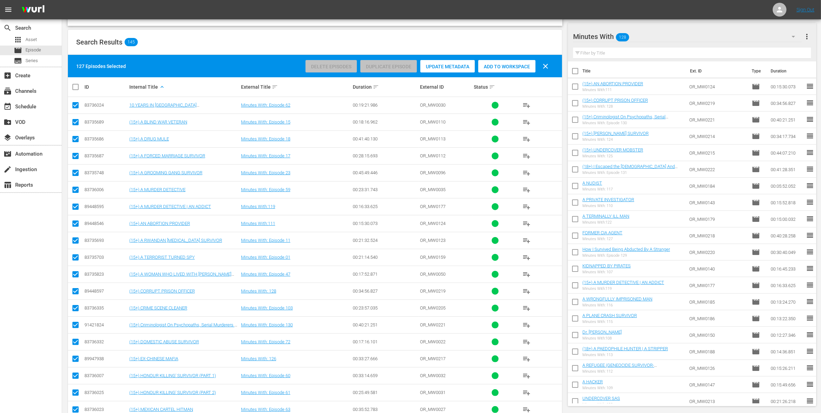
checkbox input "true"
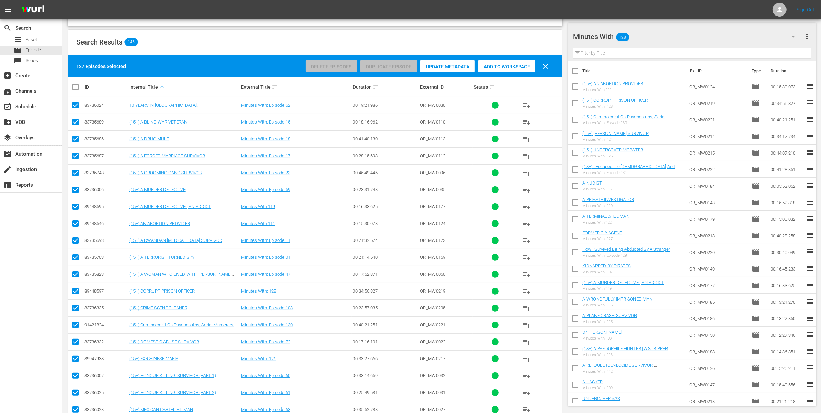
checkbox input "true"
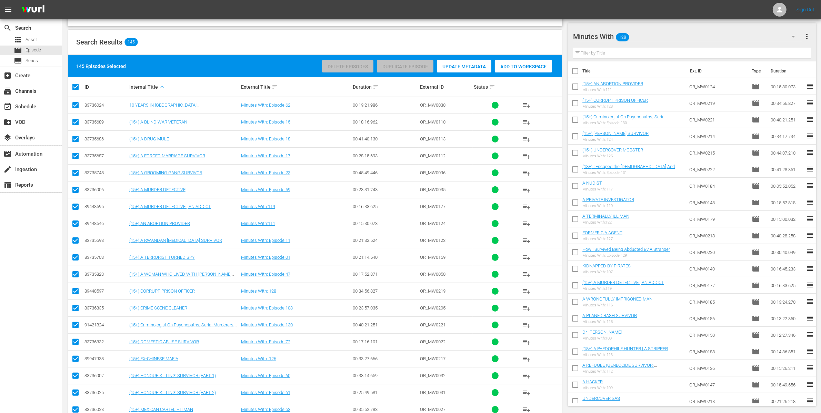
click at [77, 88] on input "checkbox" at bounding box center [78, 87] width 14 height 8
checkbox input "false"
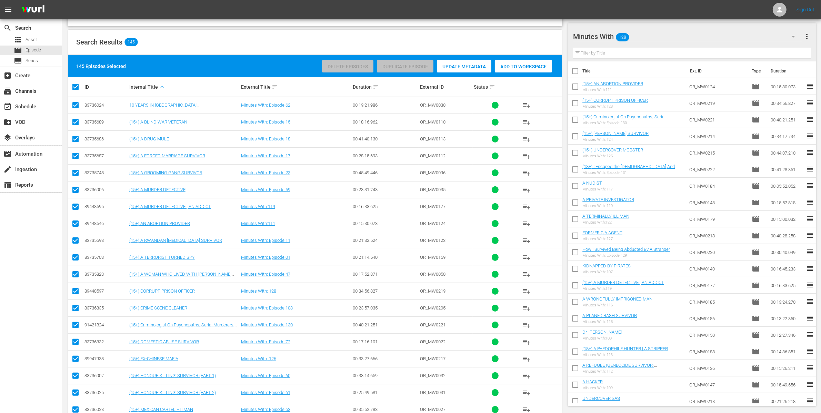
checkbox input "false"
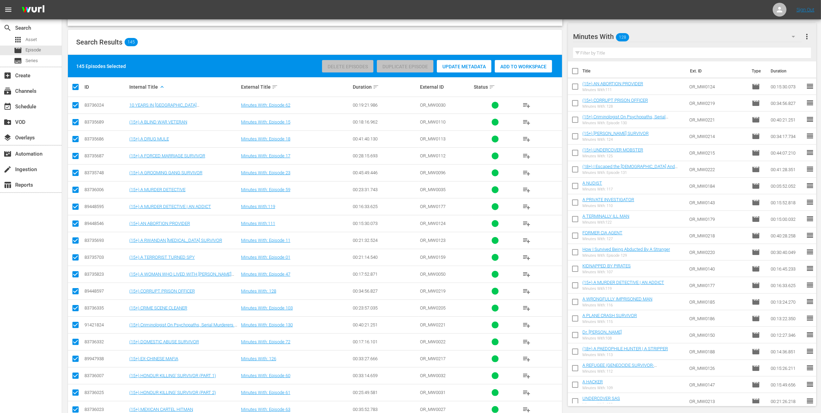
checkbox input "false"
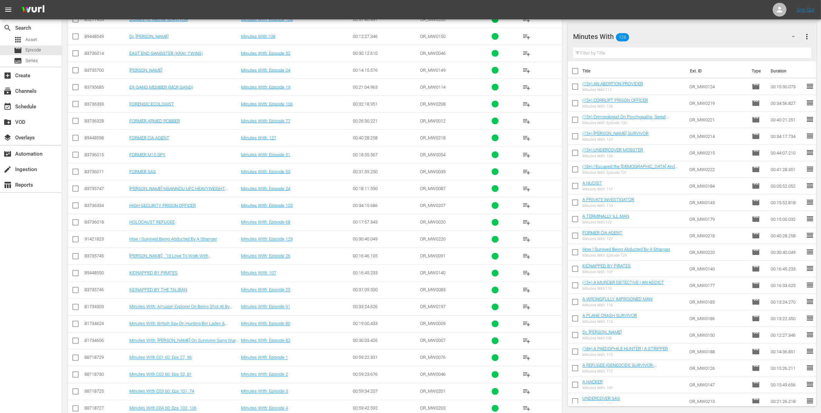
scroll to position [1693, 0]
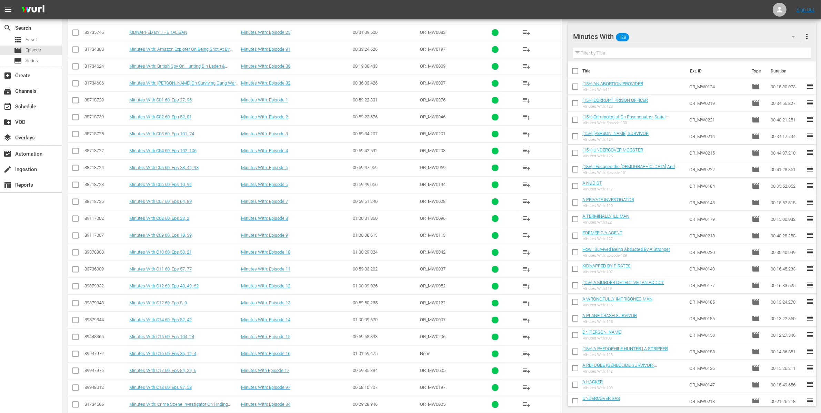
click at [79, 106] on input "checkbox" at bounding box center [75, 101] width 8 height 8
click at [77, 122] on input "checkbox" at bounding box center [75, 118] width 8 height 8
click at [77, 139] on input "checkbox" at bounding box center [75, 135] width 8 height 8
click at [77, 156] on input "checkbox" at bounding box center [75, 152] width 8 height 8
drag, startPoint x: 77, startPoint y: 175, endPoint x: 77, endPoint y: 182, distance: 6.9
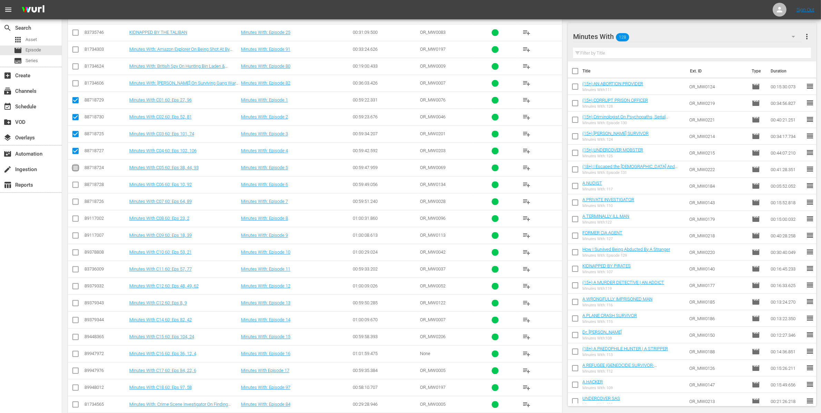
click at [76, 173] on input "checkbox" at bounding box center [75, 169] width 8 height 8
click at [75, 190] on input "checkbox" at bounding box center [75, 186] width 8 height 8
drag, startPoint x: 78, startPoint y: 211, endPoint x: 79, endPoint y: 221, distance: 10.1
click at [78, 207] on input "checkbox" at bounding box center [75, 203] width 8 height 8
drag, startPoint x: 78, startPoint y: 227, endPoint x: 78, endPoint y: 236, distance: 9.0
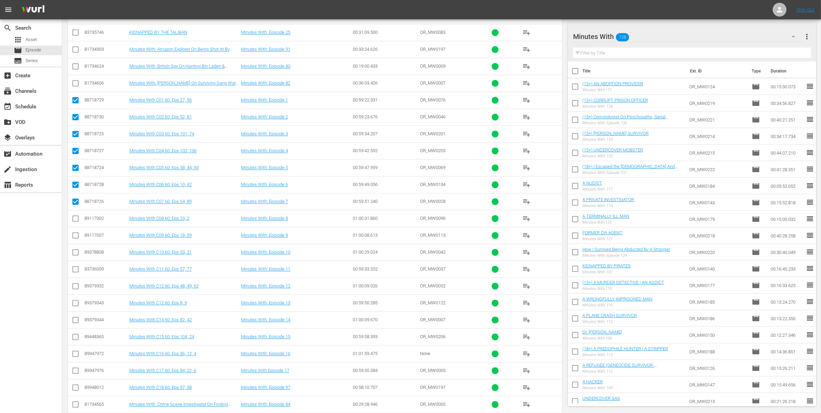
click at [78, 224] on input "checkbox" at bounding box center [75, 220] width 8 height 8
drag, startPoint x: 78, startPoint y: 242, endPoint x: 78, endPoint y: 258, distance: 15.5
click at [78, 241] on input "checkbox" at bounding box center [75, 236] width 8 height 8
click at [80, 260] on td at bounding box center [76, 252] width 16 height 17
click at [74, 275] on input "checkbox" at bounding box center [75, 270] width 8 height 8
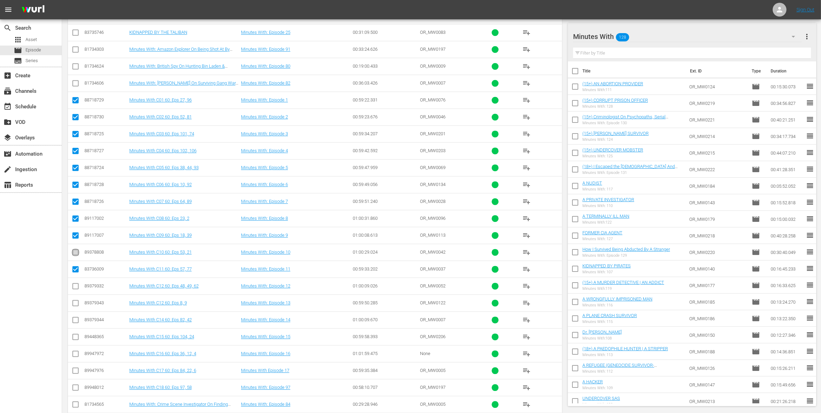
drag, startPoint x: 74, startPoint y: 260, endPoint x: 75, endPoint y: 282, distance: 22.4
click at [74, 258] on input "checkbox" at bounding box center [75, 253] width 8 height 8
click at [76, 291] on input "checkbox" at bounding box center [75, 287] width 8 height 8
click at [78, 308] on input "checkbox" at bounding box center [75, 304] width 8 height 8
click at [80, 325] on td at bounding box center [76, 319] width 16 height 17
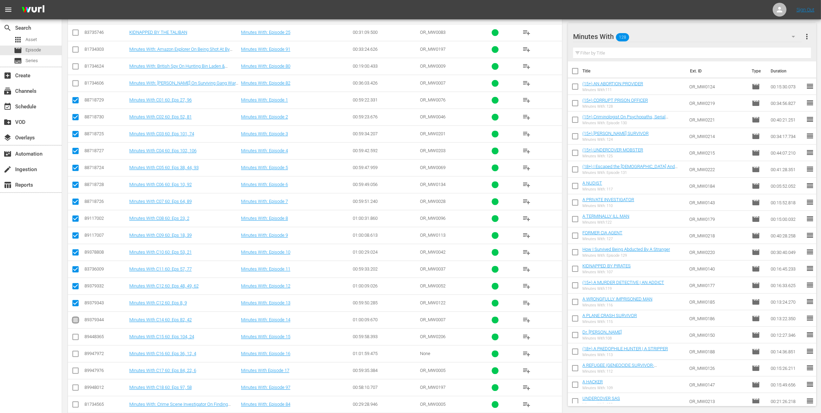
drag, startPoint x: 78, startPoint y: 329, endPoint x: 81, endPoint y: 343, distance: 14.2
click at [78, 325] on input "checkbox" at bounding box center [75, 321] width 8 height 8
click at [78, 330] on input "checkbox" at bounding box center [75, 338] width 8 height 8
click at [79, 330] on input "checkbox" at bounding box center [75, 355] width 8 height 8
click at [77, 330] on input "checkbox" at bounding box center [75, 372] width 8 height 8
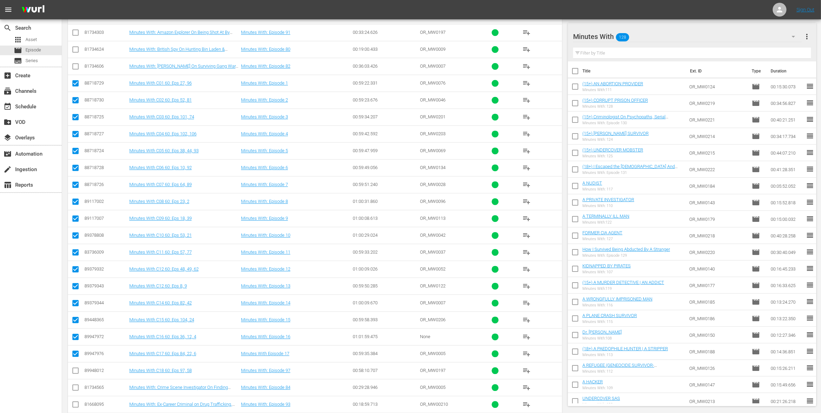
click at [77, 330] on input "checkbox" at bounding box center [75, 372] width 8 height 8
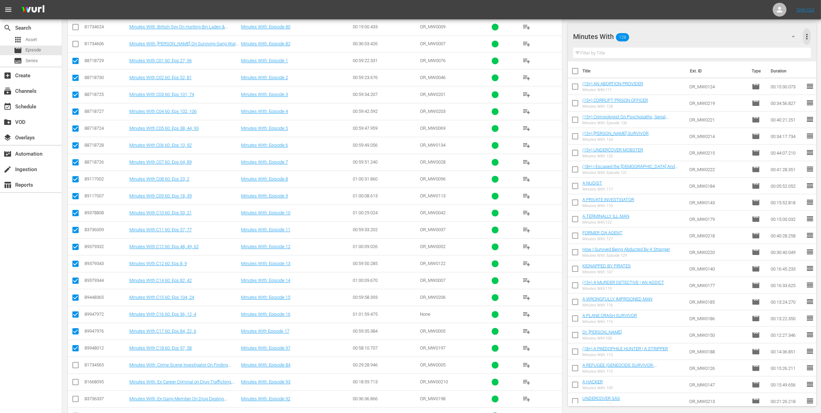
click at [662, 36] on span "more_vert" at bounding box center [807, 36] width 8 height 8
click at [662, 37] on div "Minutes With 128" at bounding box center [687, 36] width 229 height 19
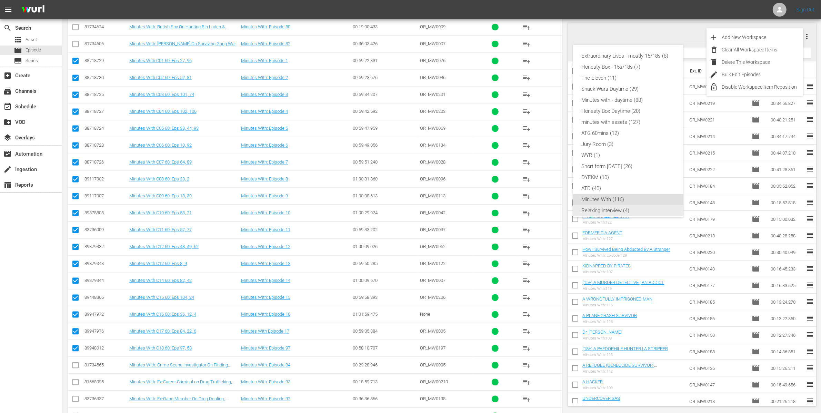
scroll to position [48, 0]
click at [645, 205] on div "Default Workspace (20)" at bounding box center [629, 206] width 94 height 11
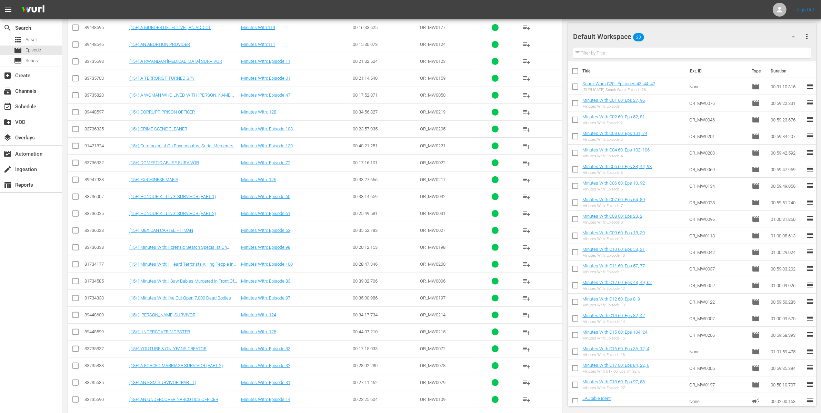
scroll to position [87, 0]
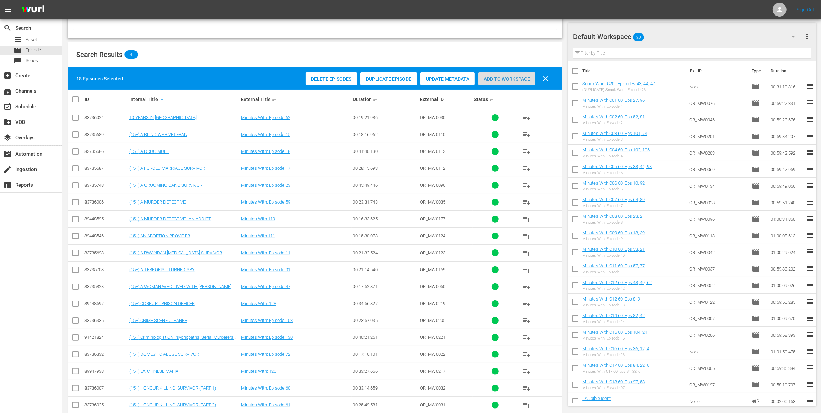
click at [502, 76] on span "Add to Workspace" at bounding box center [506, 79] width 57 height 6
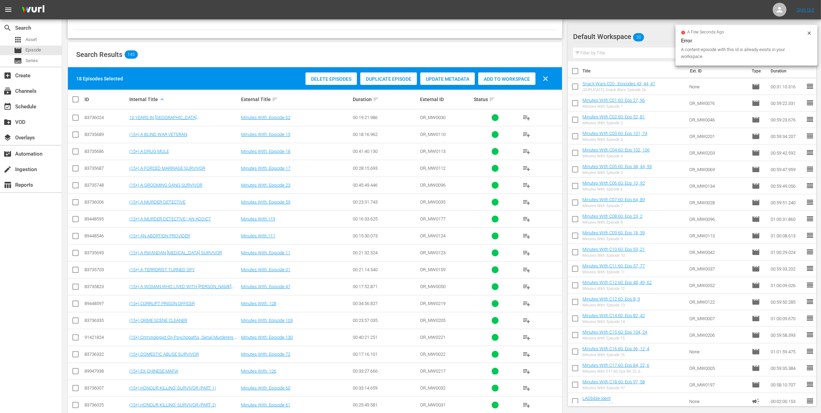
click at [662, 34] on div "Default Workspace 20" at bounding box center [687, 36] width 229 height 19
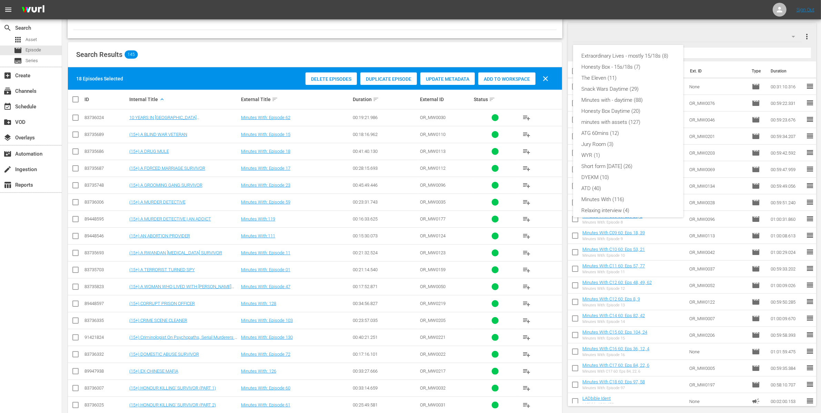
scroll to position [48, 0]
click at [307, 46] on div "Extraordinary Lives - mostly 15/18s (8) Honesty Box - 15s/18s (7) The Eleven (1…" at bounding box center [410, 206] width 821 height 413
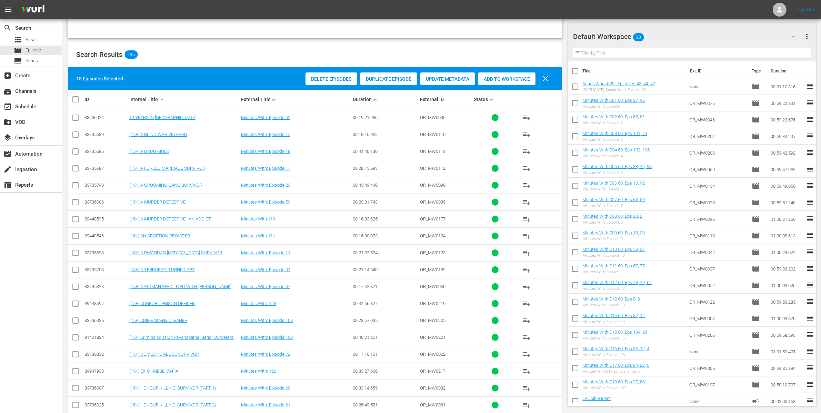
click at [662, 35] on div "Default Workspace 20" at bounding box center [687, 36] width 229 height 19
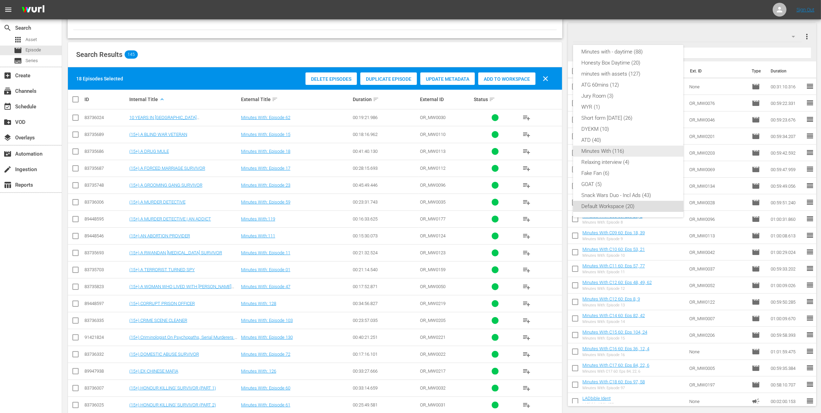
click at [641, 150] on div "Minutes With (116)" at bounding box center [629, 151] width 94 height 11
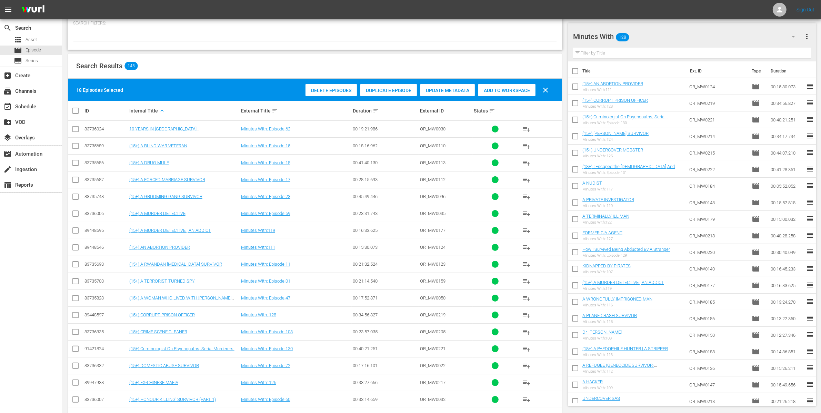
scroll to position [61, 0]
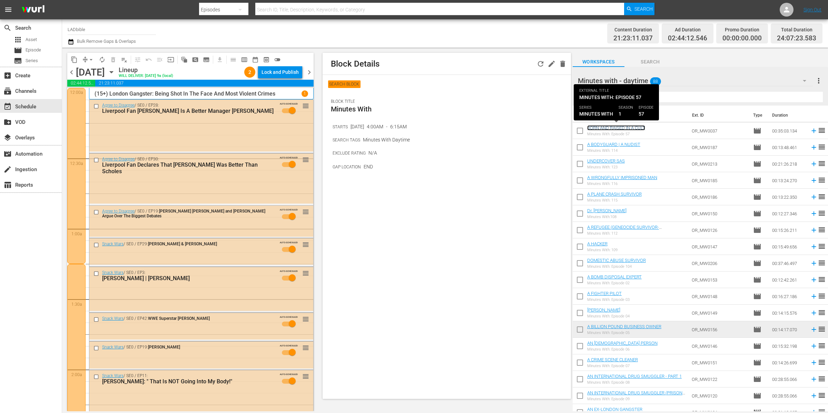
click at [633, 128] on link "BORN AND RAISED IN A CULT" at bounding box center [616, 127] width 58 height 5
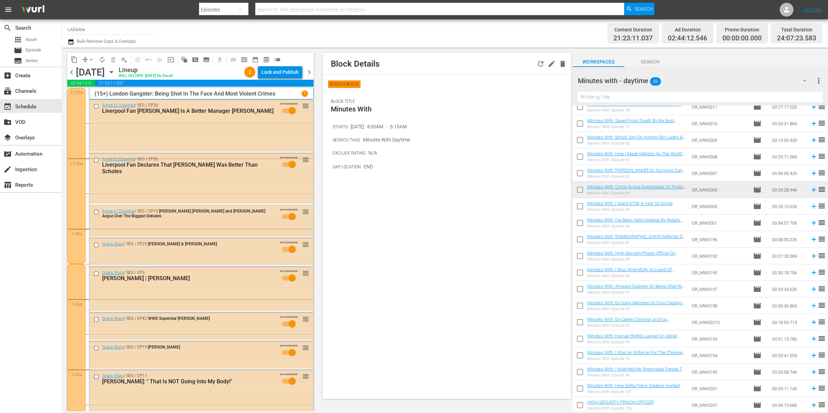
scroll to position [1167, 0]
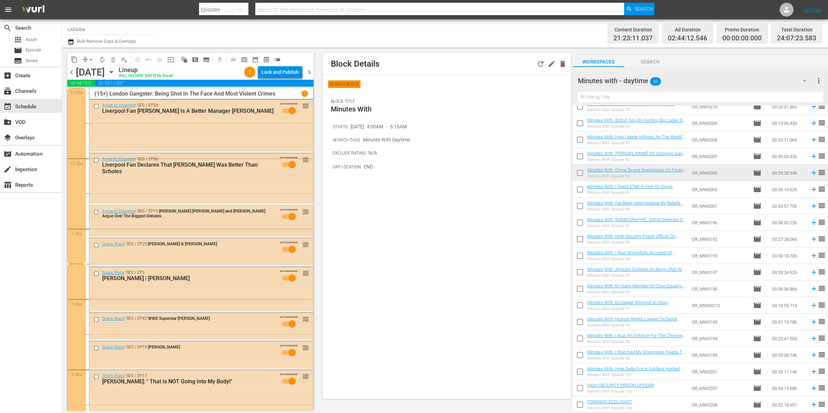
click at [700, 79] on div "Minutes with - daytime 88" at bounding box center [695, 80] width 235 height 19
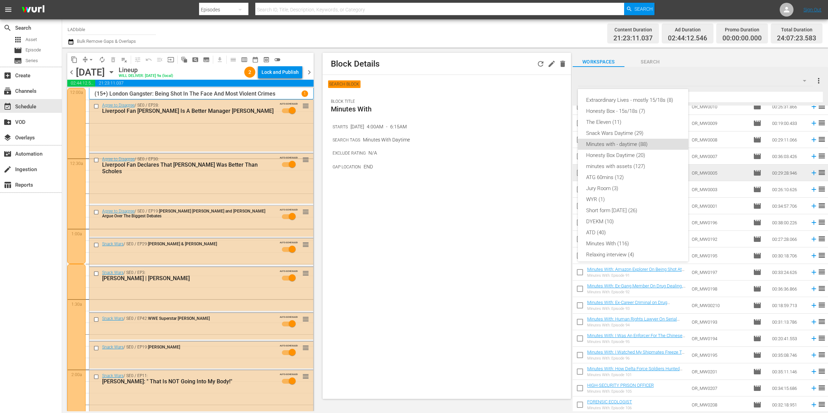
scroll to position [39, 0]
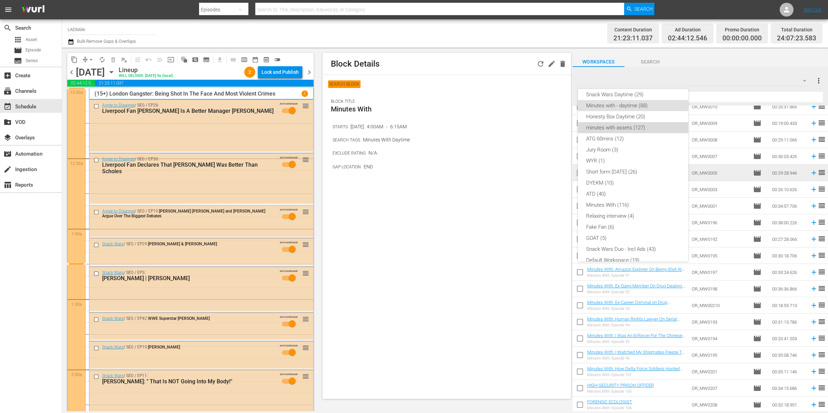
click at [653, 128] on div "minutes with assets (127)" at bounding box center [633, 127] width 94 height 11
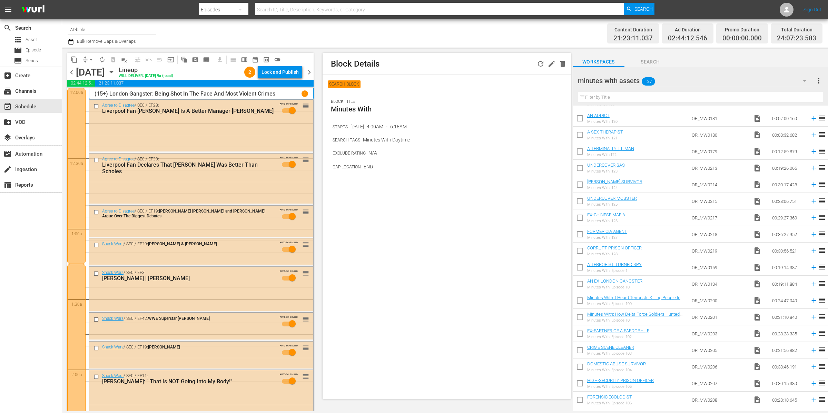
scroll to position [0, 0]
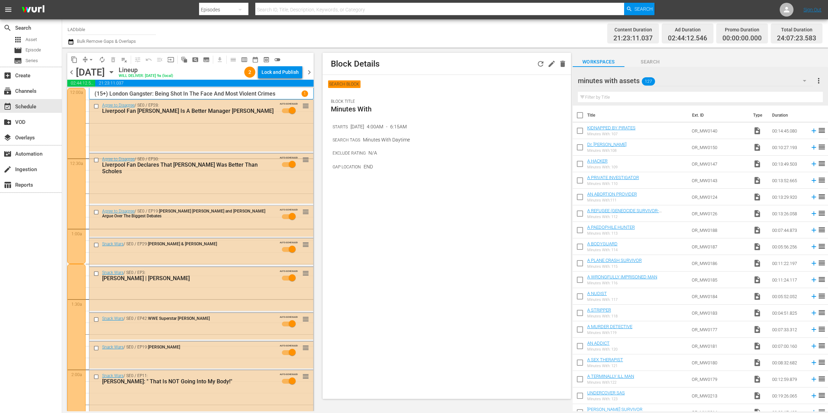
click at [688, 76] on div "minutes with assets 127" at bounding box center [695, 80] width 235 height 19
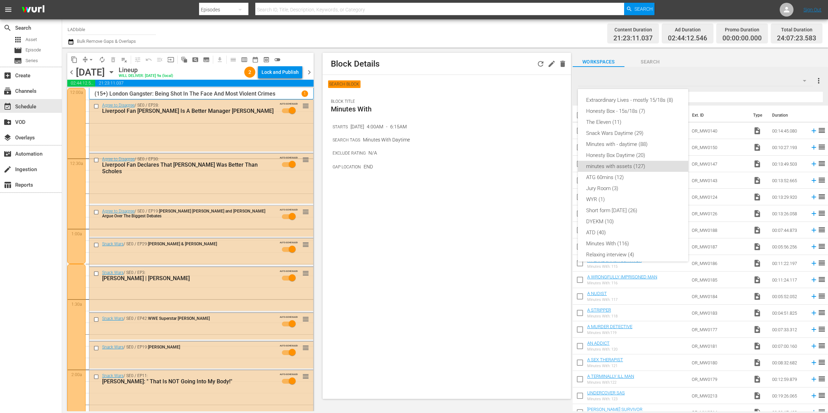
scroll to position [48, 0]
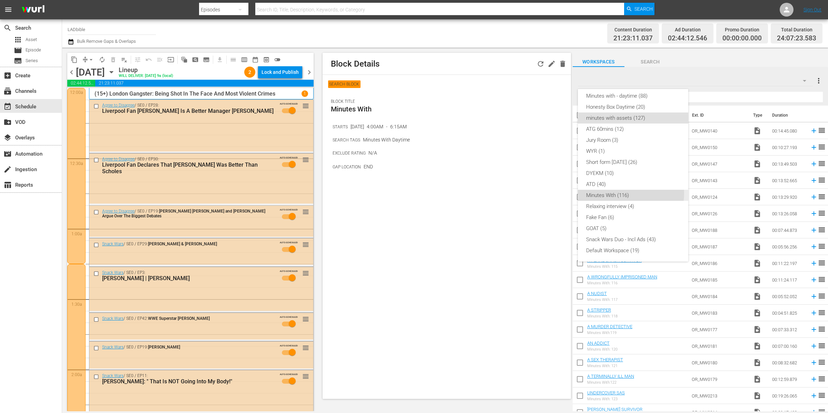
click at [631, 194] on div "Minutes With (116)" at bounding box center [633, 195] width 94 height 11
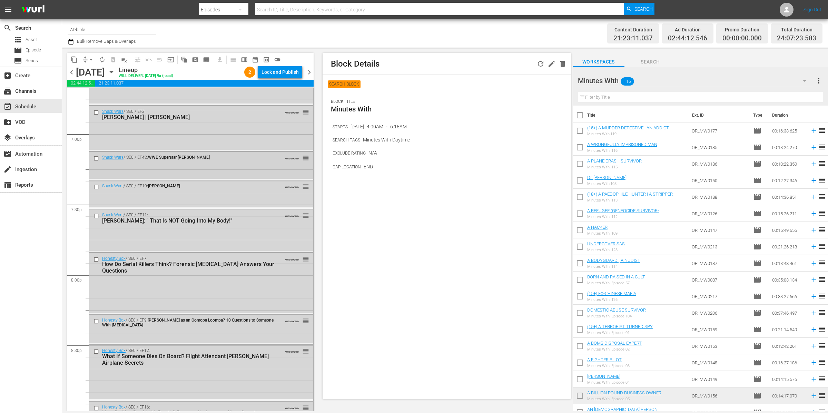
scroll to position [2622, 0]
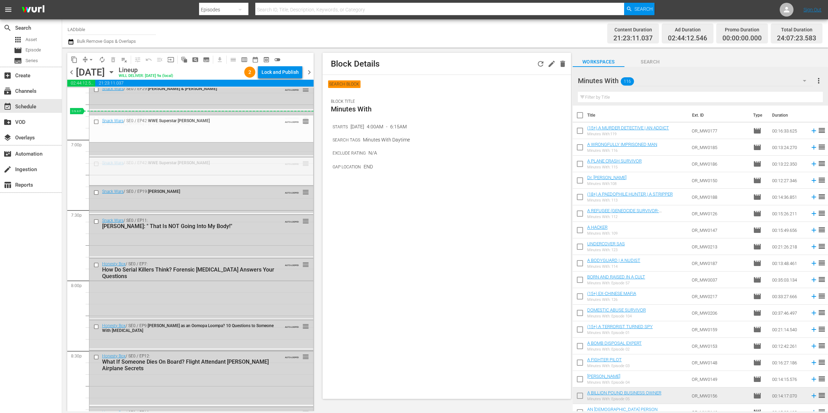
drag, startPoint x: 297, startPoint y: 162, endPoint x: 290, endPoint y: 110, distance: 52.9
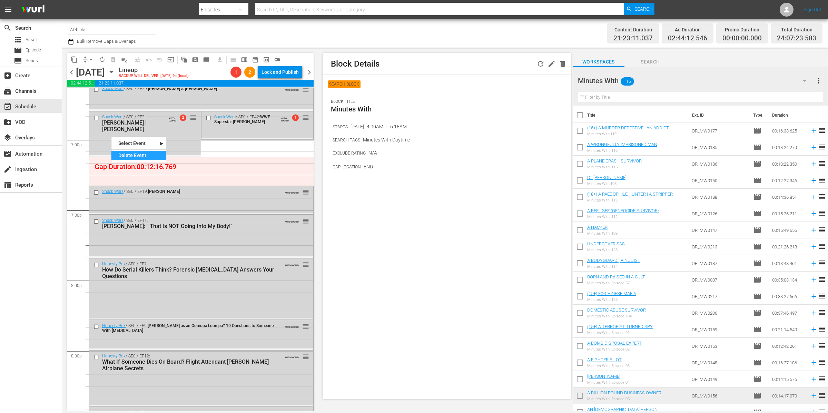
click at [132, 154] on div "Delete Event" at bounding box center [138, 155] width 55 height 9
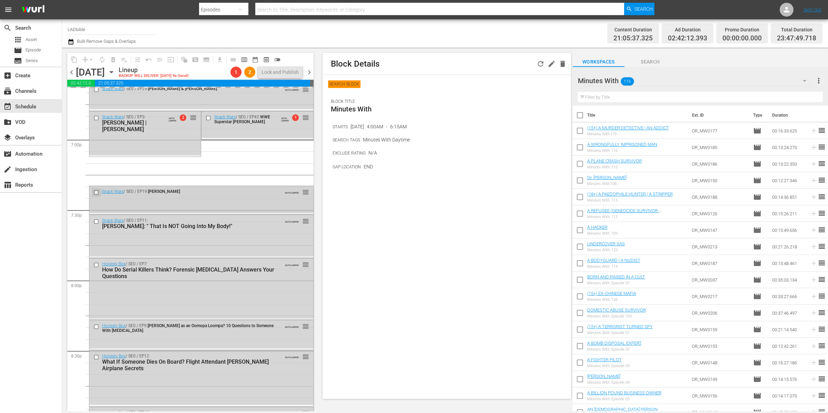
click at [96, 192] on input "checkbox" at bounding box center [96, 193] width 7 height 6
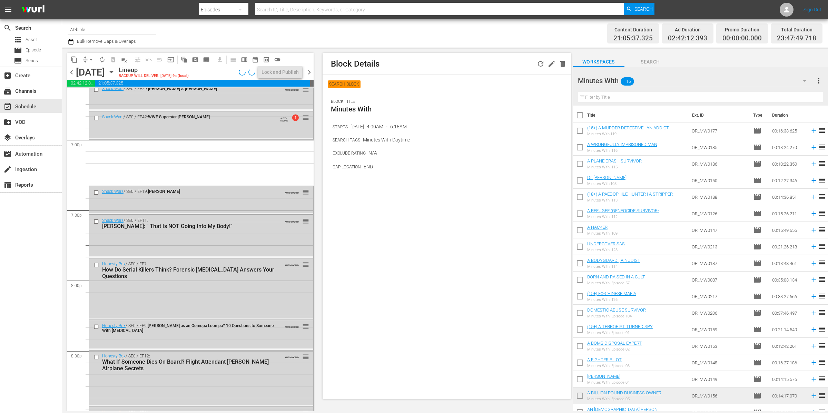
click at [97, 233] on div "Snack Wars / SE0 / EP11: Paul Mescal: " That Is NOT Going Into My Body!" AUTO-L…" at bounding box center [201, 235] width 224 height 41
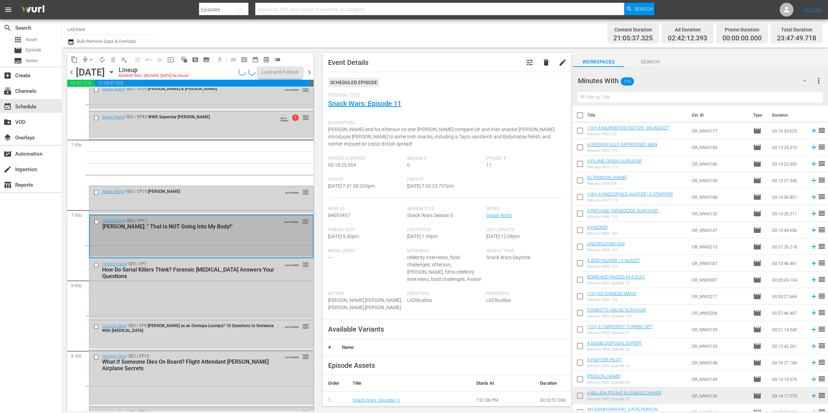
click at [98, 265] on input "checkbox" at bounding box center [96, 265] width 7 height 6
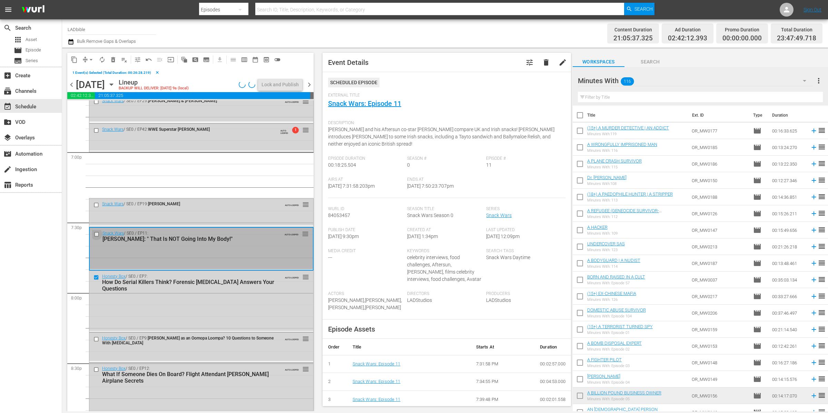
click at [96, 233] on input "checkbox" at bounding box center [97, 234] width 7 height 6
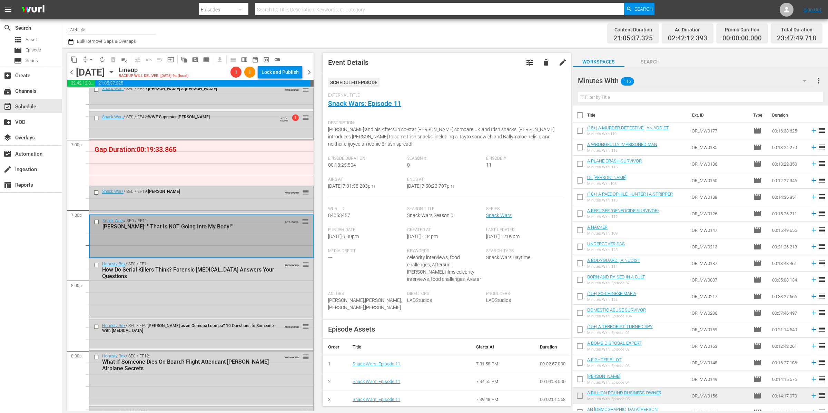
click at [99, 202] on div "Snack Wars / SE0 / EP19: Niall Horan AUTO-LOOPED reorder" at bounding box center [201, 199] width 224 height 27
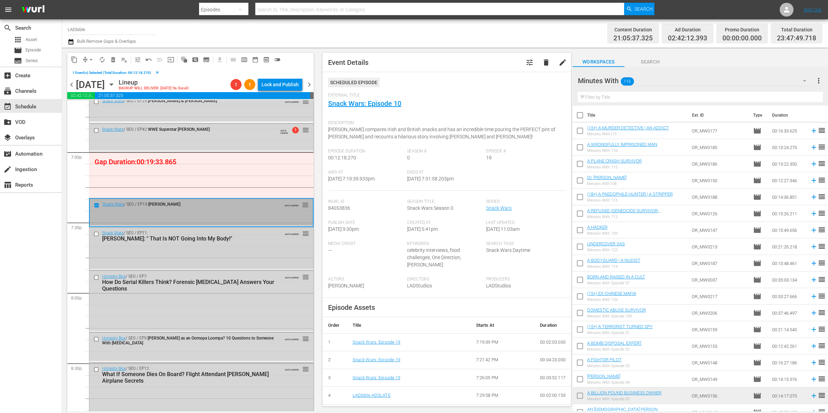
click at [96, 233] on input "checkbox" at bounding box center [96, 234] width 7 height 6
click at [97, 276] on input "checkbox" at bounding box center [96, 277] width 7 height 6
click at [113, 58] on span "delete_forever_outlined" at bounding box center [113, 59] width 7 height 7
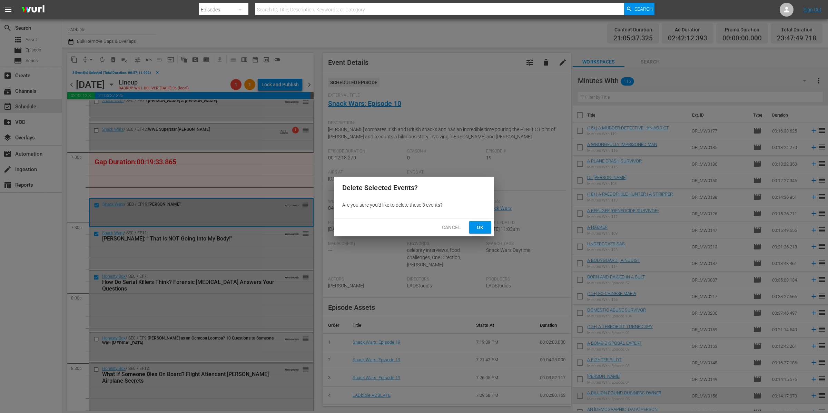
click at [482, 226] on span "Ok" at bounding box center [480, 227] width 11 height 9
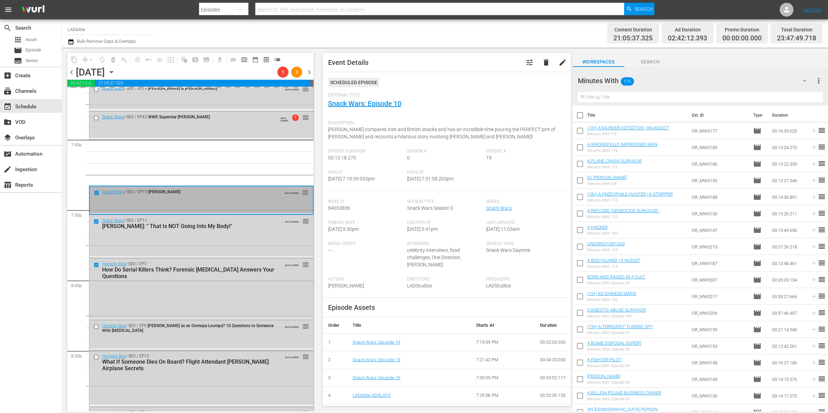
click at [667, 78] on div "Minutes With 116" at bounding box center [695, 80] width 235 height 19
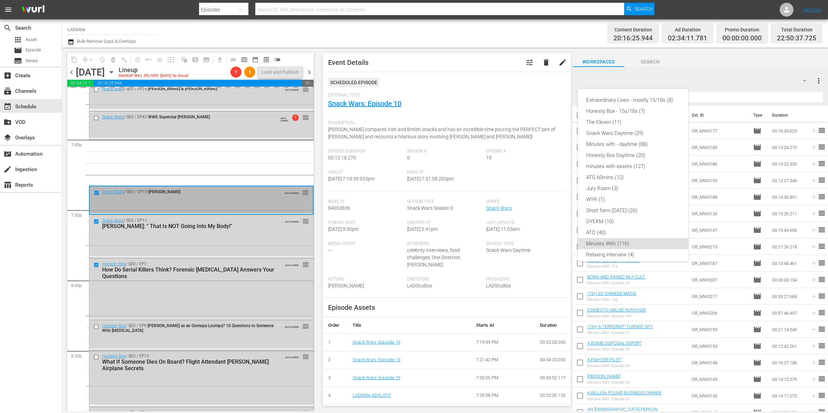
scroll to position [48, 0]
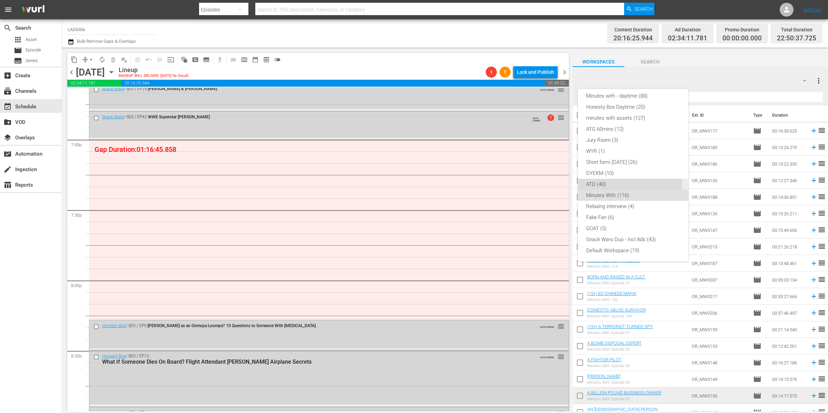
click at [614, 184] on div "ATD (40)" at bounding box center [633, 184] width 94 height 11
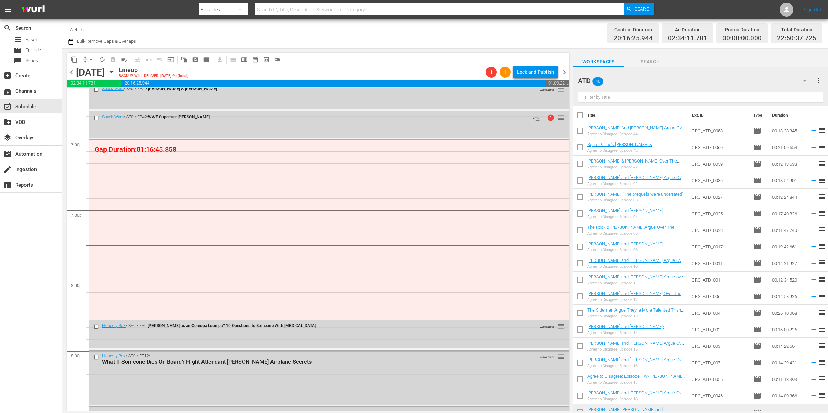
click at [627, 80] on div "ATD 40" at bounding box center [695, 80] width 235 height 19
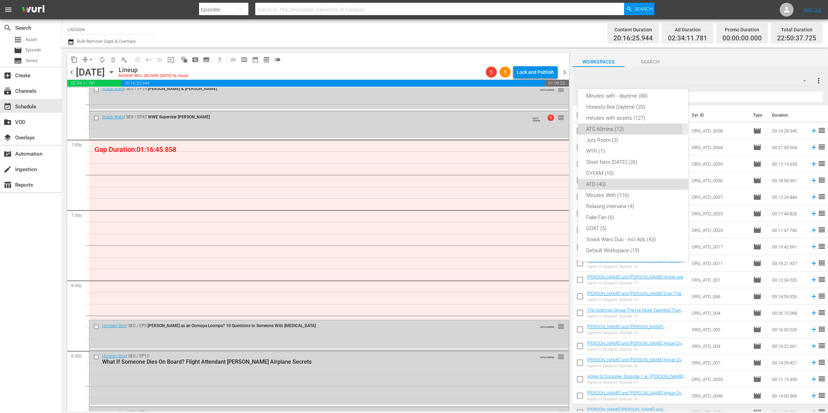
click at [624, 129] on div "ATG 60mins (12)" at bounding box center [633, 128] width 94 height 11
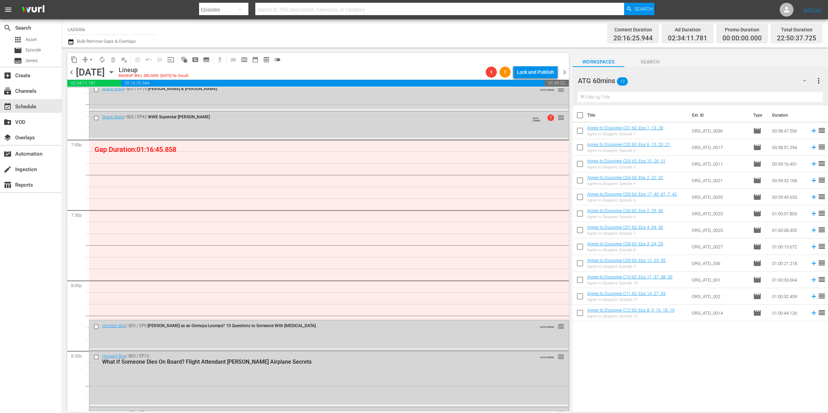
click at [77, 72] on div "[DATE]" at bounding box center [90, 72] width 29 height 11
click at [74, 71] on span "chevron_left" at bounding box center [71, 72] width 9 height 9
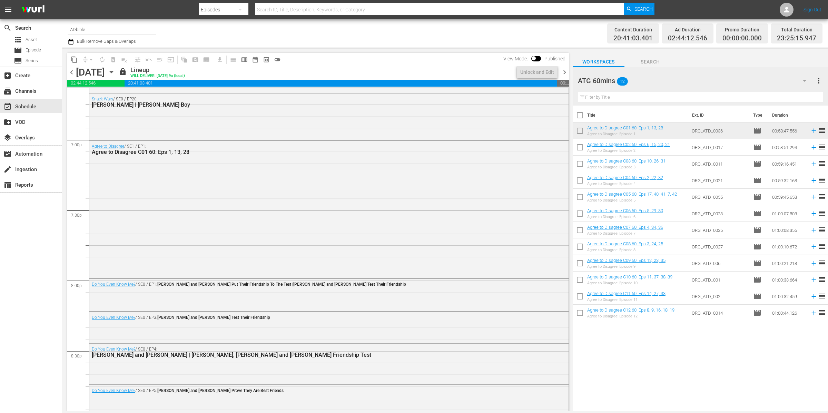
click at [579, 148] on input "checkbox" at bounding box center [580, 148] width 14 height 14
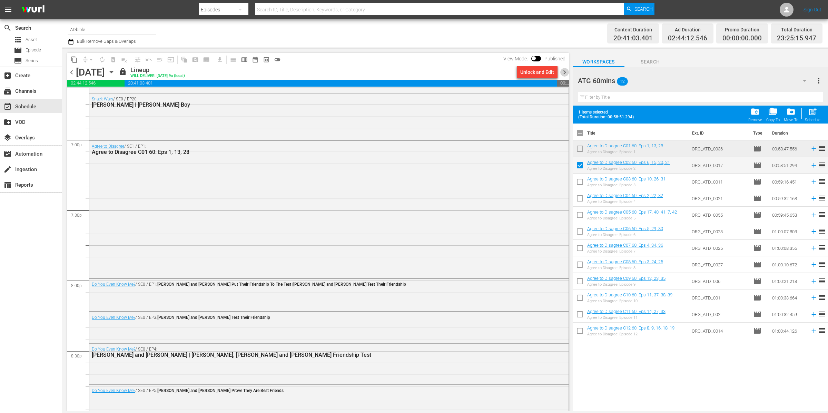
click at [566, 75] on span "chevron_right" at bounding box center [564, 72] width 9 height 9
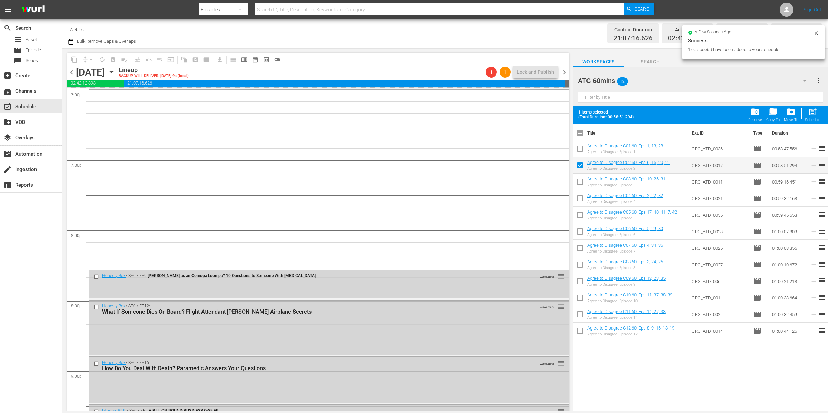
scroll to position [2678, 0]
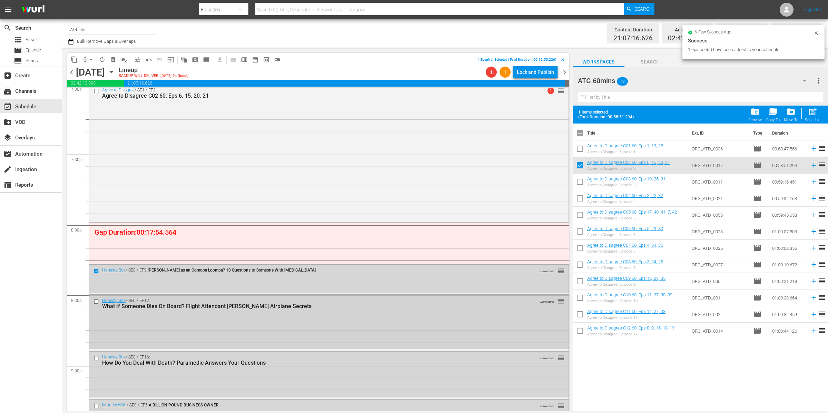
click at [97, 301] on input "checkbox" at bounding box center [96, 302] width 7 height 6
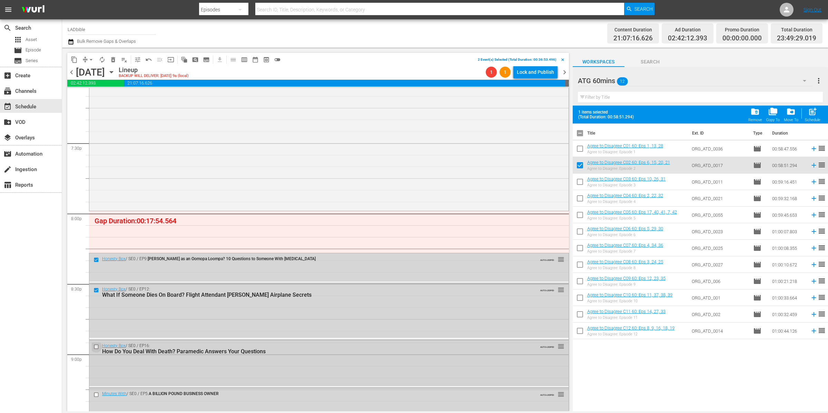
click at [98, 346] on input "checkbox" at bounding box center [96, 347] width 7 height 6
click at [114, 59] on span "delete_forever_outlined" at bounding box center [113, 59] width 7 height 7
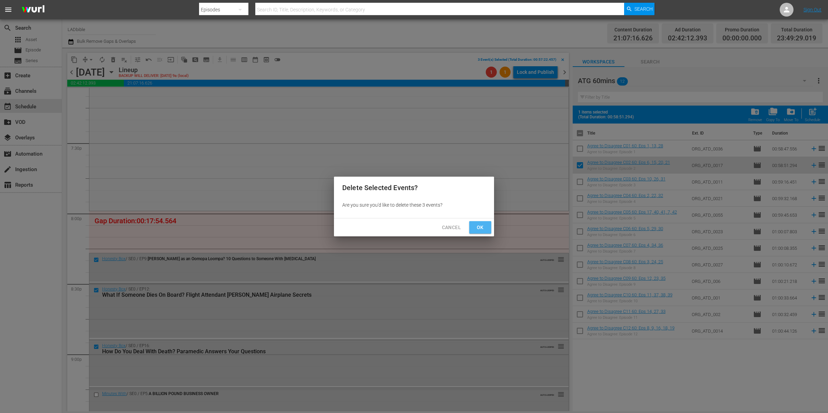
click at [481, 223] on button "Ok" at bounding box center [480, 227] width 22 height 13
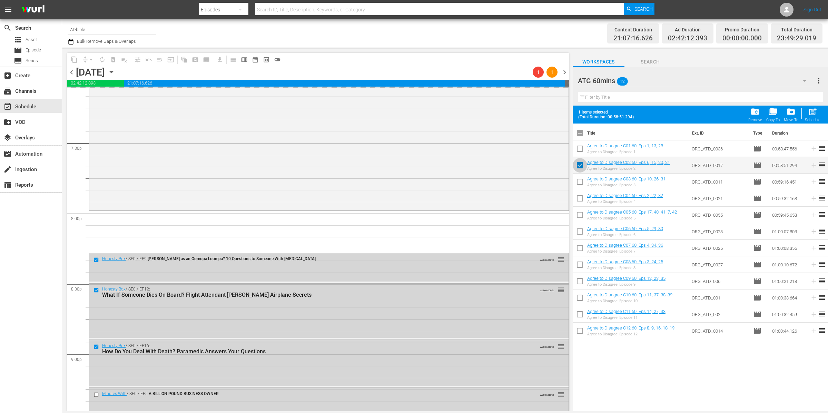
click at [579, 165] on input "checkbox" at bounding box center [580, 166] width 14 height 14
checkbox input "false"
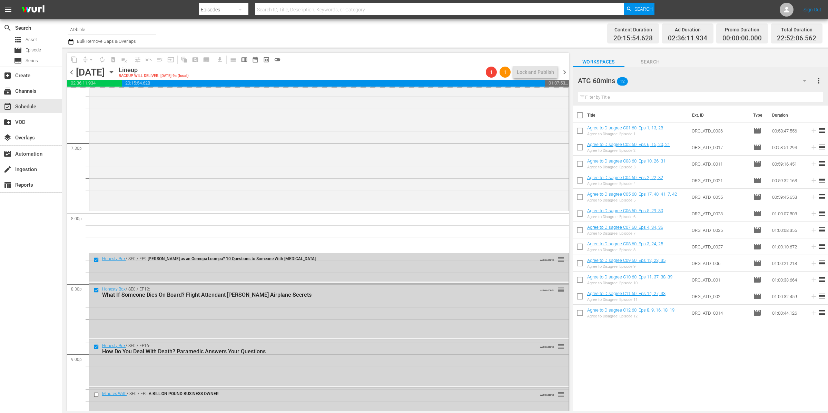
click at [649, 79] on div "ATG 60mins 12" at bounding box center [695, 80] width 235 height 19
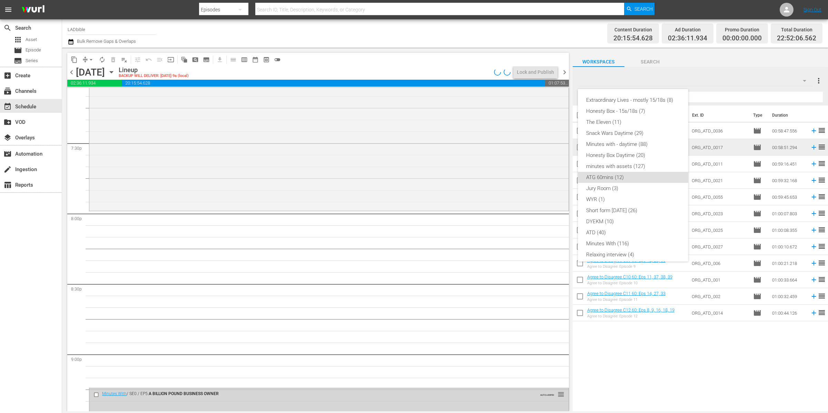
scroll to position [48, 0]
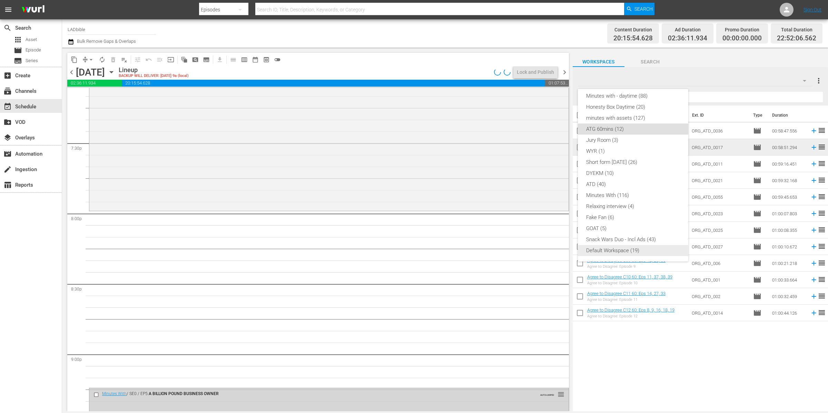
click at [643, 253] on div "Default Workspace (19)" at bounding box center [633, 250] width 94 height 11
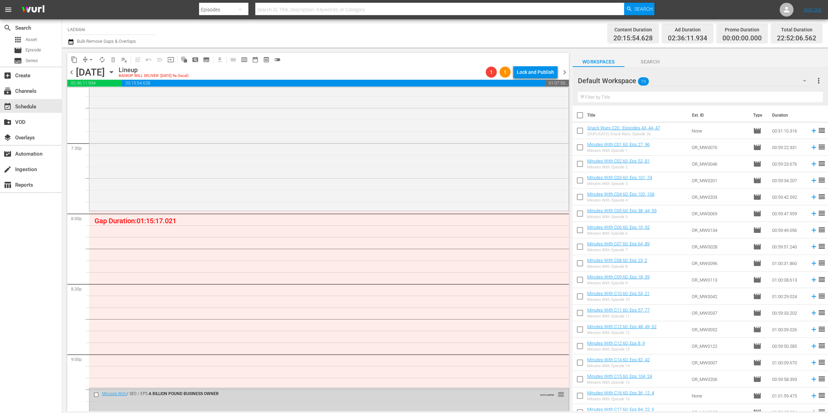
click at [72, 73] on span "chevron_left" at bounding box center [71, 72] width 9 height 9
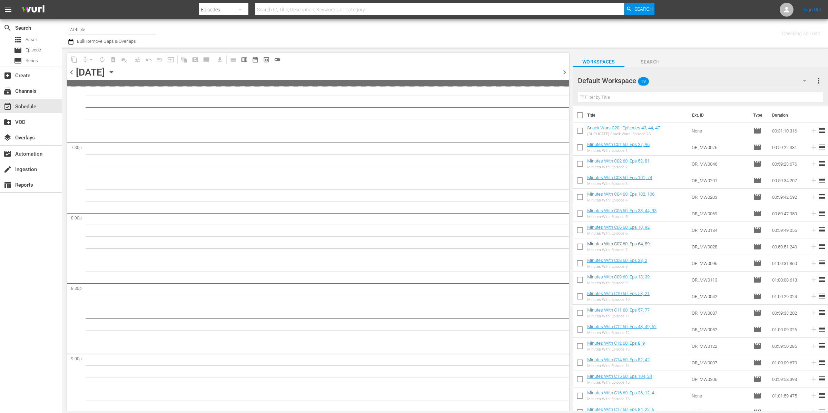
scroll to position [3053, 0]
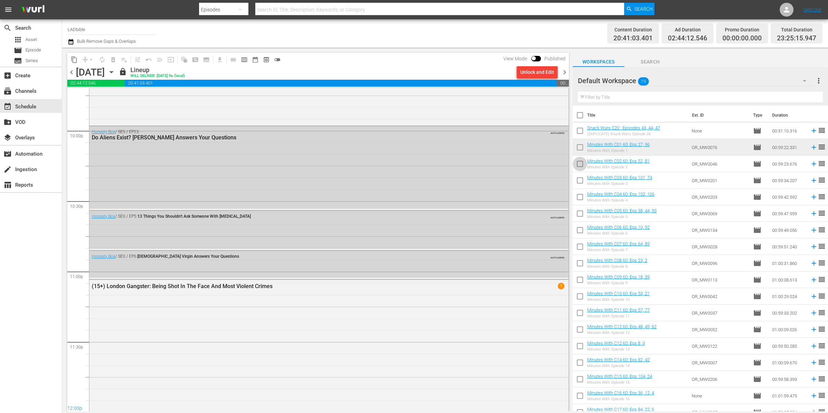
click at [582, 164] on input "checkbox" at bounding box center [580, 165] width 14 height 14
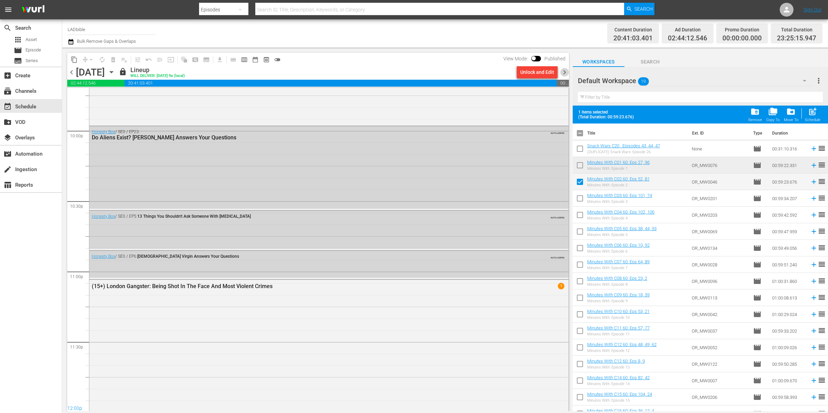
click at [564, 73] on span "chevron_right" at bounding box center [564, 72] width 9 height 9
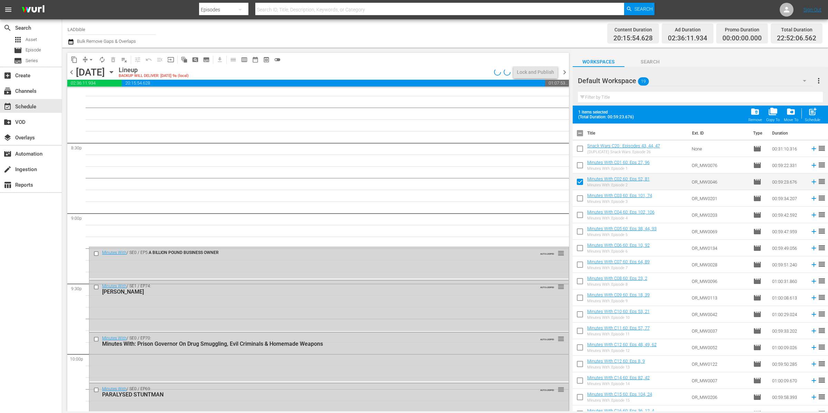
scroll to position [2782, 0]
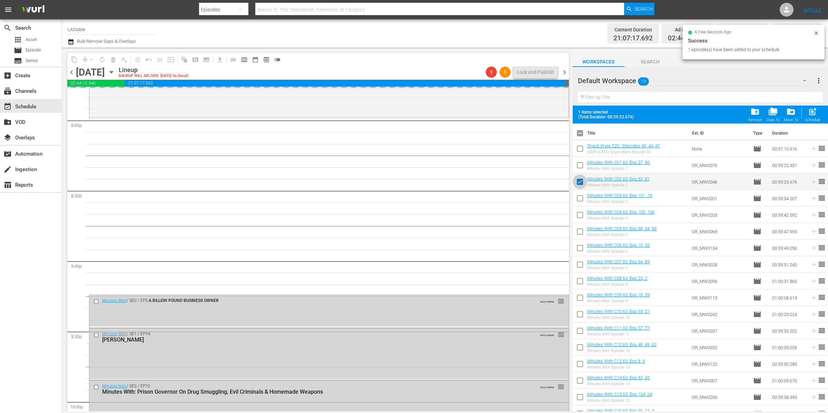
click at [576, 183] on input "checkbox" at bounding box center [580, 183] width 14 height 14
checkbox input "false"
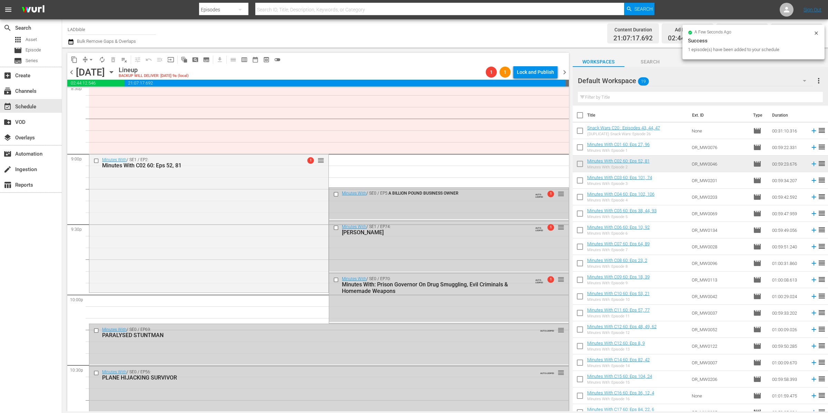
scroll to position [2895, 0]
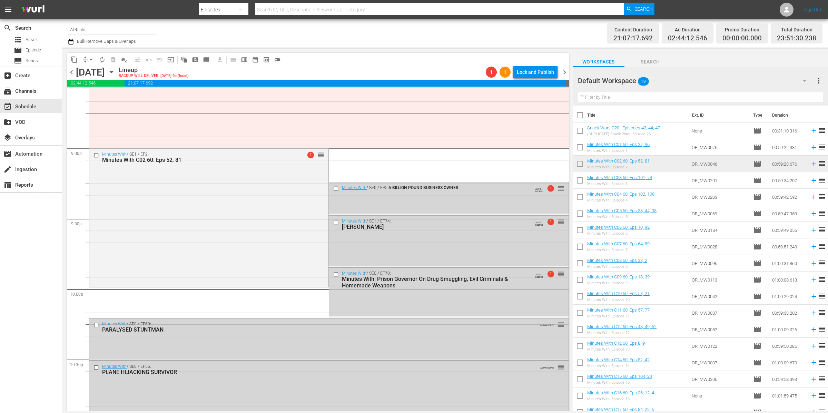
click at [334, 188] on input "checkbox" at bounding box center [336, 189] width 7 height 6
click at [333, 222] on input "checkbox" at bounding box center [336, 222] width 7 height 6
drag, startPoint x: 333, startPoint y: 278, endPoint x: 333, endPoint y: 282, distance: 3.8
click at [333, 278] on div at bounding box center [336, 274] width 10 height 8
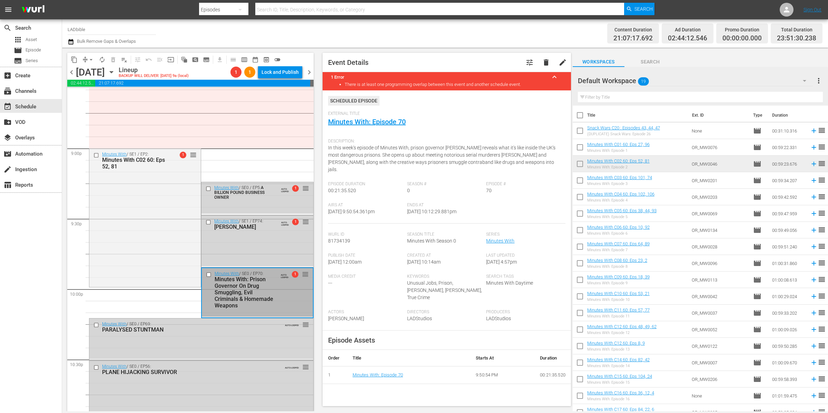
click at [206, 273] on input "checkbox" at bounding box center [209, 275] width 7 height 6
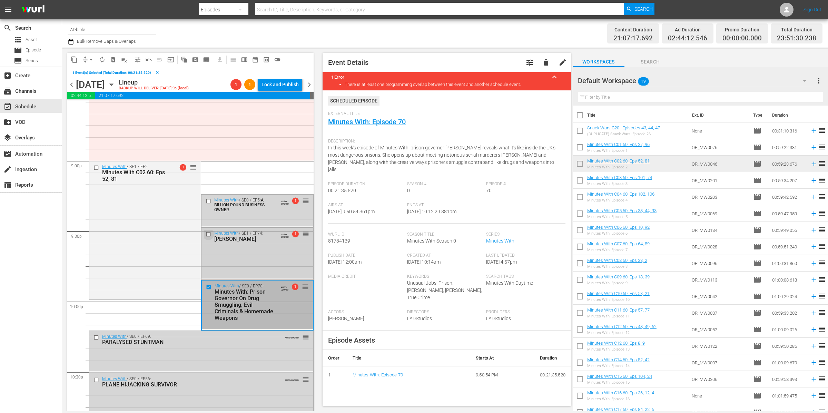
click at [206, 234] on input "checkbox" at bounding box center [209, 234] width 7 height 6
click at [206, 201] on input "checkbox" at bounding box center [209, 201] width 7 height 6
click at [97, 335] on input "checkbox" at bounding box center [96, 338] width 7 height 6
click at [96, 380] on input "checkbox" at bounding box center [96, 380] width 7 height 6
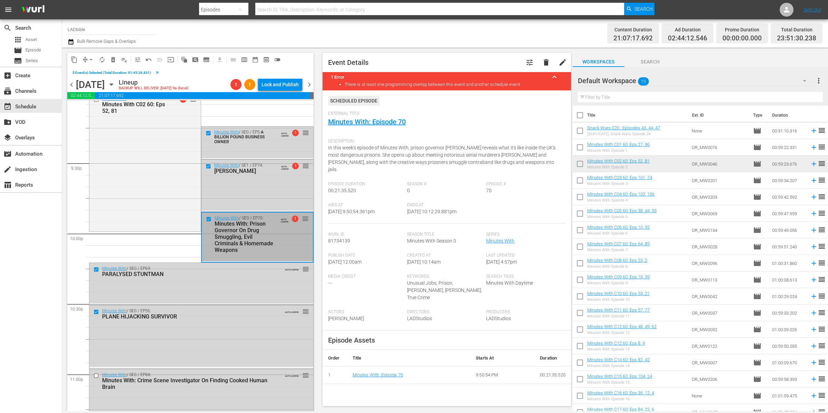
scroll to position [3095, 0]
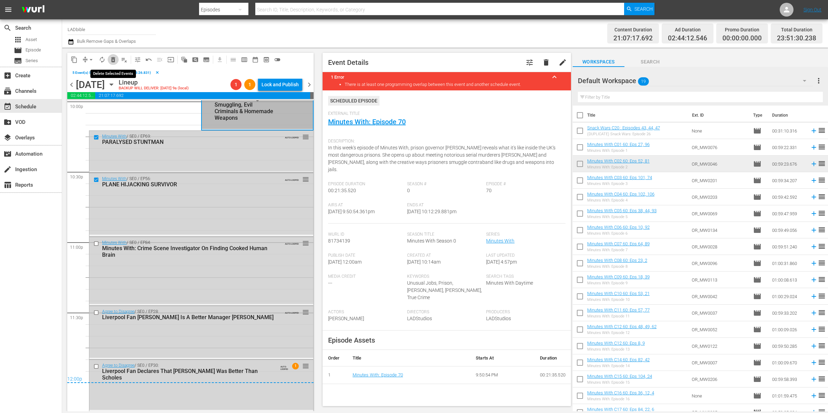
click at [115, 62] on span "delete_forever_outlined" at bounding box center [113, 59] width 7 height 7
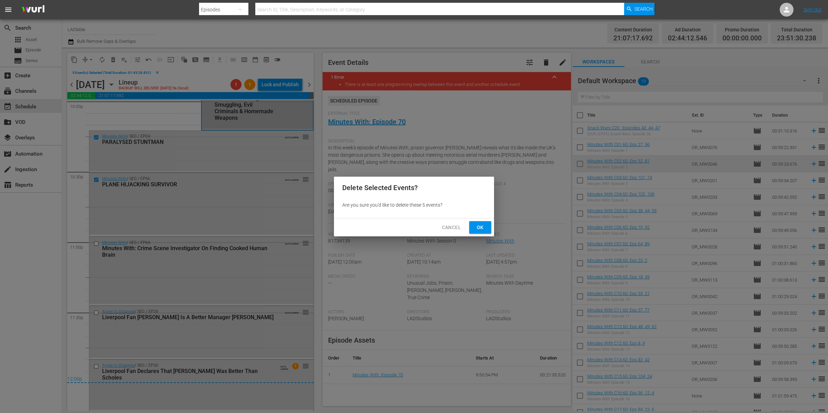
click at [479, 226] on span "Ok" at bounding box center [480, 227] width 11 height 9
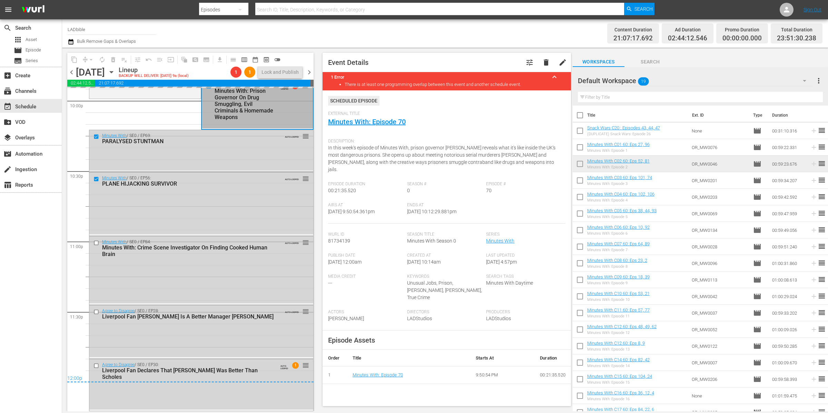
scroll to position [3083, 0]
click at [71, 71] on span "chevron_left" at bounding box center [71, 72] width 9 height 9
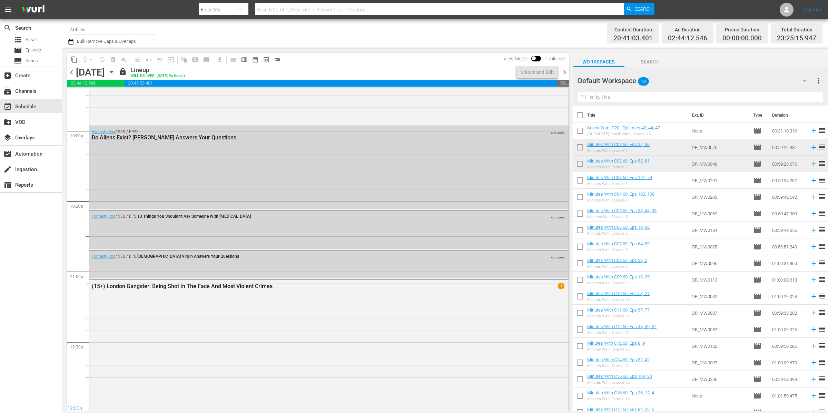
scroll to position [3066, 0]
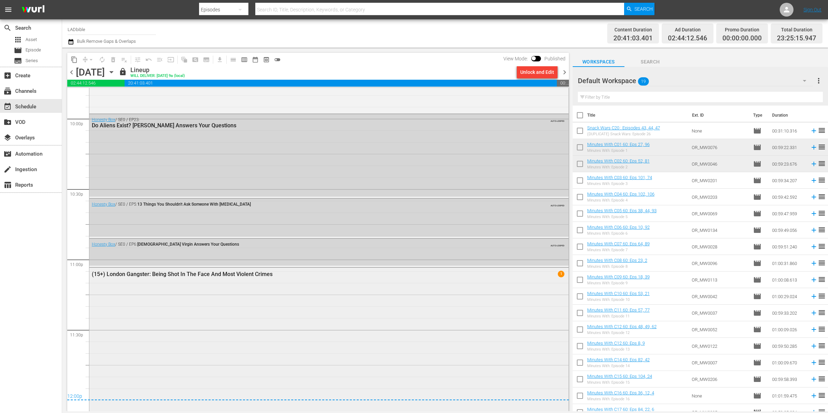
click at [208, 300] on div "(15+) London Gangster: Being Shot In The Face And Most Violent Crimes 1" at bounding box center [328, 339] width 479 height 142
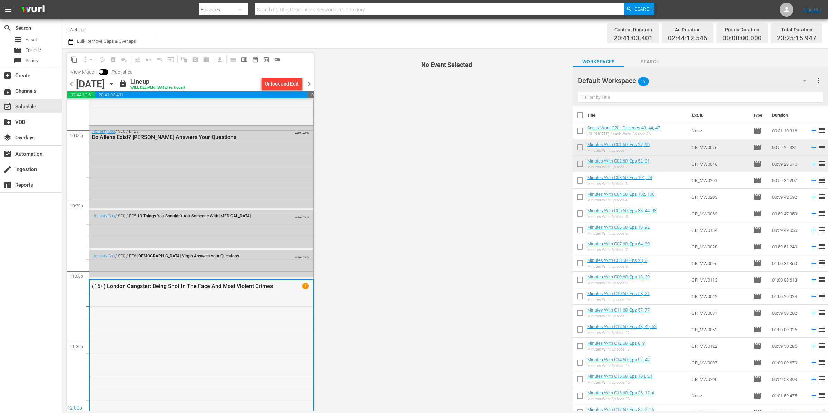
scroll to position [3077, 0]
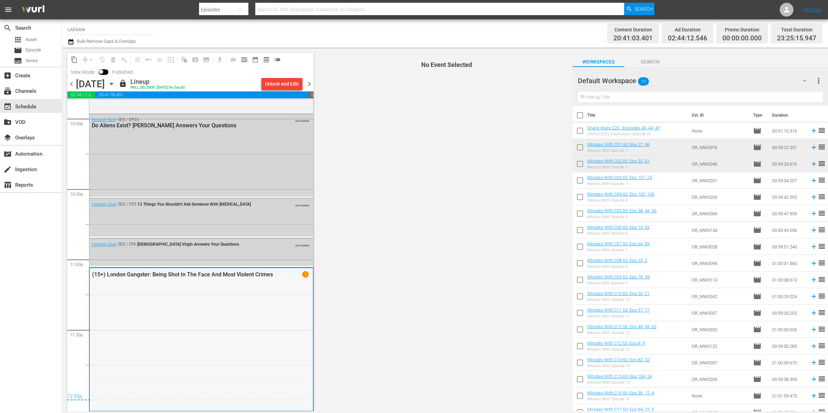
click at [211, 294] on div "(15+) London Gangster: Being Shot In The Face And Most Violent Crimes 1" at bounding box center [201, 339] width 223 height 142
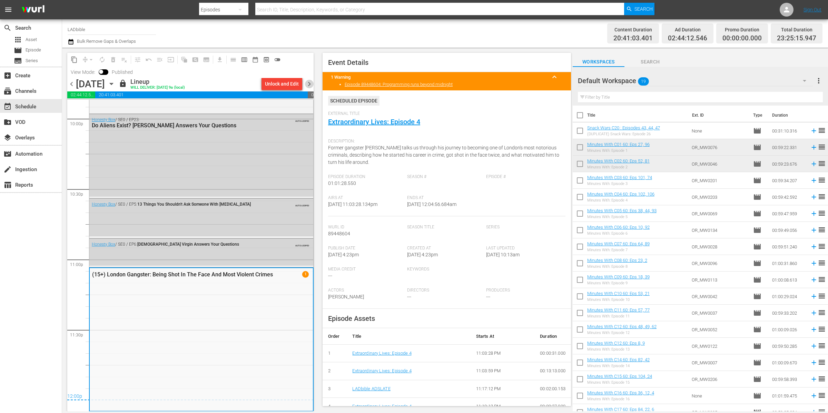
click at [311, 85] on span "chevron_right" at bounding box center [309, 84] width 9 height 9
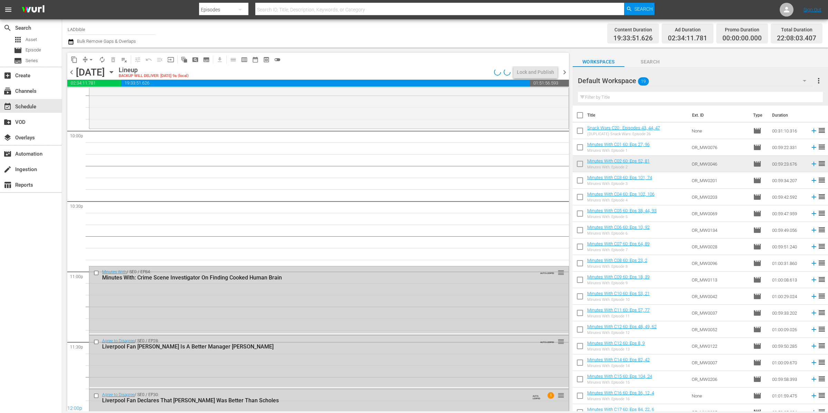
scroll to position [3083, 0]
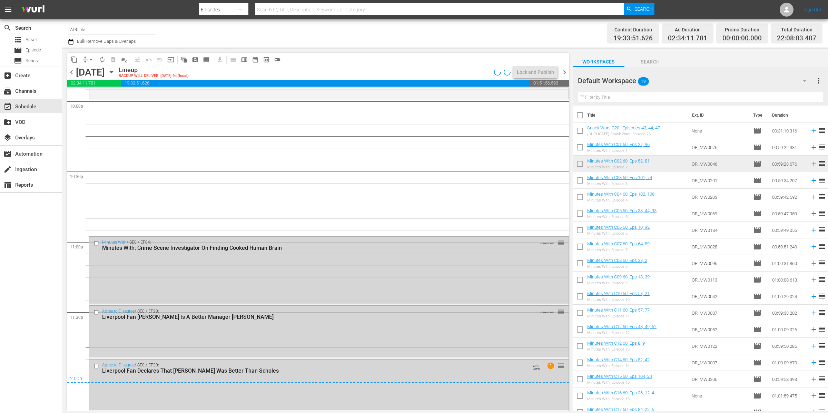
click at [665, 81] on div "Default Workspace 19" at bounding box center [695, 80] width 235 height 19
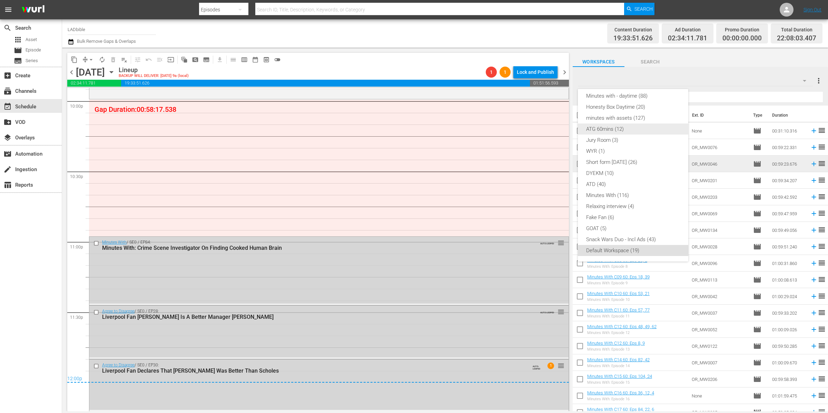
scroll to position [0, 0]
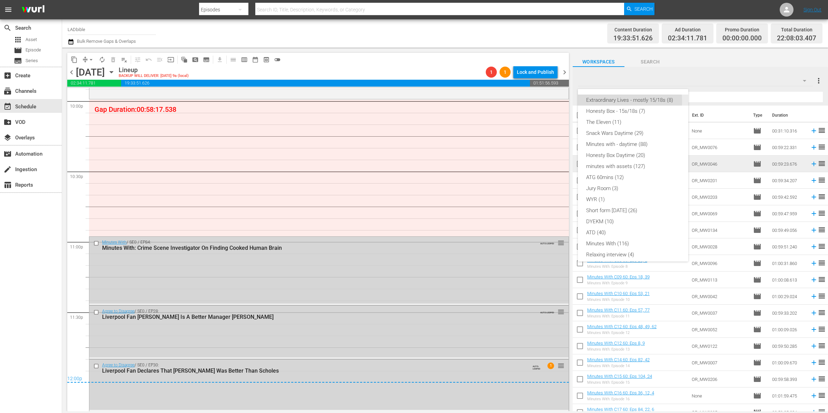
click at [616, 101] on div "Extraordinary Lives - mostly 15/18s (8)" at bounding box center [633, 100] width 94 height 11
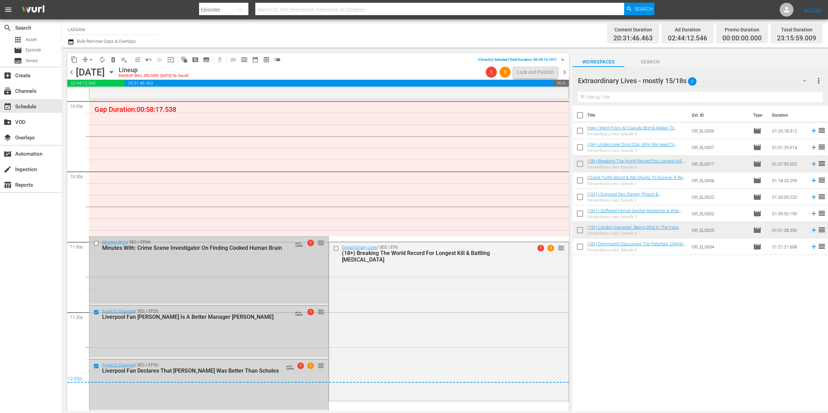
click at [95, 241] on input "checkbox" at bounding box center [96, 243] width 7 height 6
click at [115, 59] on span "delete_forever_outlined" at bounding box center [113, 59] width 7 height 7
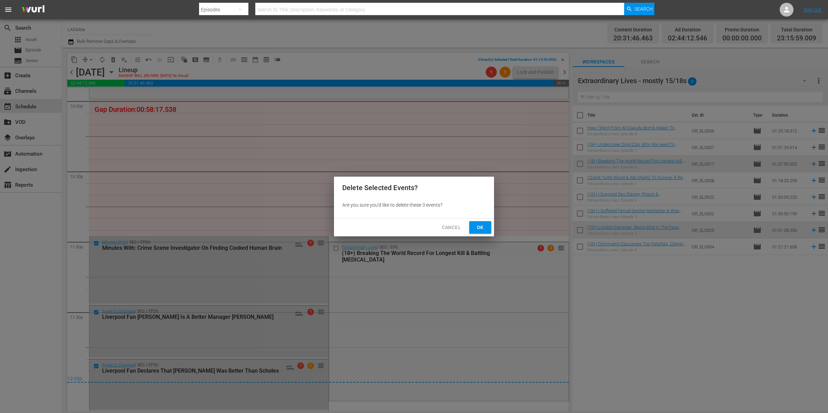
click at [495, 229] on div "Delete Selected Events? Are you sure you'd like to delete these 3 events? Cance…" at bounding box center [414, 206] width 828 height 413
click at [485, 228] on span "Ok" at bounding box center [480, 227] width 11 height 9
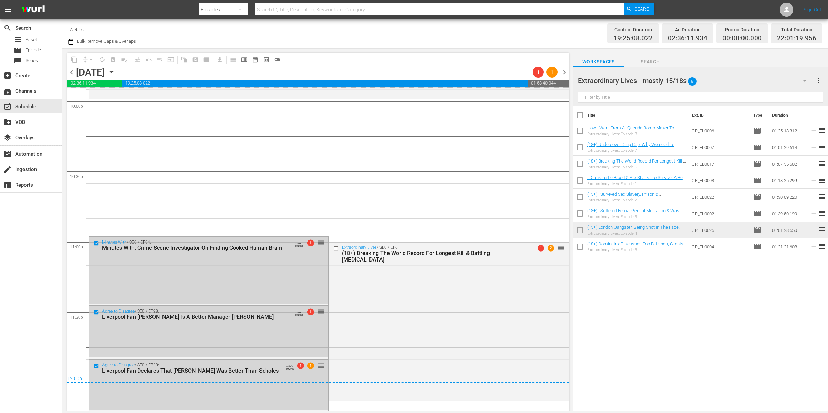
click at [721, 79] on div "Extraordinary Lives - mostly 15/18s 8" at bounding box center [695, 80] width 235 height 19
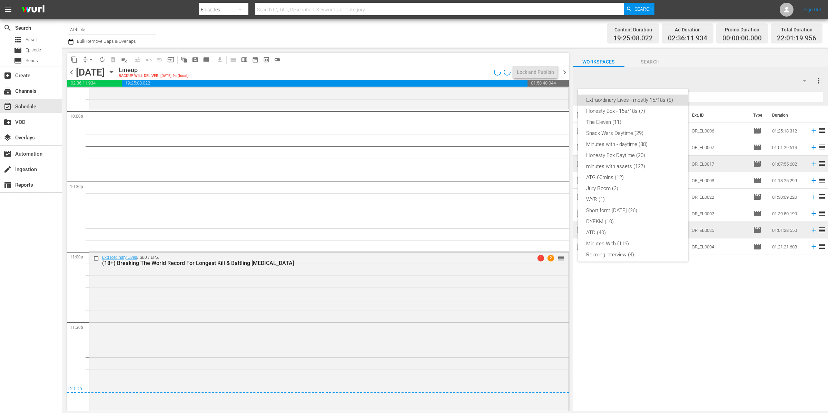
scroll to position [3073, 0]
click at [631, 220] on div "DYEKM (10)" at bounding box center [633, 221] width 94 height 11
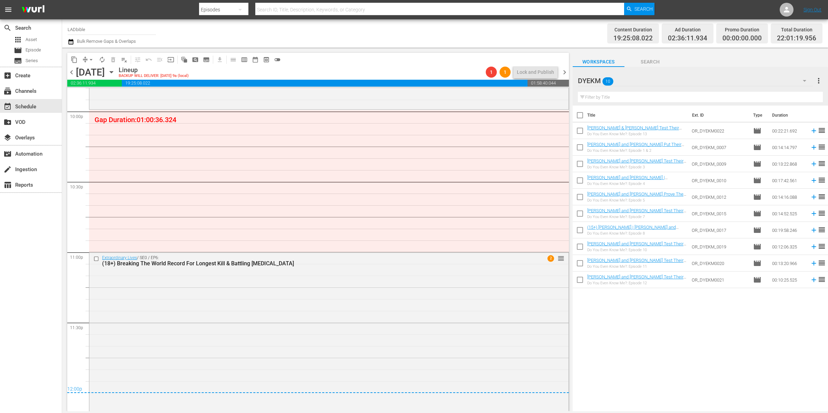
click at [72, 71] on span "chevron_left" at bounding box center [71, 72] width 9 height 9
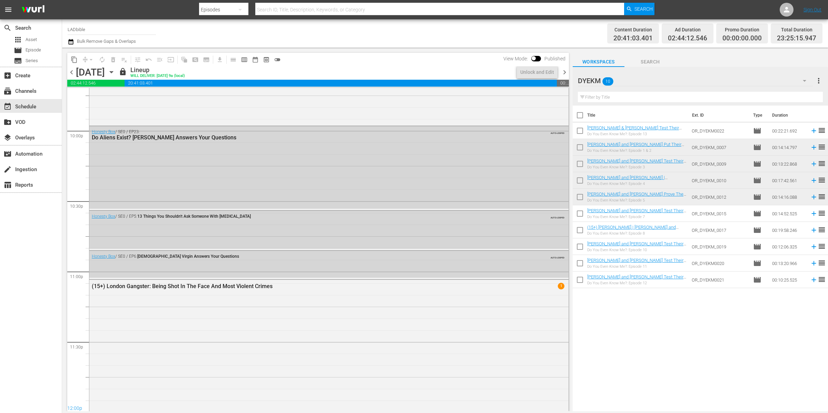
scroll to position [3066, 0]
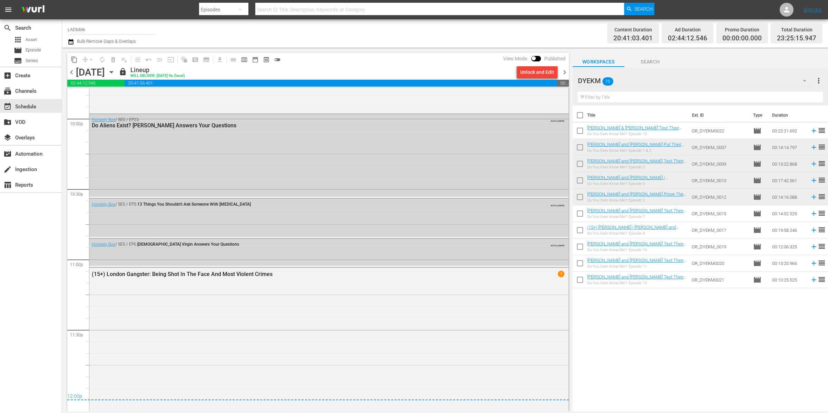
click at [635, 83] on div "DYEKM 10" at bounding box center [695, 80] width 235 height 19
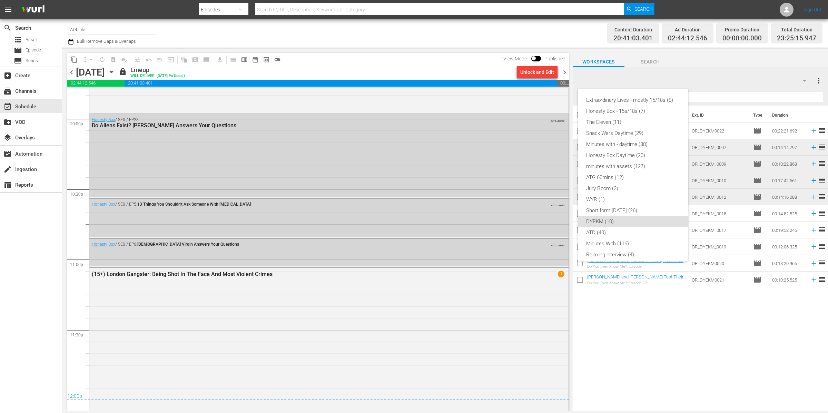
scroll to position [48, 0]
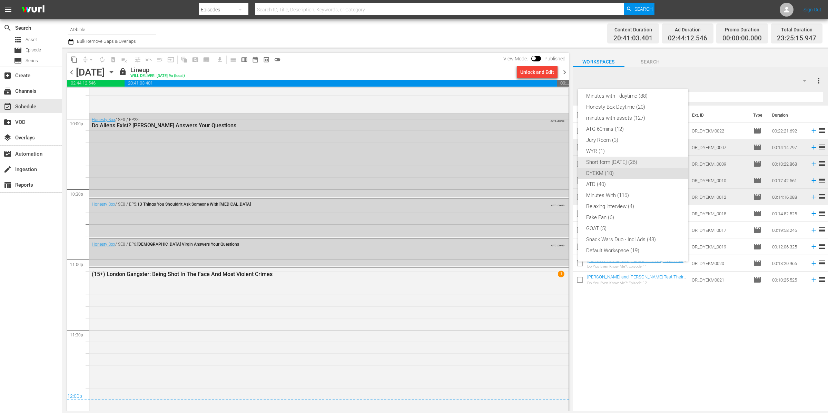
click at [627, 161] on div "Short form Aug 25 (26)" at bounding box center [633, 162] width 94 height 11
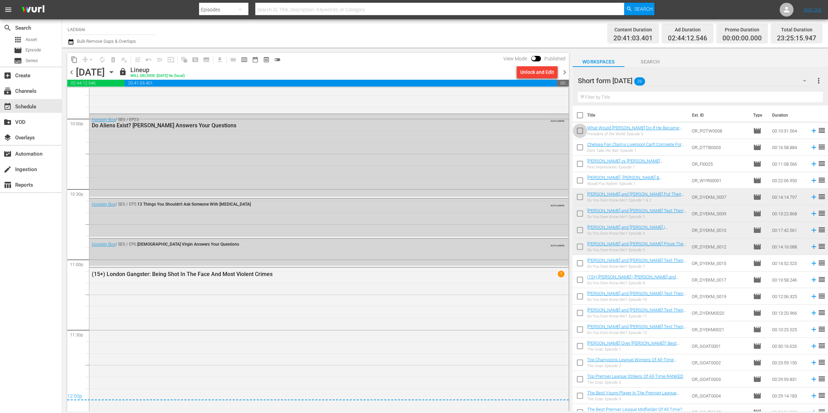
click at [580, 130] on input "checkbox" at bounding box center [580, 132] width 14 height 14
checkbox input "true"
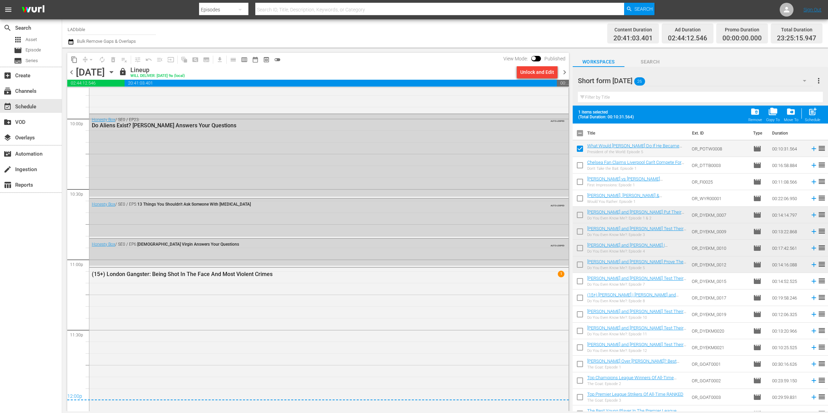
click at [582, 166] on input "checkbox" at bounding box center [580, 166] width 14 height 14
checkbox input "true"
click at [581, 180] on input "checkbox" at bounding box center [580, 183] width 14 height 14
checkbox input "true"
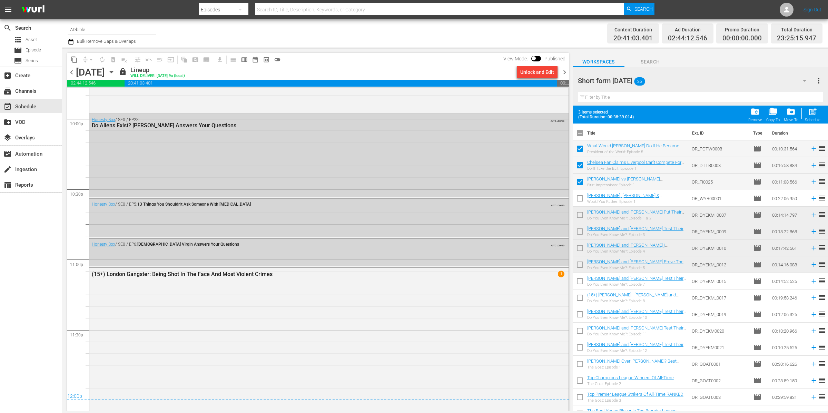
click at [581, 201] on input "checkbox" at bounding box center [580, 199] width 14 height 14
checkbox input "true"
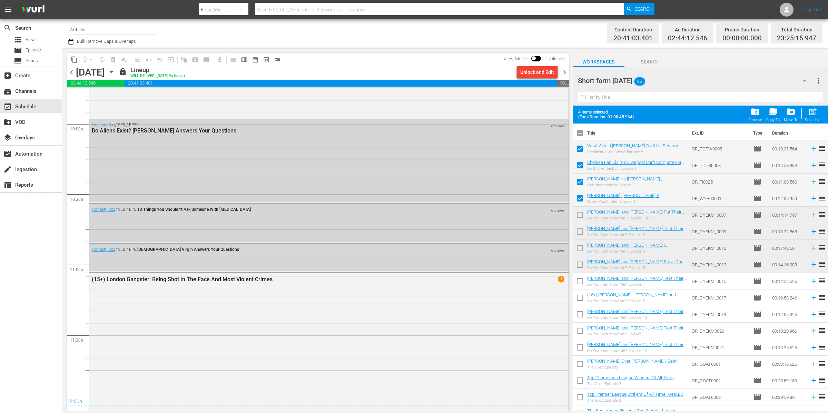
click at [566, 72] on span "chevron_right" at bounding box center [564, 72] width 9 height 9
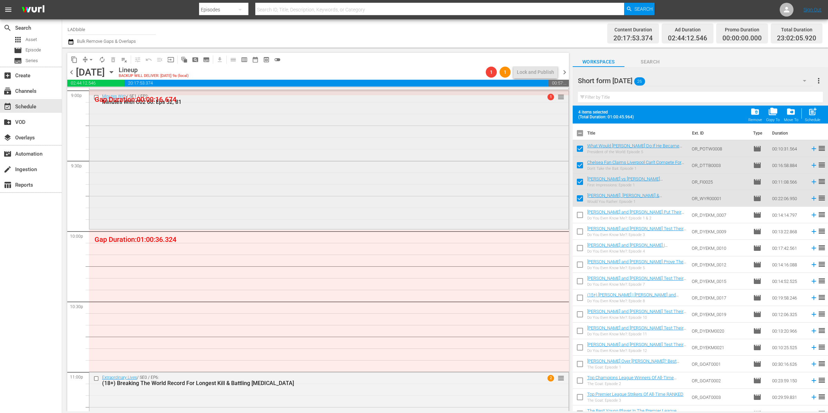
scroll to position [2991, 0]
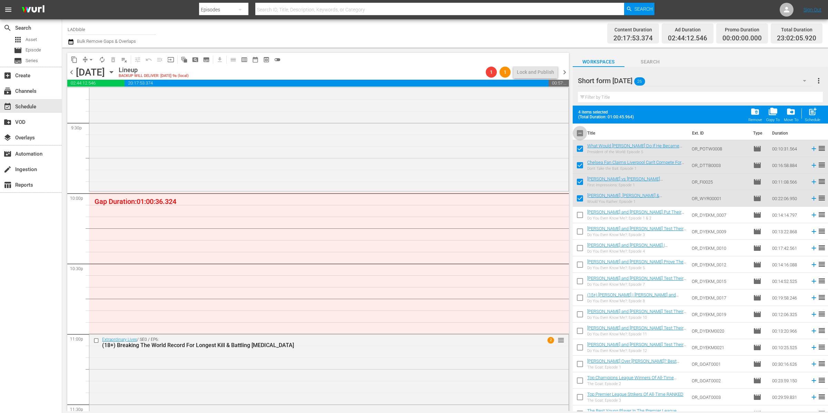
click at [580, 135] on input "checkbox" at bounding box center [580, 134] width 14 height 14
checkbox input "true"
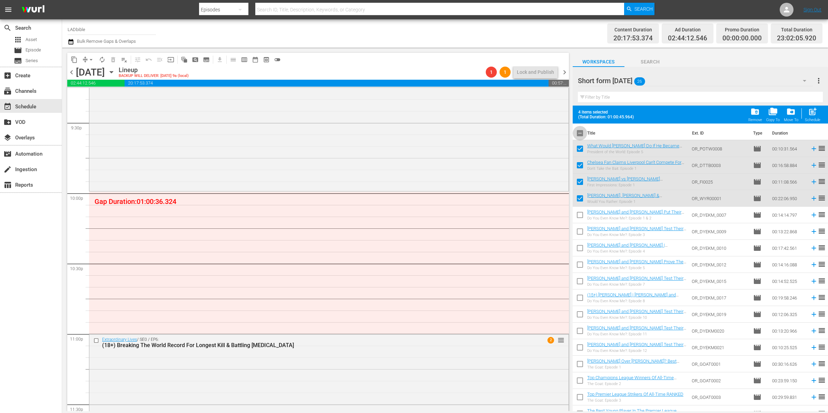
checkbox input "true"
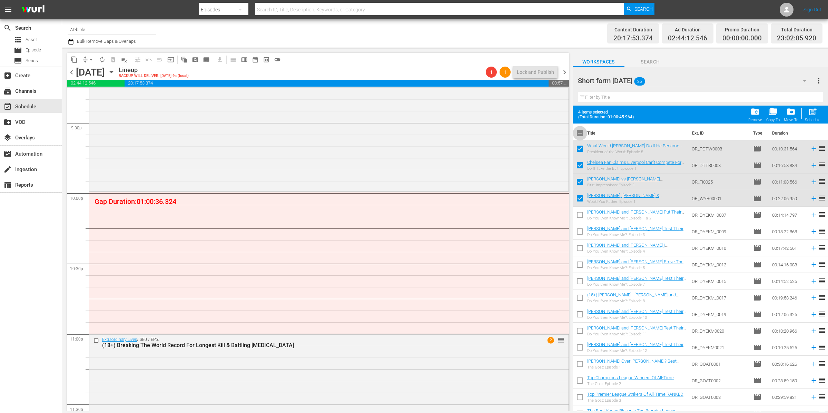
checkbox input "true"
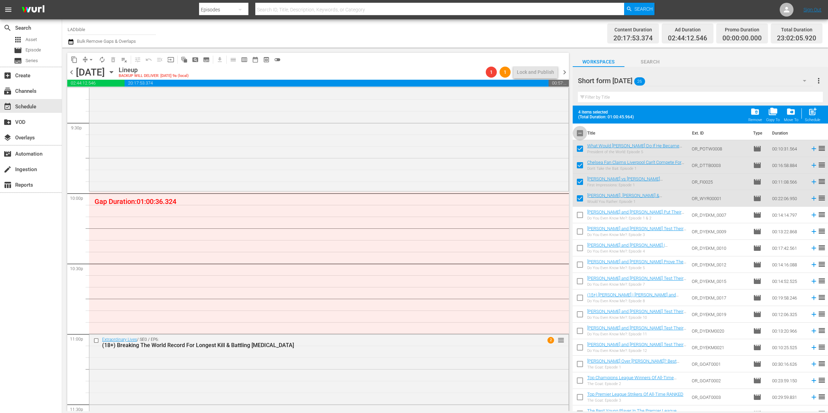
checkbox input "true"
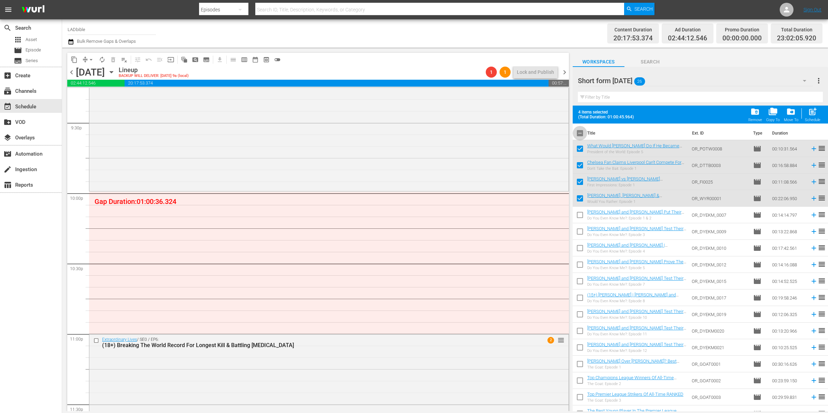
checkbox input "true"
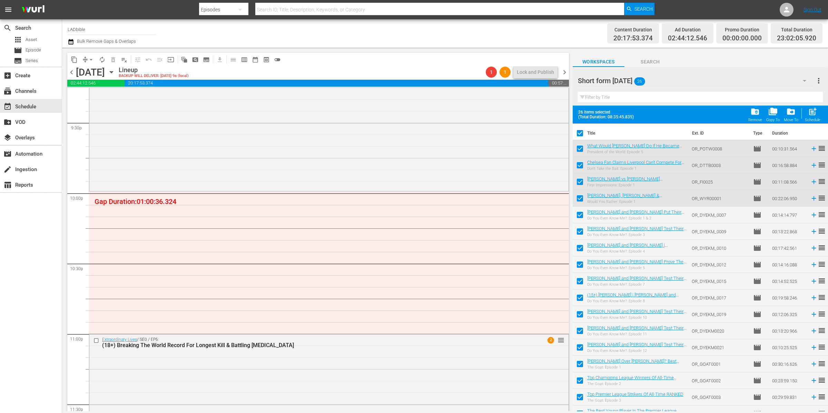
click at [581, 135] on input "checkbox" at bounding box center [580, 134] width 14 height 14
checkbox input "false"
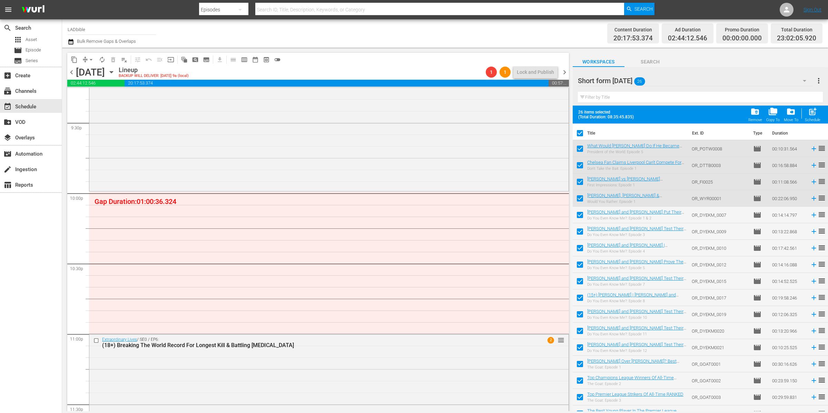
checkbox input "false"
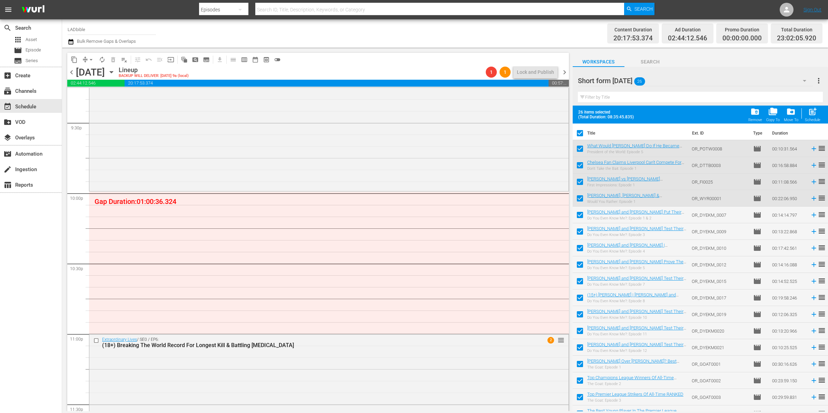
checkbox input "false"
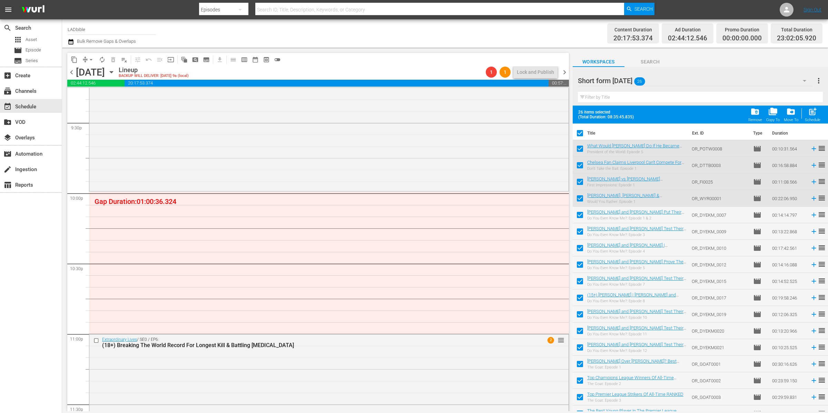
checkbox input "false"
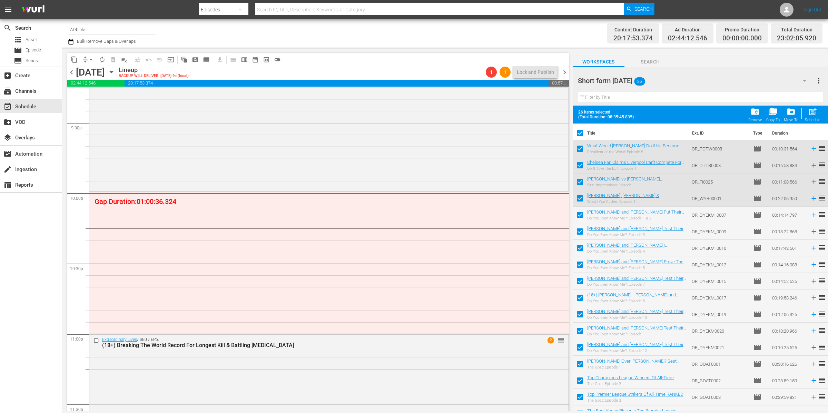
checkbox input "false"
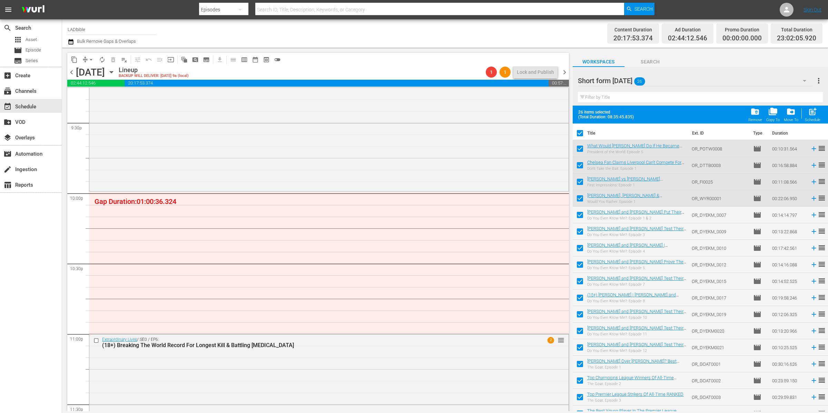
checkbox input "false"
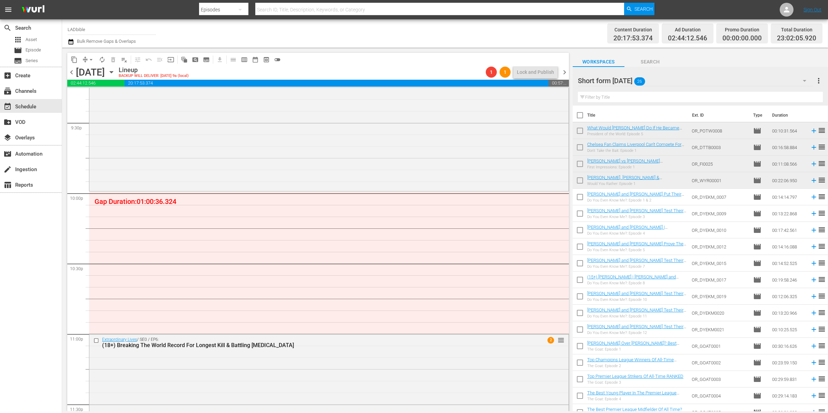
click at [658, 77] on div "Short form Aug 25 26" at bounding box center [695, 80] width 235 height 19
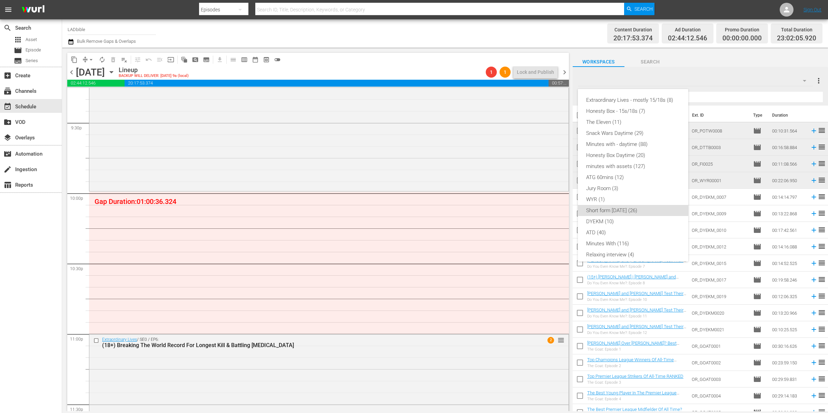
scroll to position [48, 0]
click at [631, 197] on div "Minutes With (116)" at bounding box center [633, 195] width 94 height 11
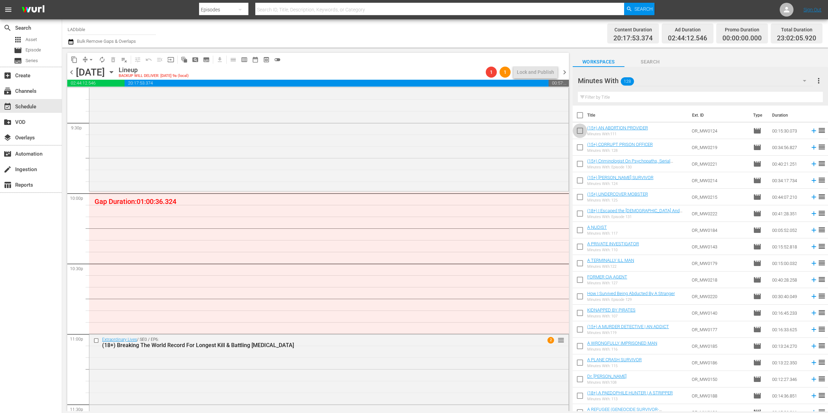
click at [581, 132] on input "checkbox" at bounding box center [580, 132] width 14 height 14
checkbox input "true"
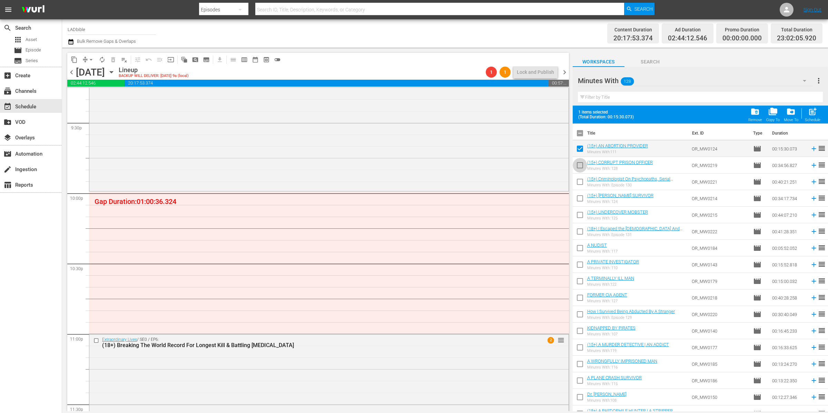
click at [581, 164] on input "checkbox" at bounding box center [580, 166] width 14 height 14
checkbox input "true"
click at [580, 182] on input "checkbox" at bounding box center [580, 183] width 14 height 14
checkbox input "true"
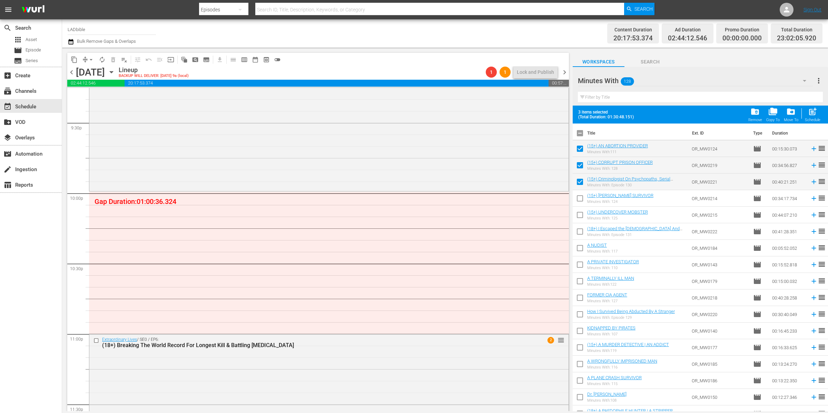
click at [581, 165] on input "checkbox" at bounding box center [580, 166] width 14 height 14
click at [581, 166] on input "checkbox" at bounding box center [580, 166] width 14 height 14
checkbox input "true"
drag, startPoint x: 580, startPoint y: 179, endPoint x: 581, endPoint y: 192, distance: 12.8
click at [580, 179] on input "checkbox" at bounding box center [580, 183] width 14 height 14
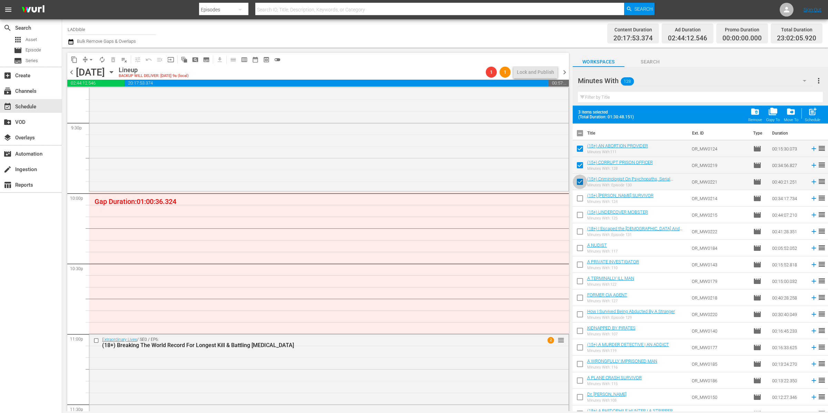
checkbox input "false"
click at [582, 198] on input "checkbox" at bounding box center [580, 199] width 14 height 14
checkbox input "false"
click at [581, 184] on input "checkbox" at bounding box center [580, 183] width 14 height 14
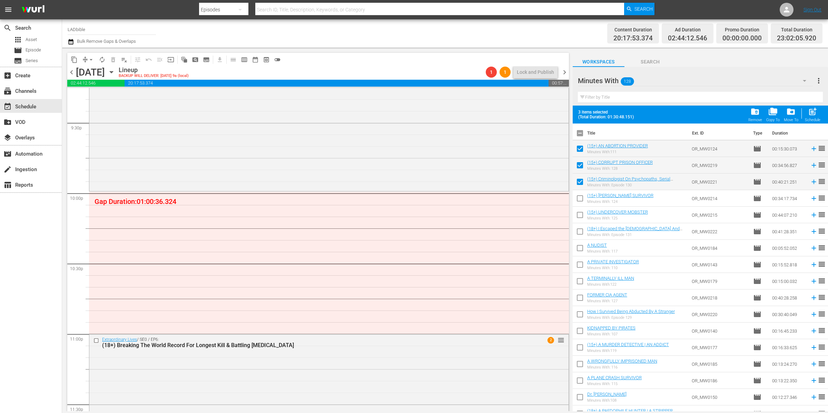
click at [581, 184] on input "checkbox" at bounding box center [580, 183] width 14 height 14
checkbox input "false"
click at [583, 216] on input "checkbox" at bounding box center [580, 216] width 14 height 14
checkbox input "true"
click at [583, 161] on input "checkbox" at bounding box center [580, 166] width 14 height 14
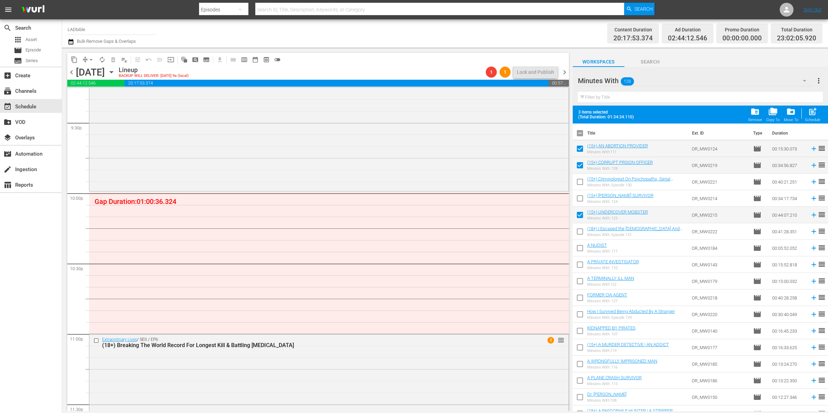
checkbox input "false"
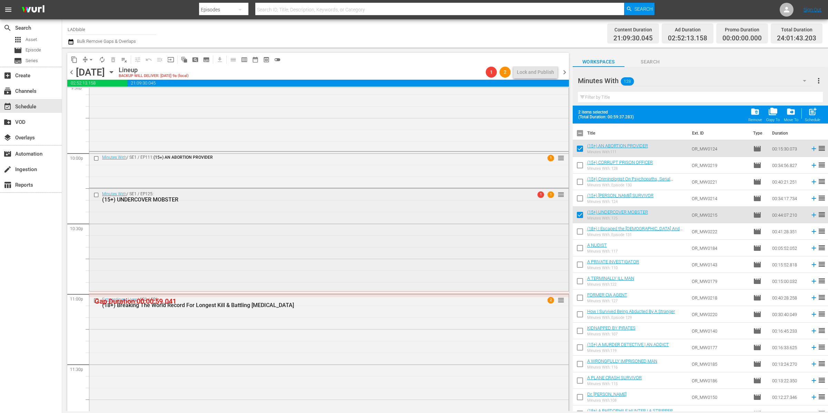
scroll to position [3060, 0]
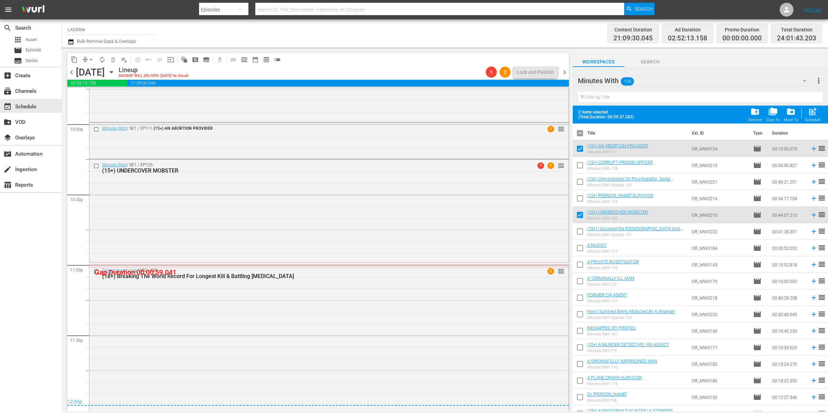
click at [88, 61] on span "arrow_drop_down" at bounding box center [91, 59] width 7 height 7
click at [104, 97] on li "Align to End of Previous Day" at bounding box center [91, 95] width 72 height 11
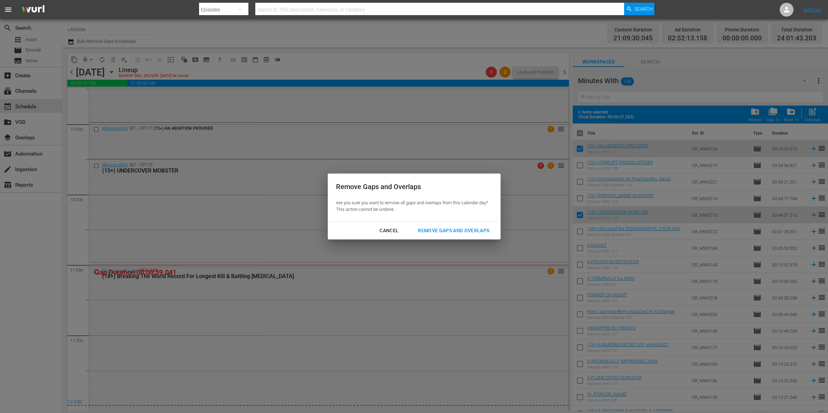
click at [474, 227] on div "Remove Gaps and Overlaps" at bounding box center [453, 230] width 82 height 9
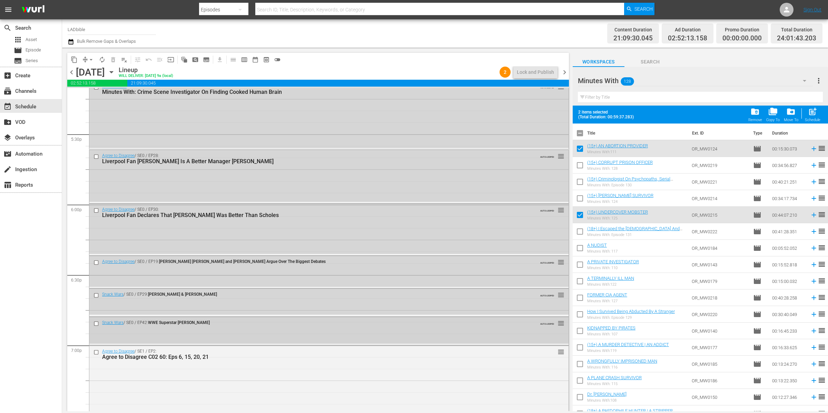
scroll to position [2411, 0]
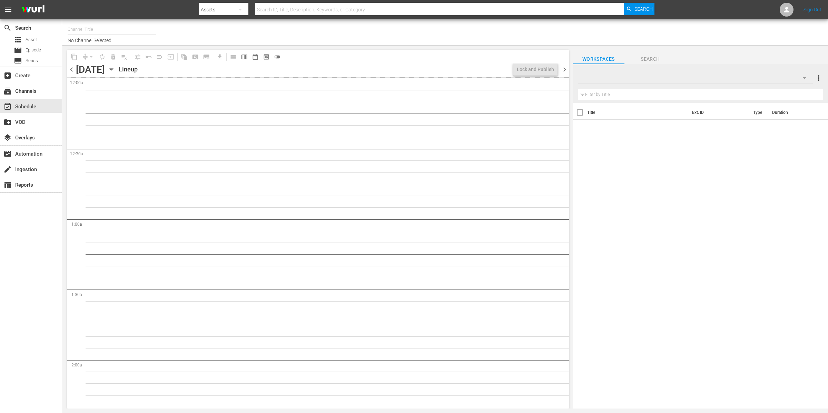
type input "LADbible (2030)"
